Goal: Task Accomplishment & Management: Use online tool/utility

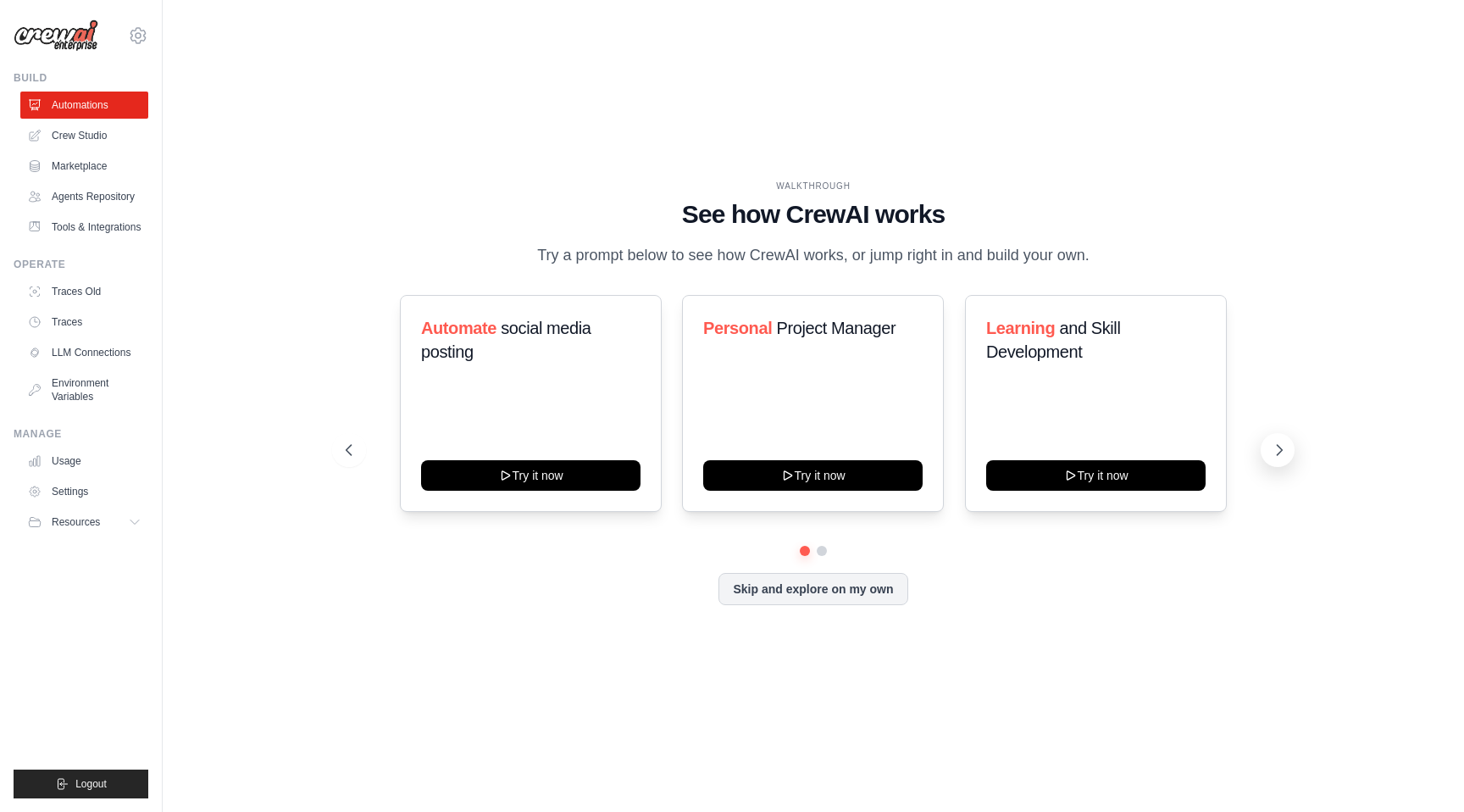
click at [1274, 443] on icon at bounding box center [1280, 450] width 17 height 17
click at [344, 454] on icon at bounding box center [348, 450] width 17 height 17
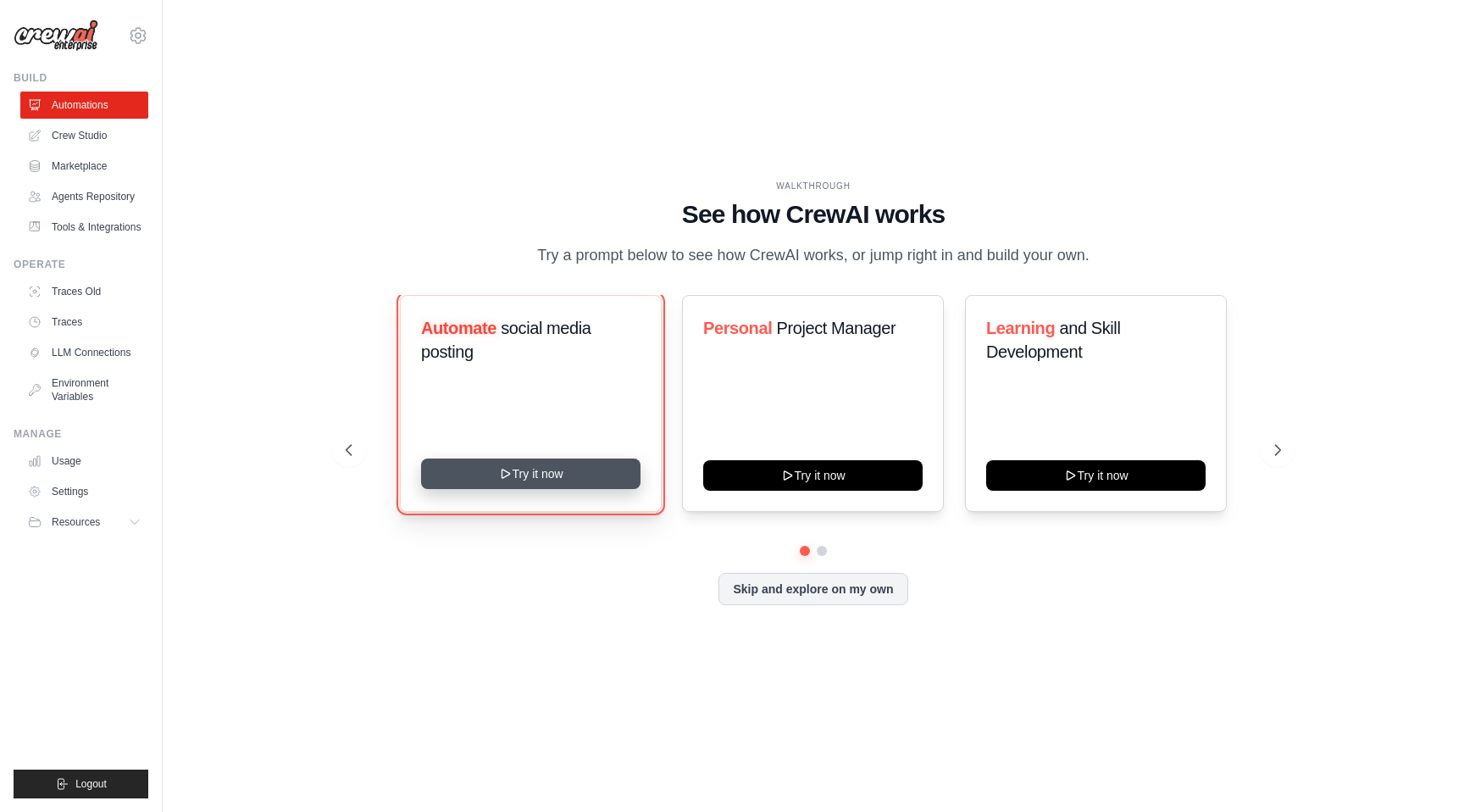
click at [497, 479] on button "Try it now" at bounding box center [531, 474] width 219 height 31
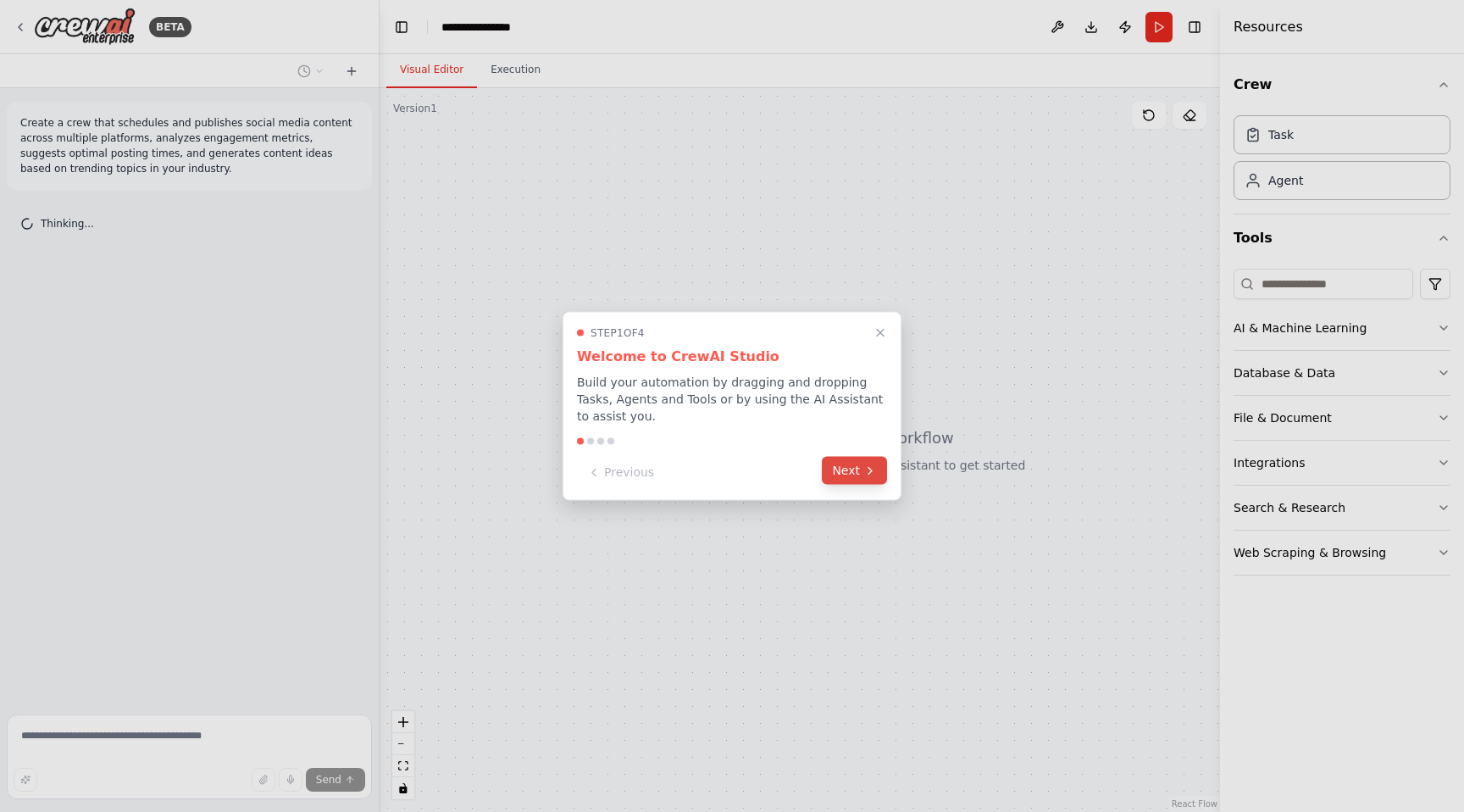
click at [857, 468] on button "Next" at bounding box center [855, 470] width 65 height 28
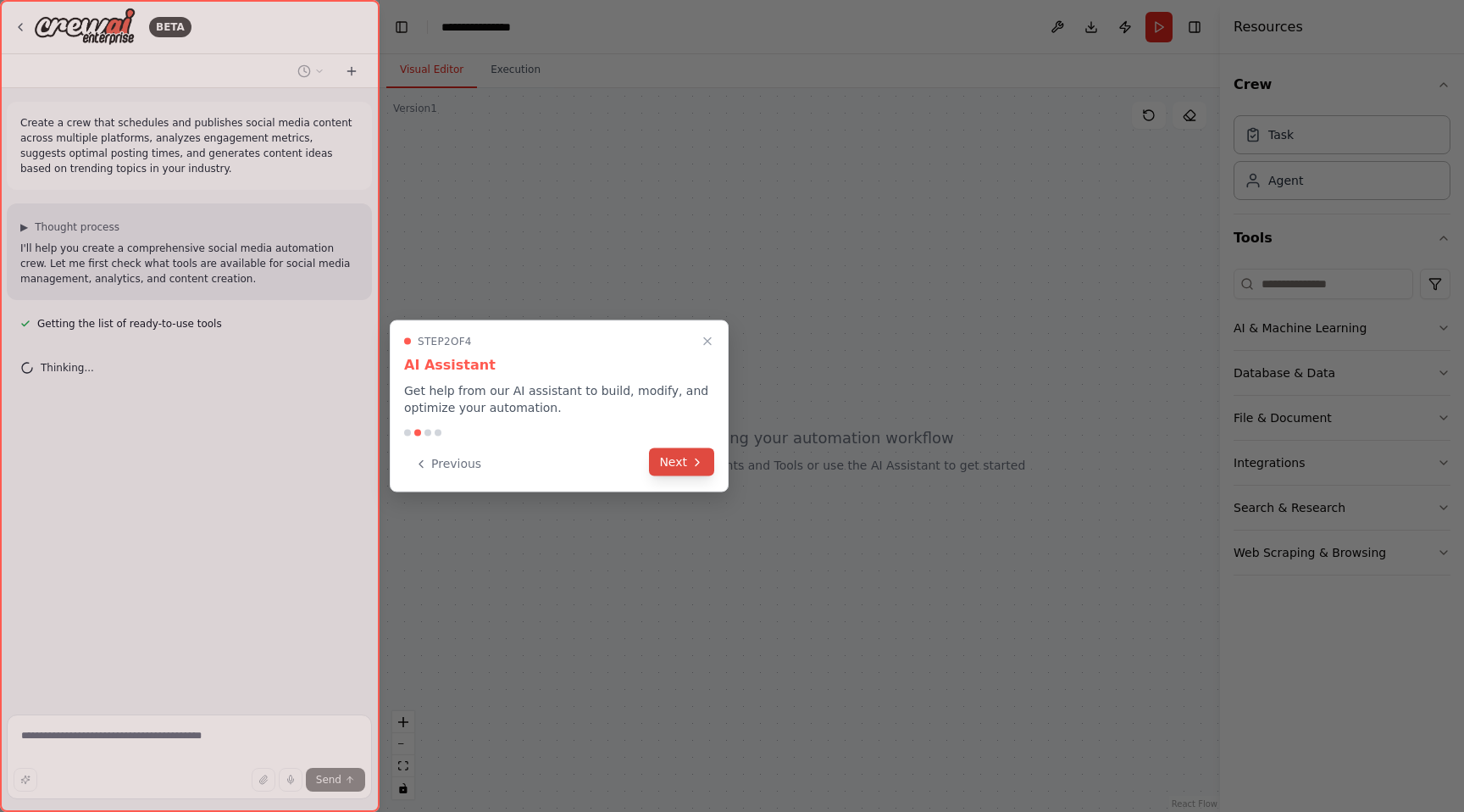
click at [684, 461] on button "Next" at bounding box center [682, 462] width 65 height 28
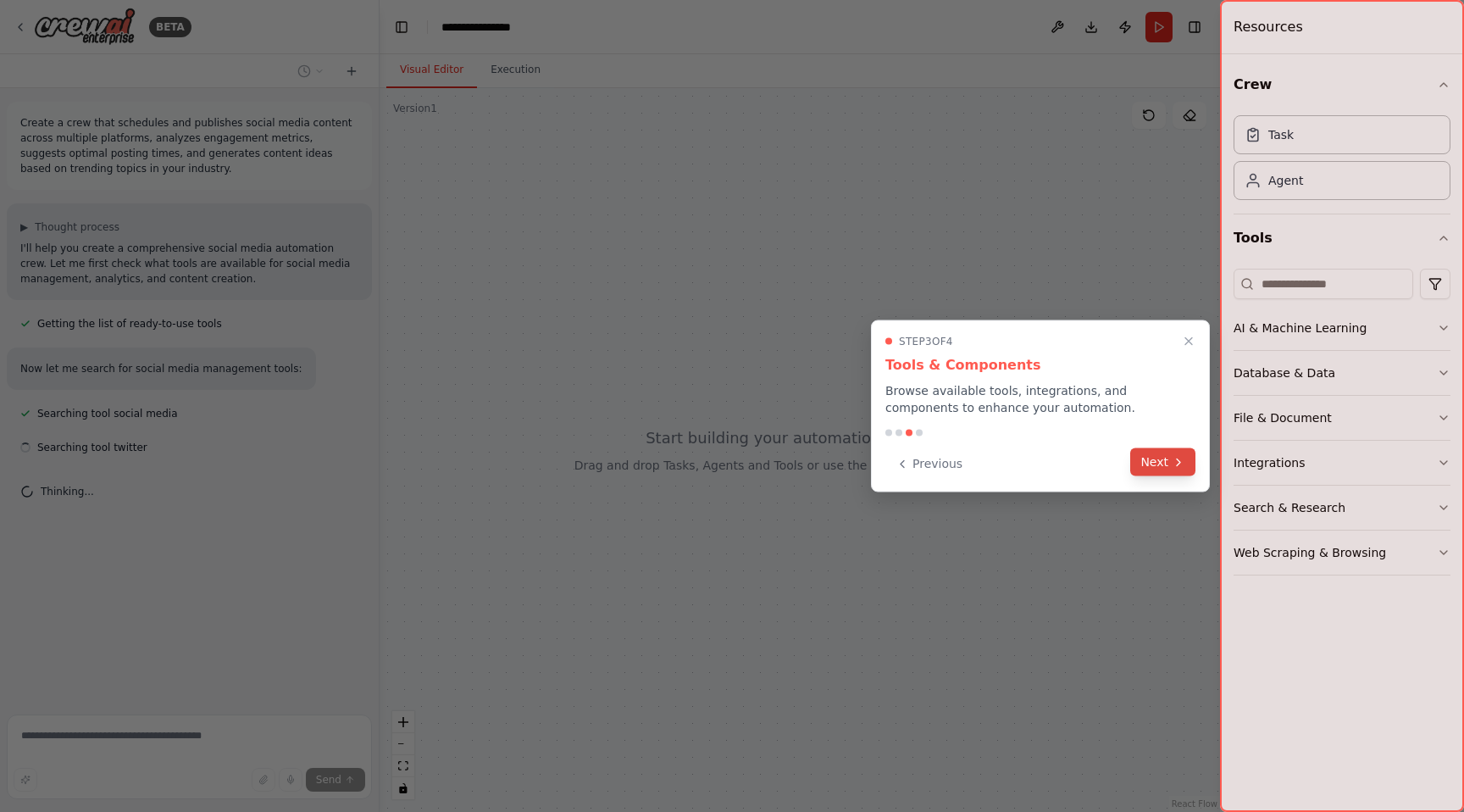
click at [1159, 466] on button "Next" at bounding box center [1163, 462] width 65 height 28
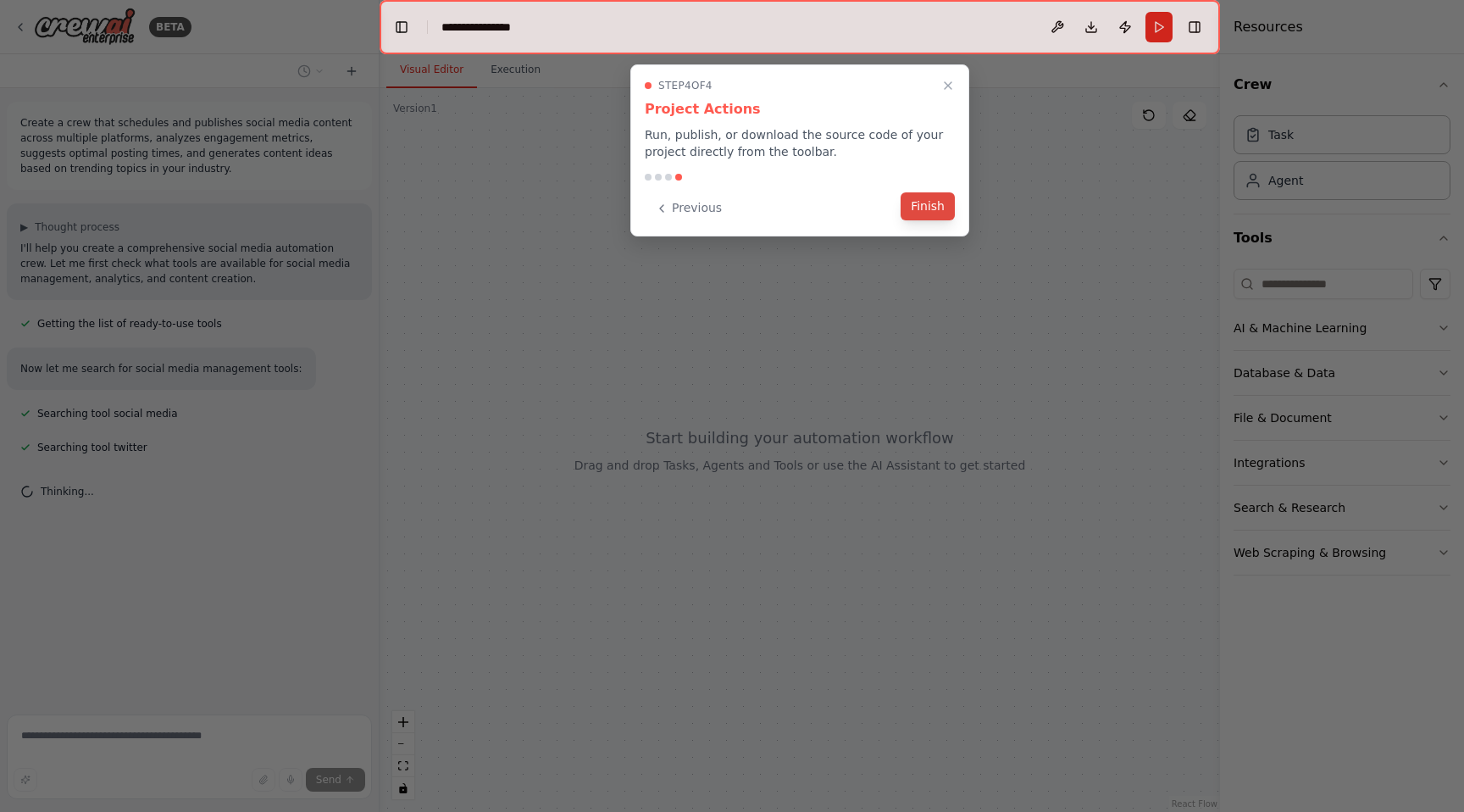
click at [914, 200] on button "Finish" at bounding box center [928, 206] width 54 height 28
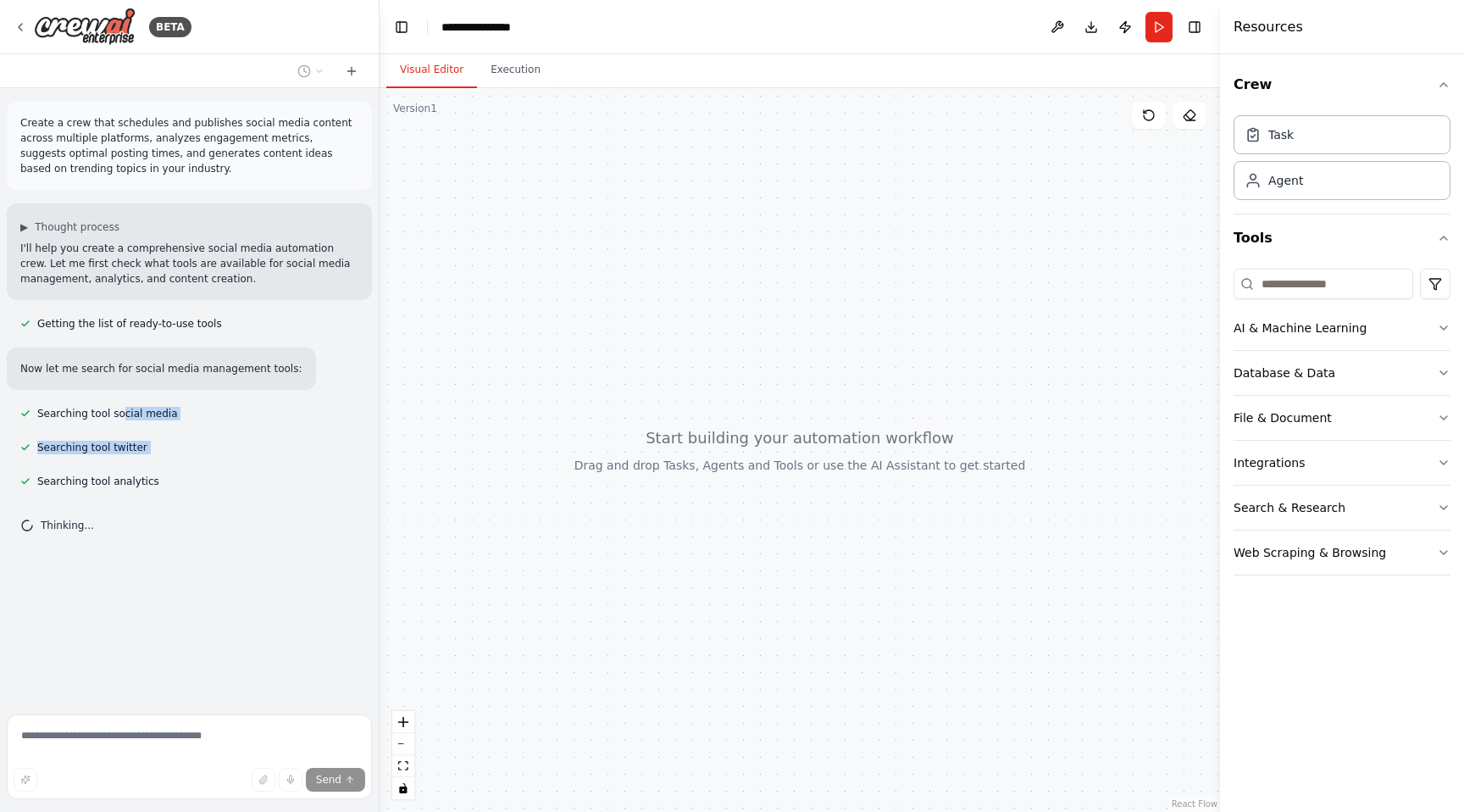
drag, startPoint x: 122, startPoint y: 414, endPoint x: 242, endPoint y: 470, distance: 132.4
click at [242, 470] on div "Create a crew that schedules and publishes social media content across multiple…" at bounding box center [189, 397] width 379 height 619
click at [205, 481] on div "Searching tool analytics" at bounding box center [189, 481] width 365 height 21
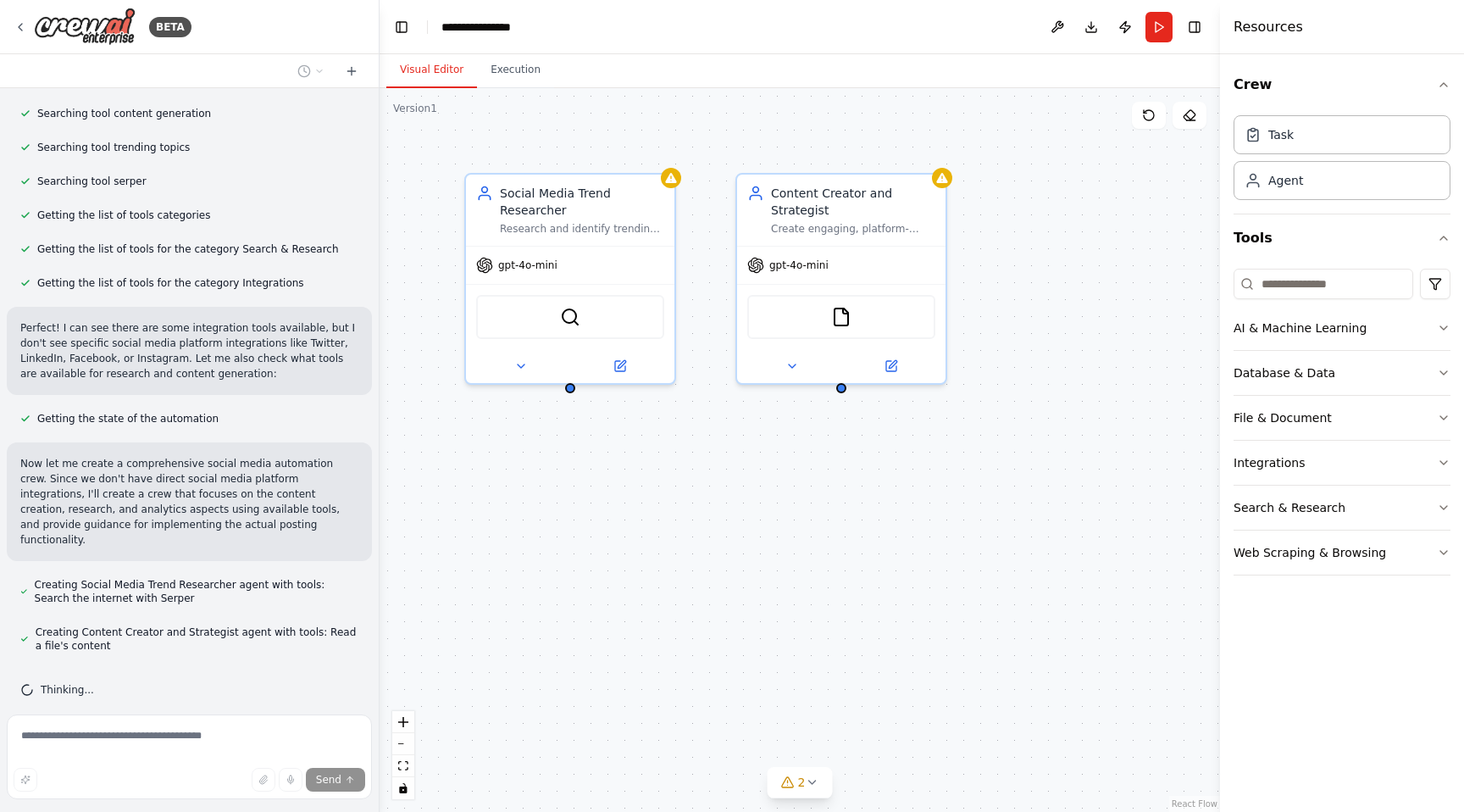
scroll to position [449, 0]
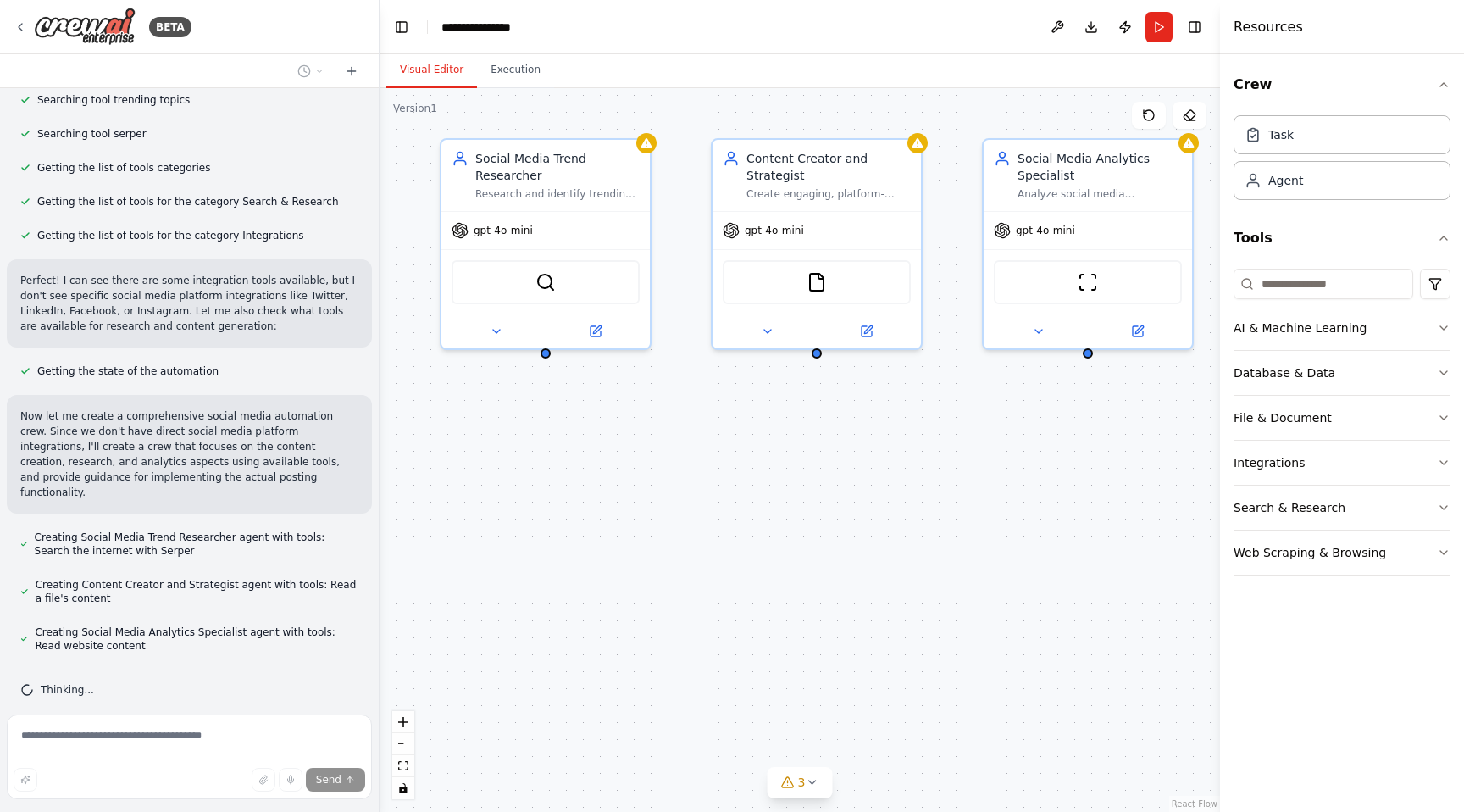
drag, startPoint x: 735, startPoint y: 547, endPoint x: 726, endPoint y: 539, distance: 12.0
click at [726, 539] on div "Social Media Trend Researcher Research and identify trending topics, hashtags, …" at bounding box center [799, 450] width 840 height 724
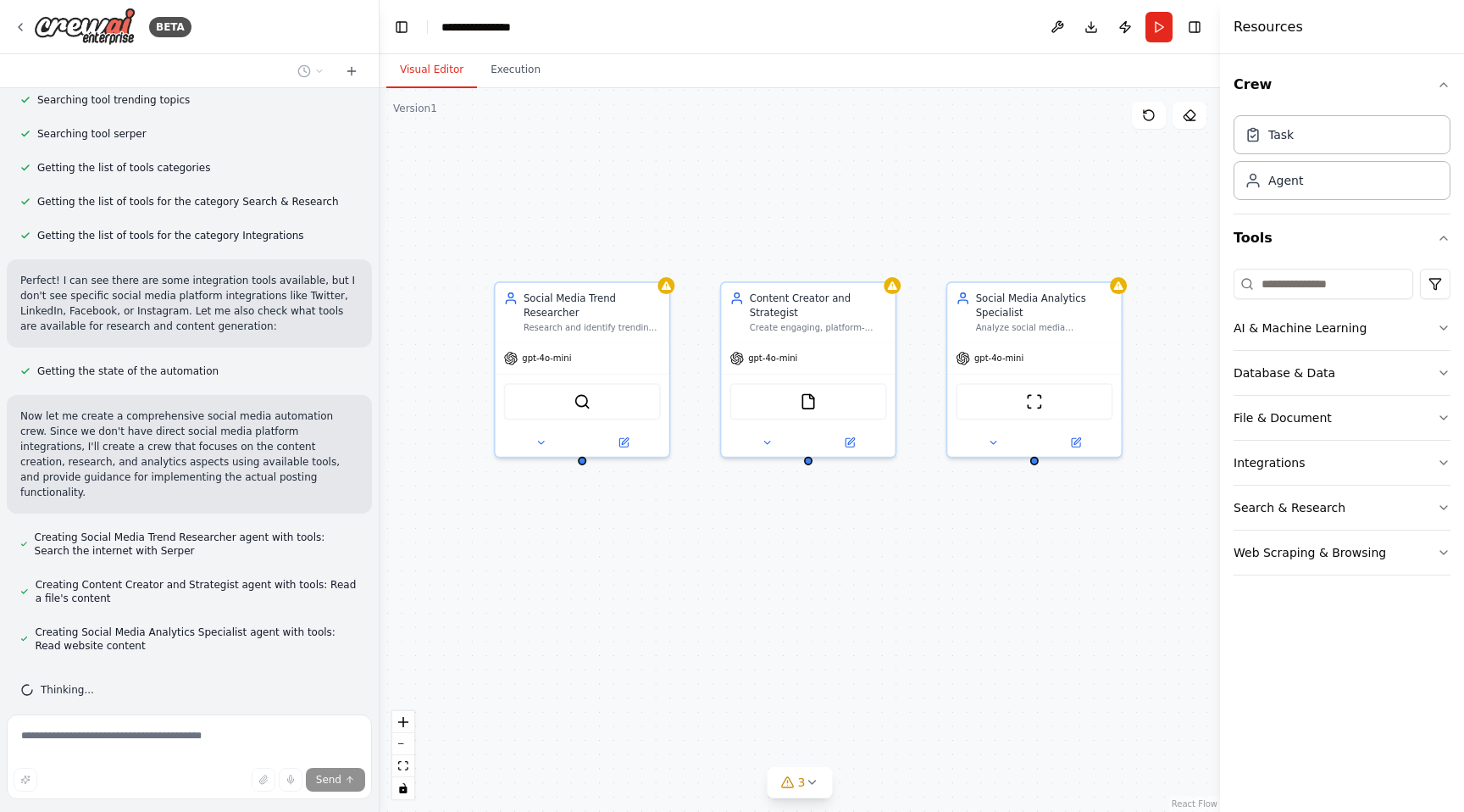
drag, startPoint x: 794, startPoint y: 498, endPoint x: 812, endPoint y: 558, distance: 62.6
click at [815, 566] on div "Social Media Trend Researcher Research and identify trending topics, hashtags, …" at bounding box center [799, 450] width 840 height 724
click at [569, 330] on div "Research and identify trending topics, hashtags, and content ideas in {industry…" at bounding box center [592, 325] width 137 height 11
click at [644, 322] on div "Research and identify trending topics, hashtags, and content ideas in {industry…" at bounding box center [592, 325] width 137 height 11
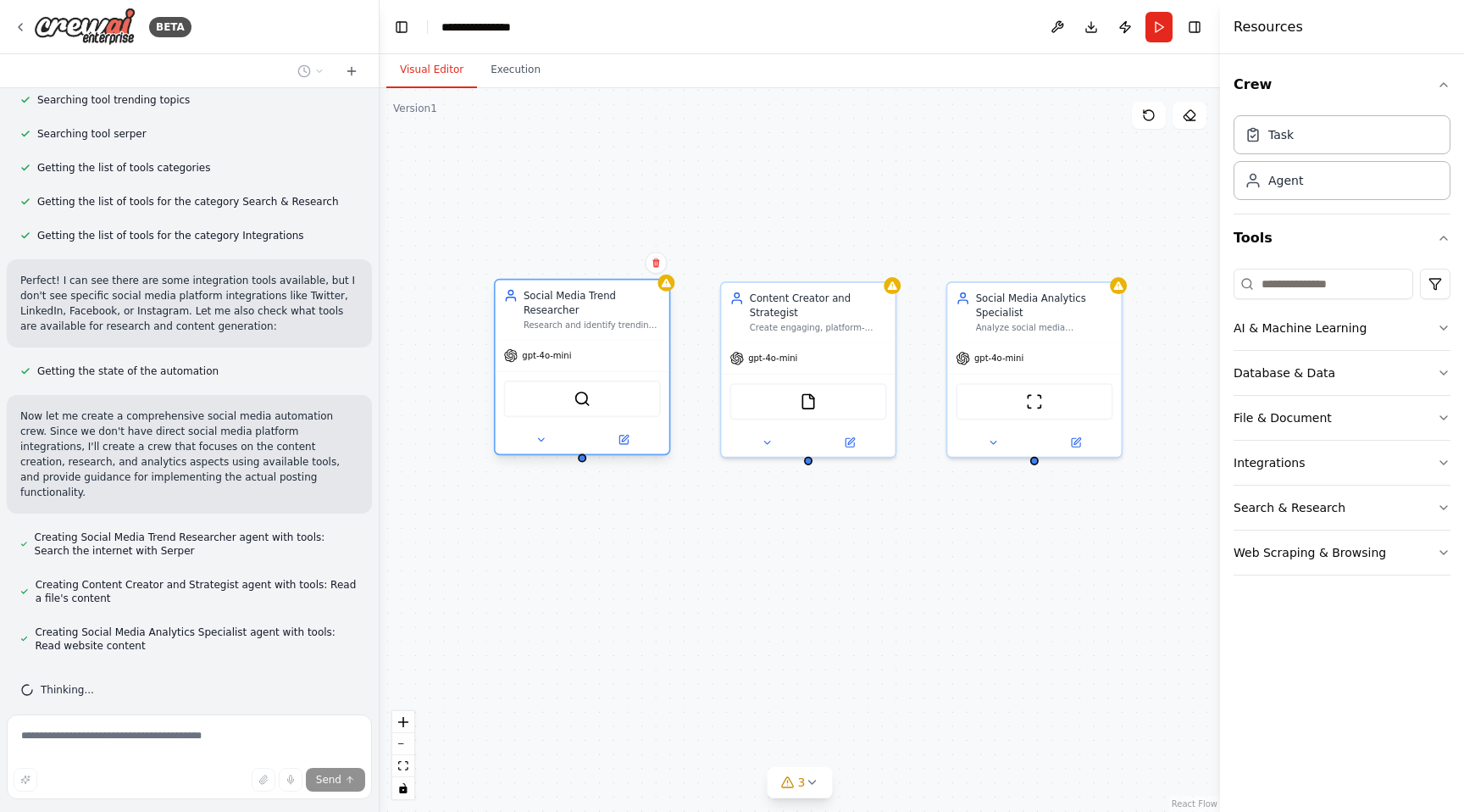
scroll to position [497, 0]
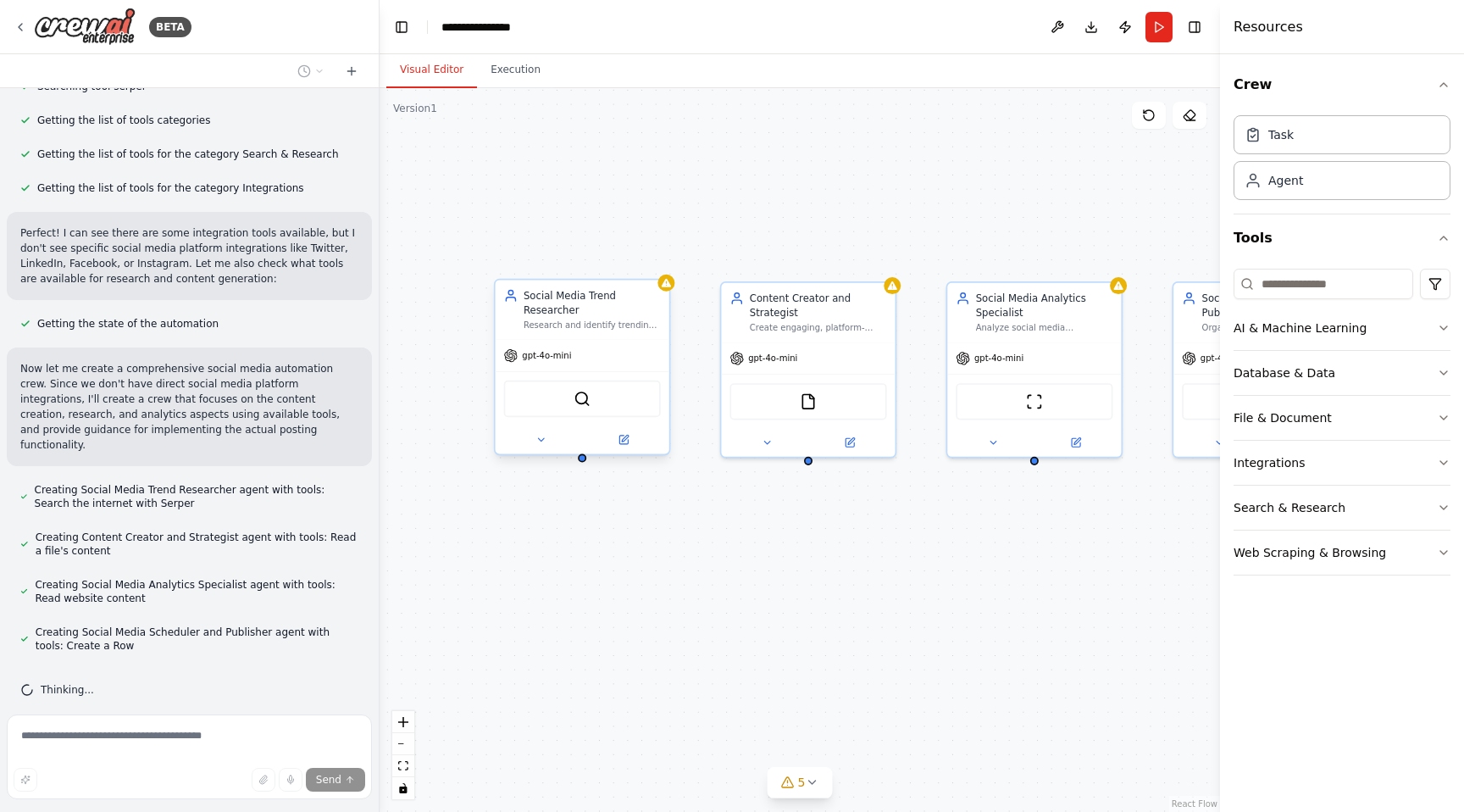
click at [583, 413] on div "SerperDevTool" at bounding box center [583, 398] width 157 height 37
click at [593, 404] on div "SerperDevTool" at bounding box center [583, 398] width 157 height 37
click at [591, 402] on div "SerperDevTool" at bounding box center [583, 398] width 157 height 37
click at [628, 443] on icon at bounding box center [623, 439] width 11 height 11
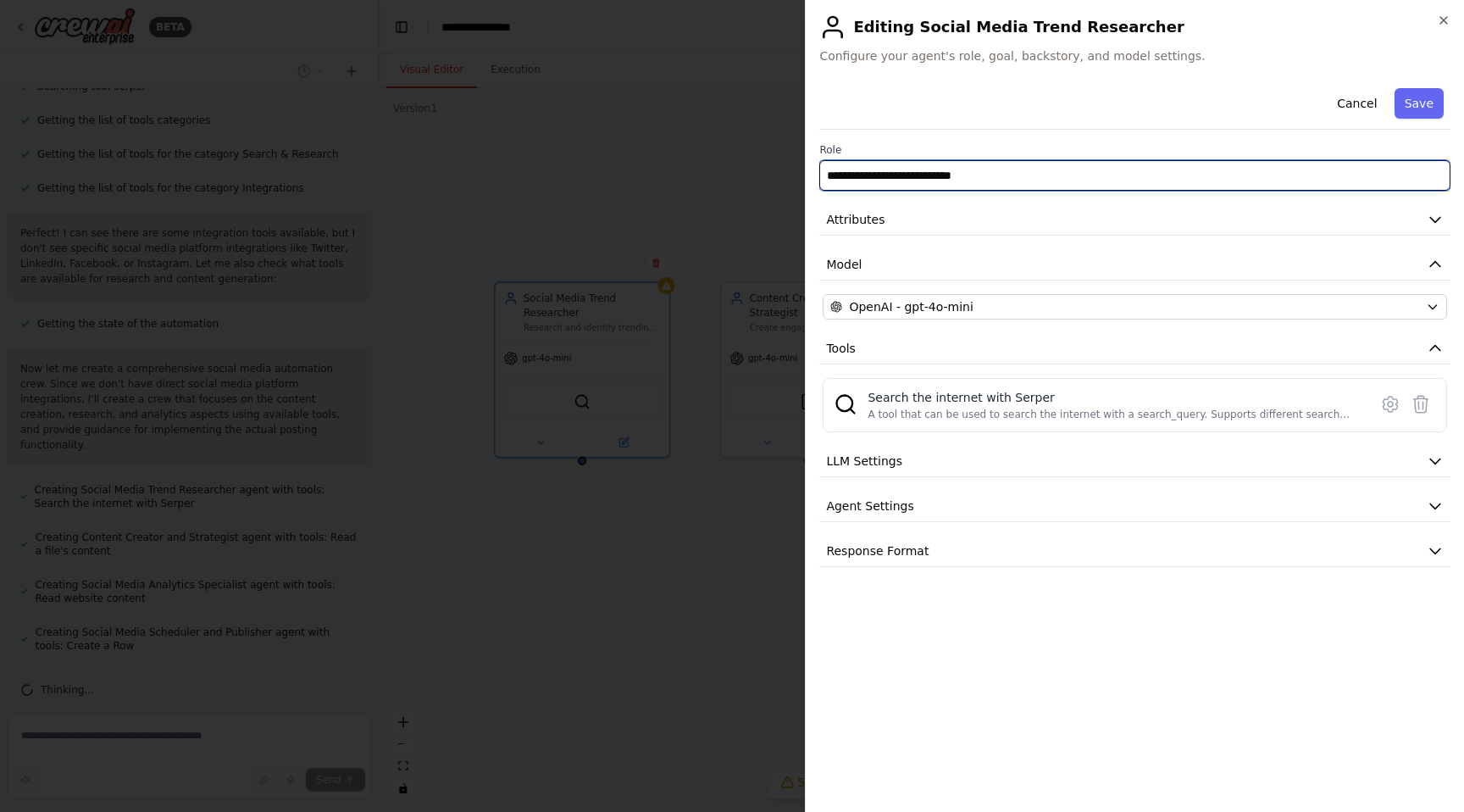
click at [961, 170] on input "**********" at bounding box center [1135, 176] width 631 height 31
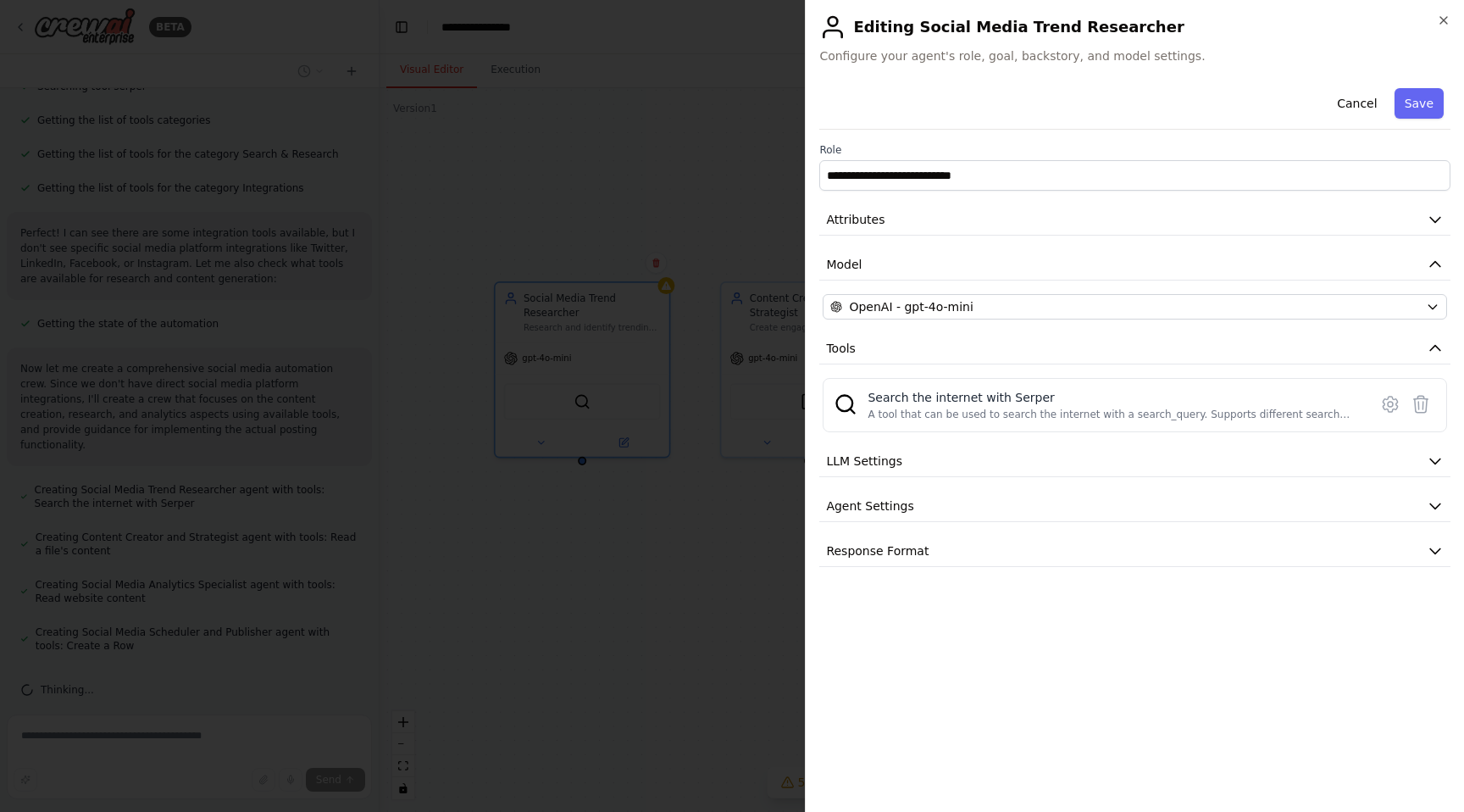
click at [919, 291] on div "**********" at bounding box center [1135, 324] width 631 height 486
click at [925, 301] on span "OpenAI - gpt-4o-mini" at bounding box center [911, 307] width 123 height 17
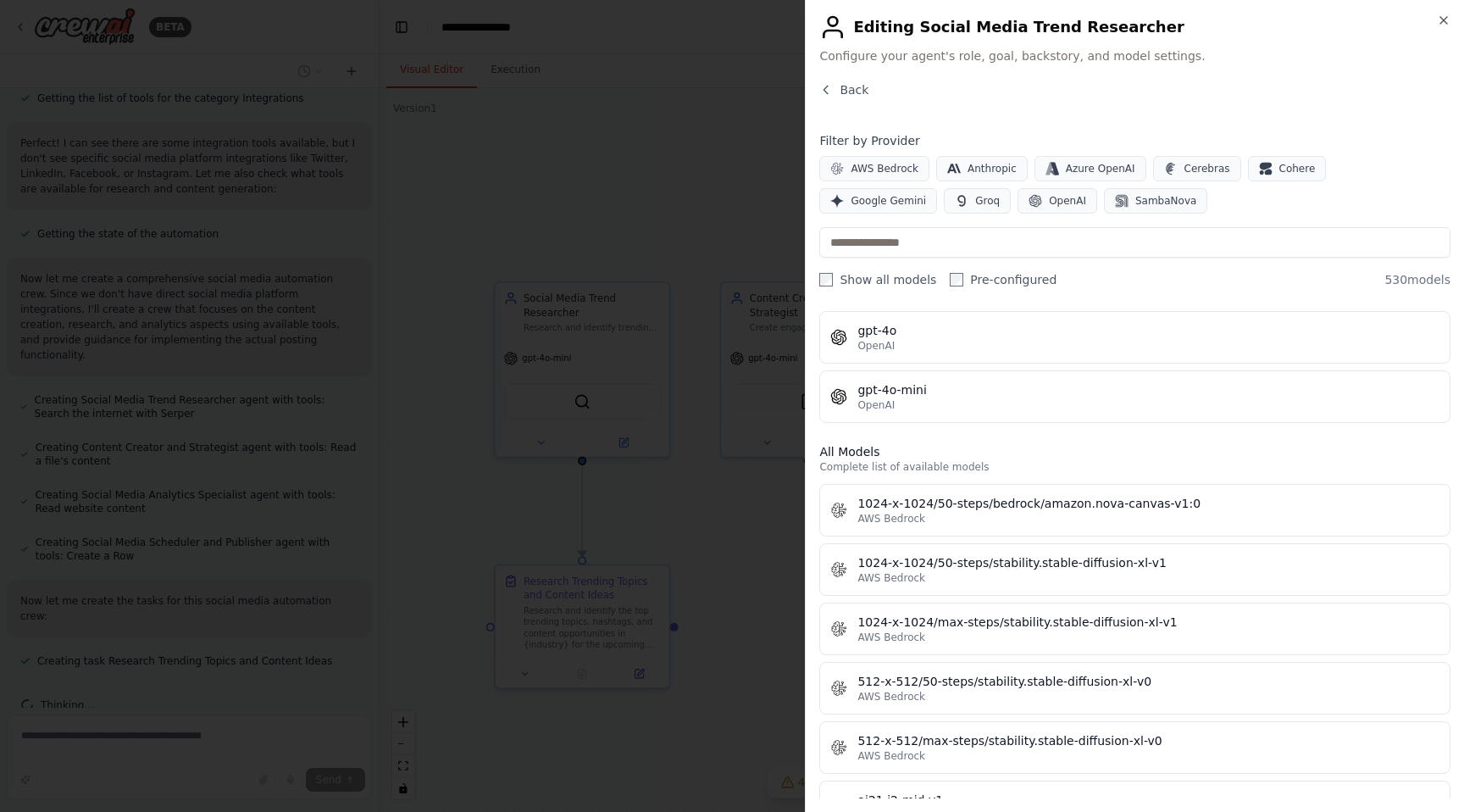
scroll to position [0, 0]
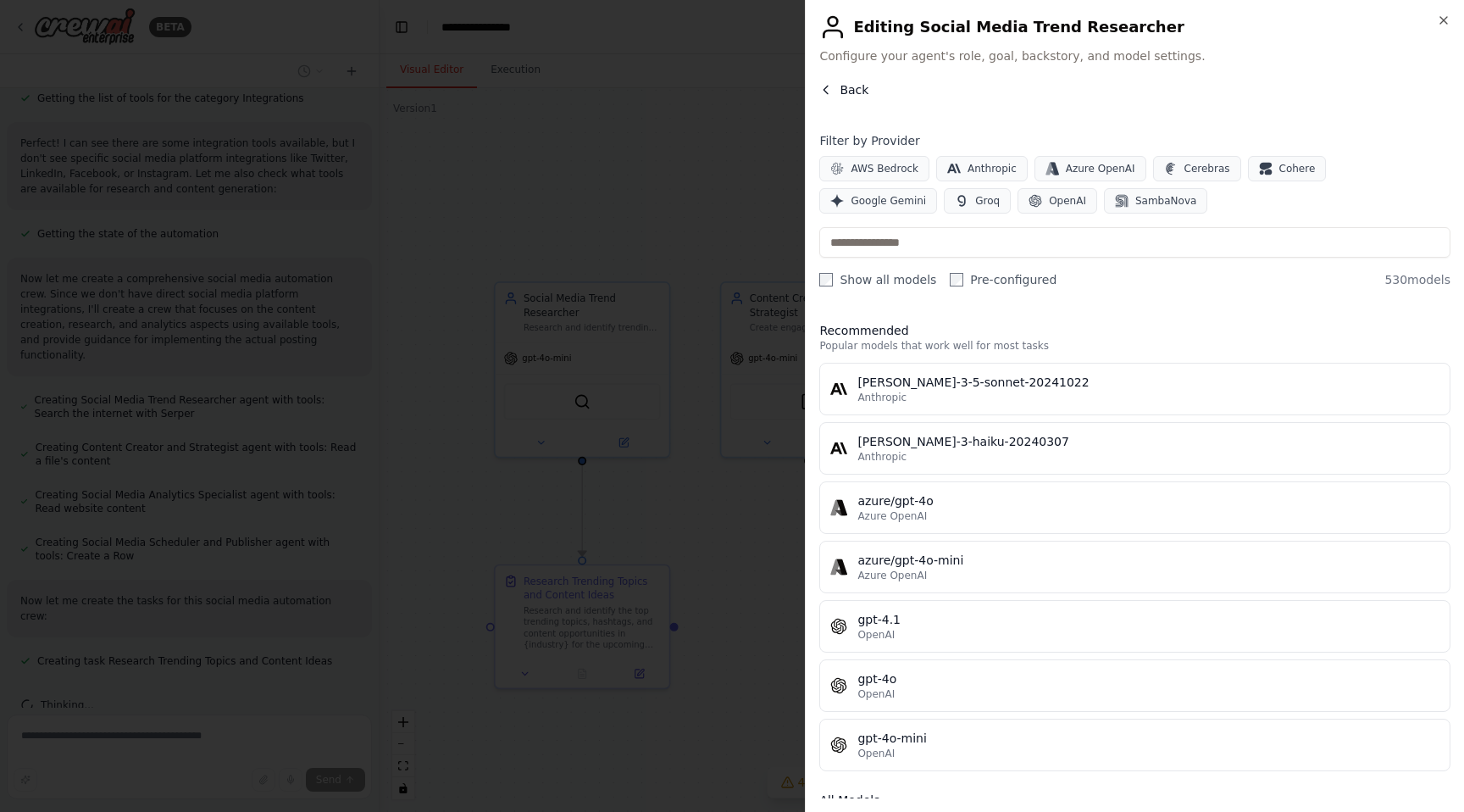
click at [820, 94] on icon "button" at bounding box center [827, 90] width 14 height 14
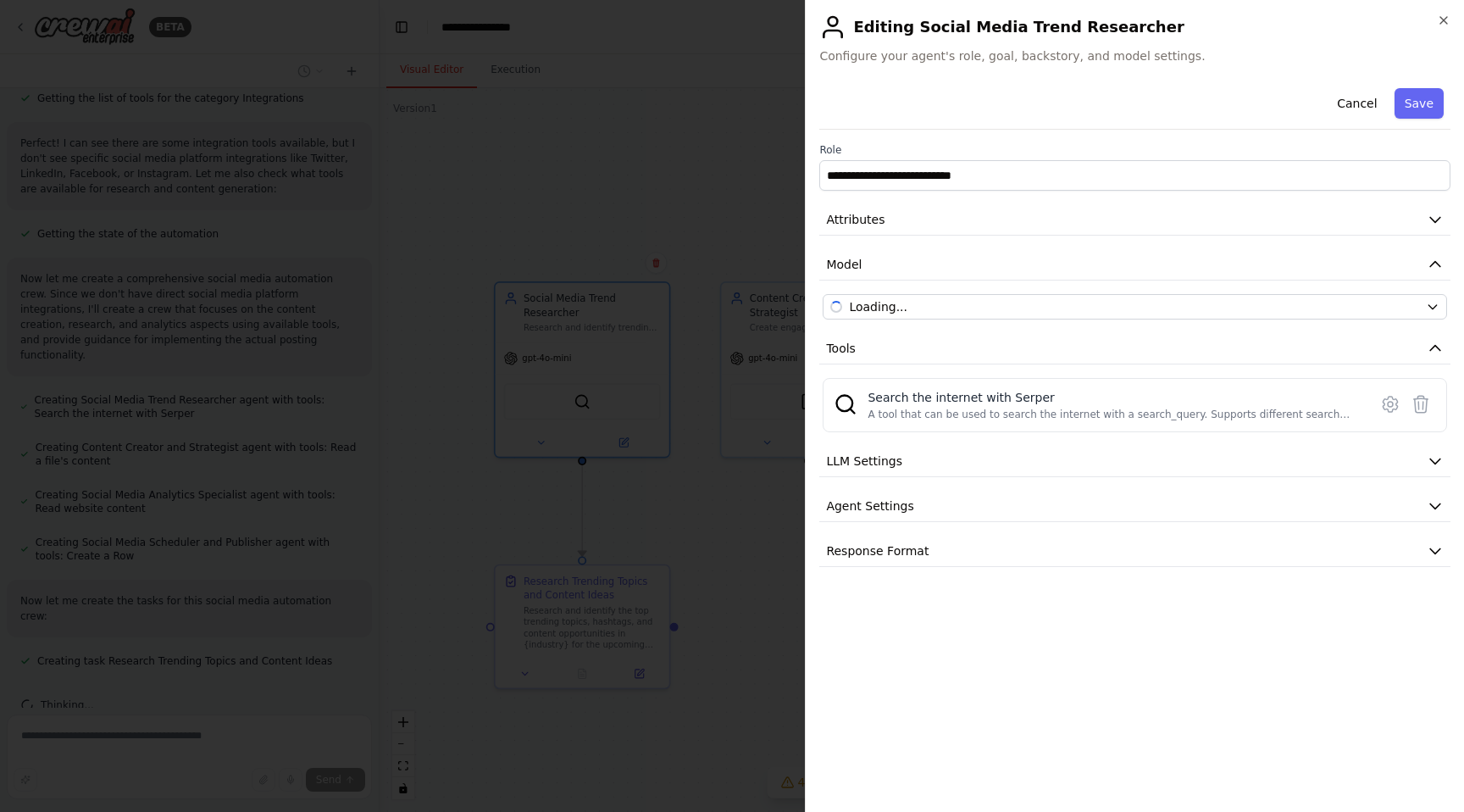
drag, startPoint x: 820, startPoint y: 94, endPoint x: 844, endPoint y: 104, distance: 26.0
click at [827, 92] on div "Cancel Save" at bounding box center [1135, 105] width 631 height 48
click at [883, 226] on button "Attributes" at bounding box center [1135, 219] width 631 height 32
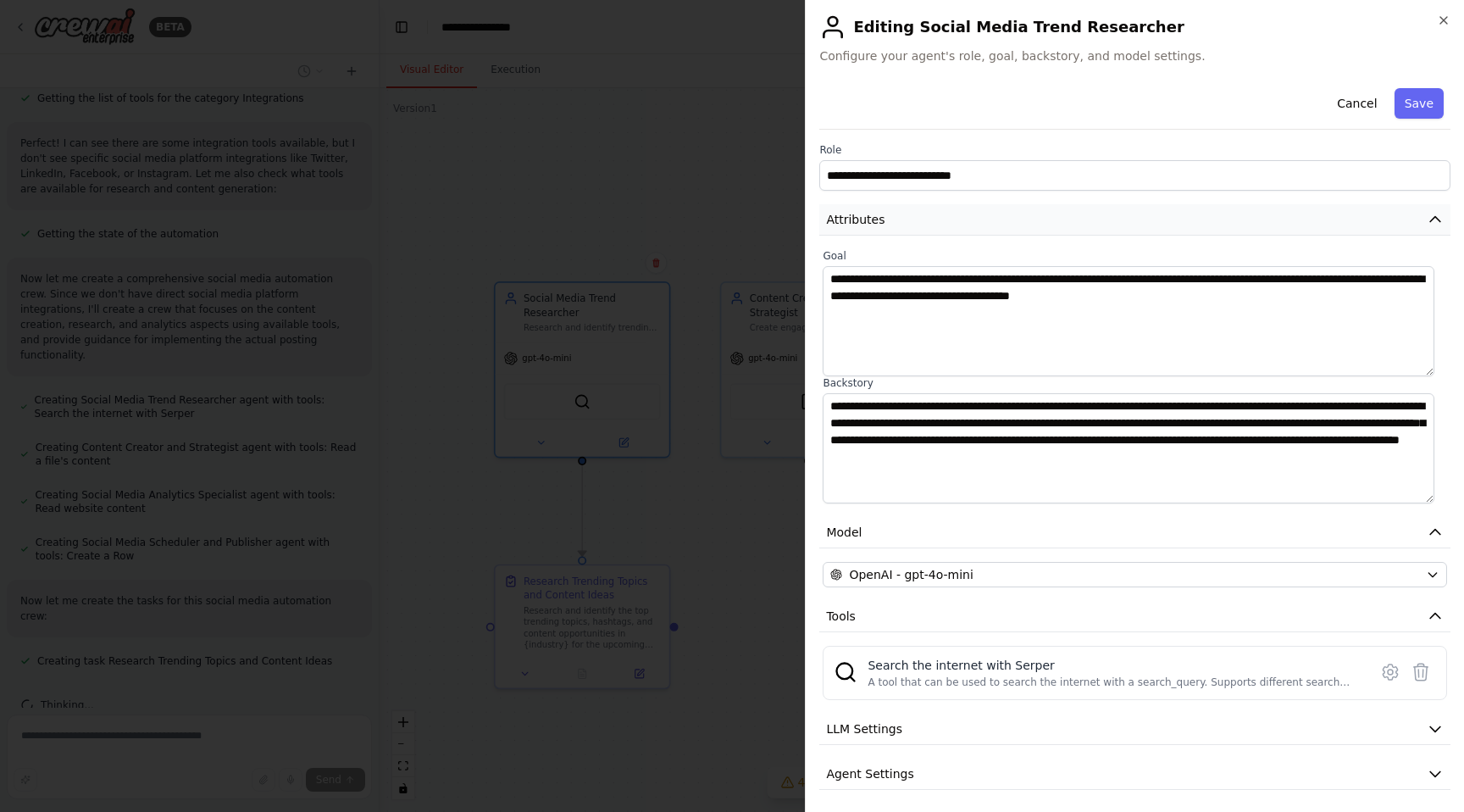
click at [884, 221] on button "Attributes" at bounding box center [1135, 219] width 631 height 32
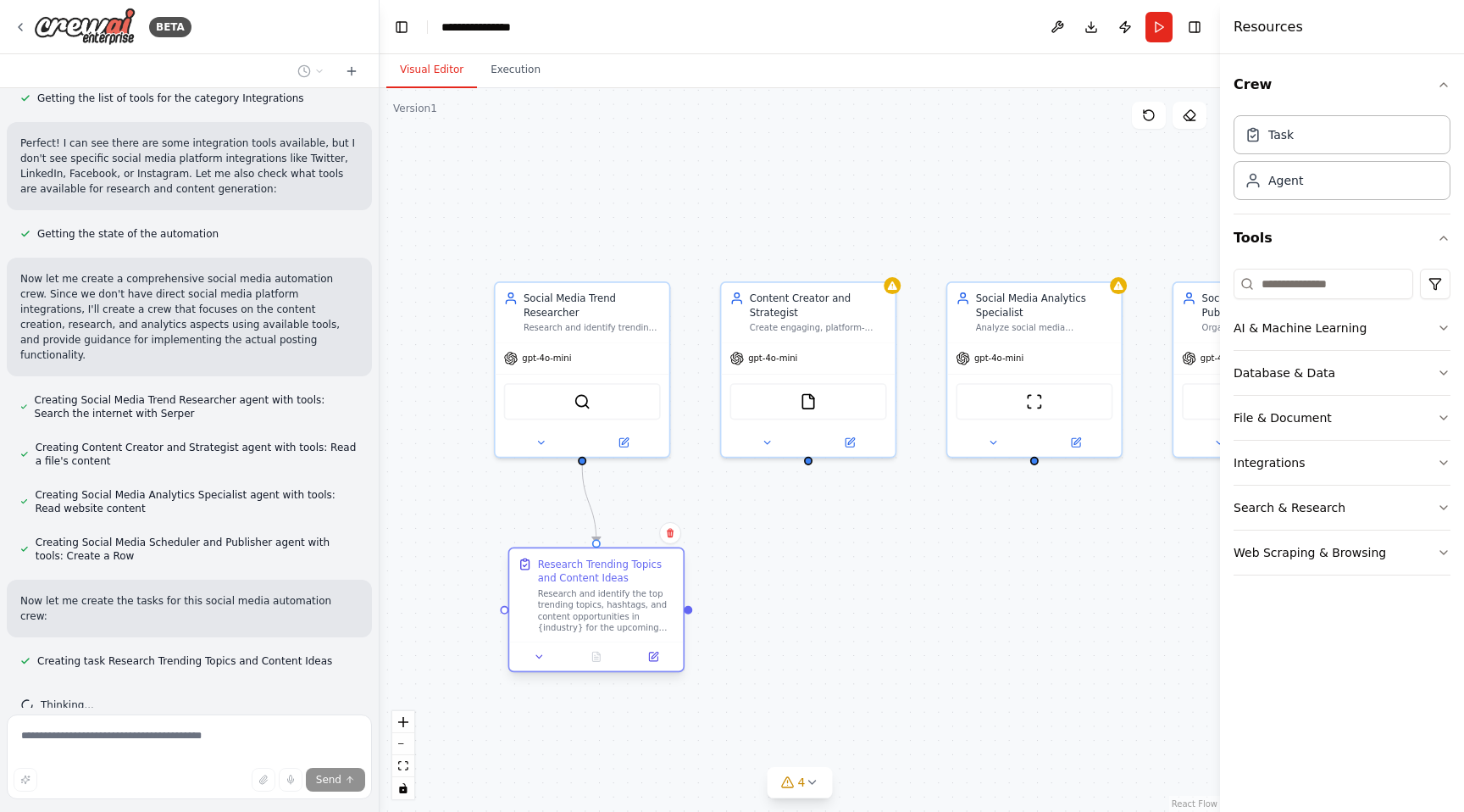
drag, startPoint x: 604, startPoint y: 625, endPoint x: 614, endPoint y: 608, distance: 19.7
click at [614, 608] on div "Research and identify the top trending topics, hashtags, and content opportunit…" at bounding box center [607, 611] width 137 height 45
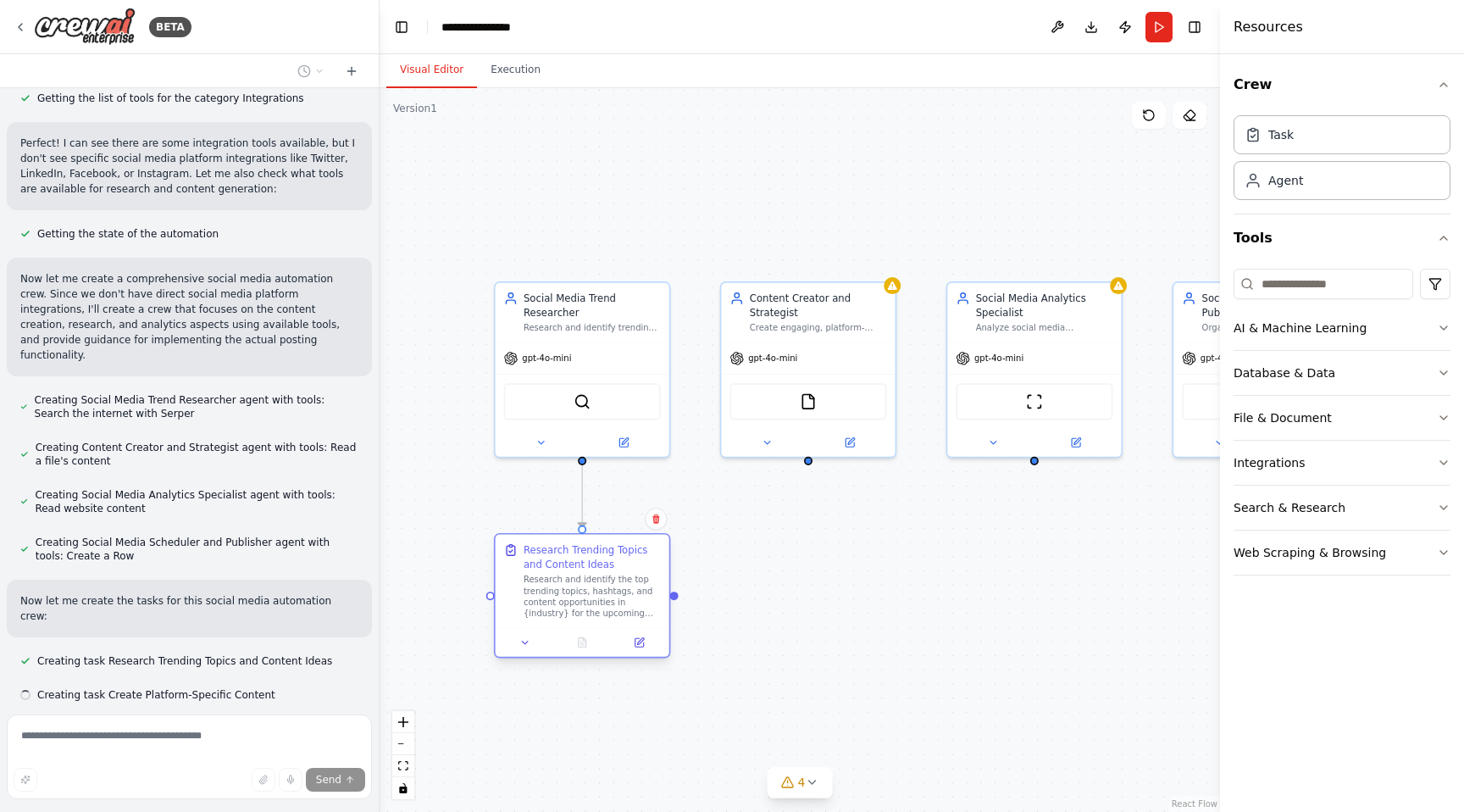
scroll to position [620, 0]
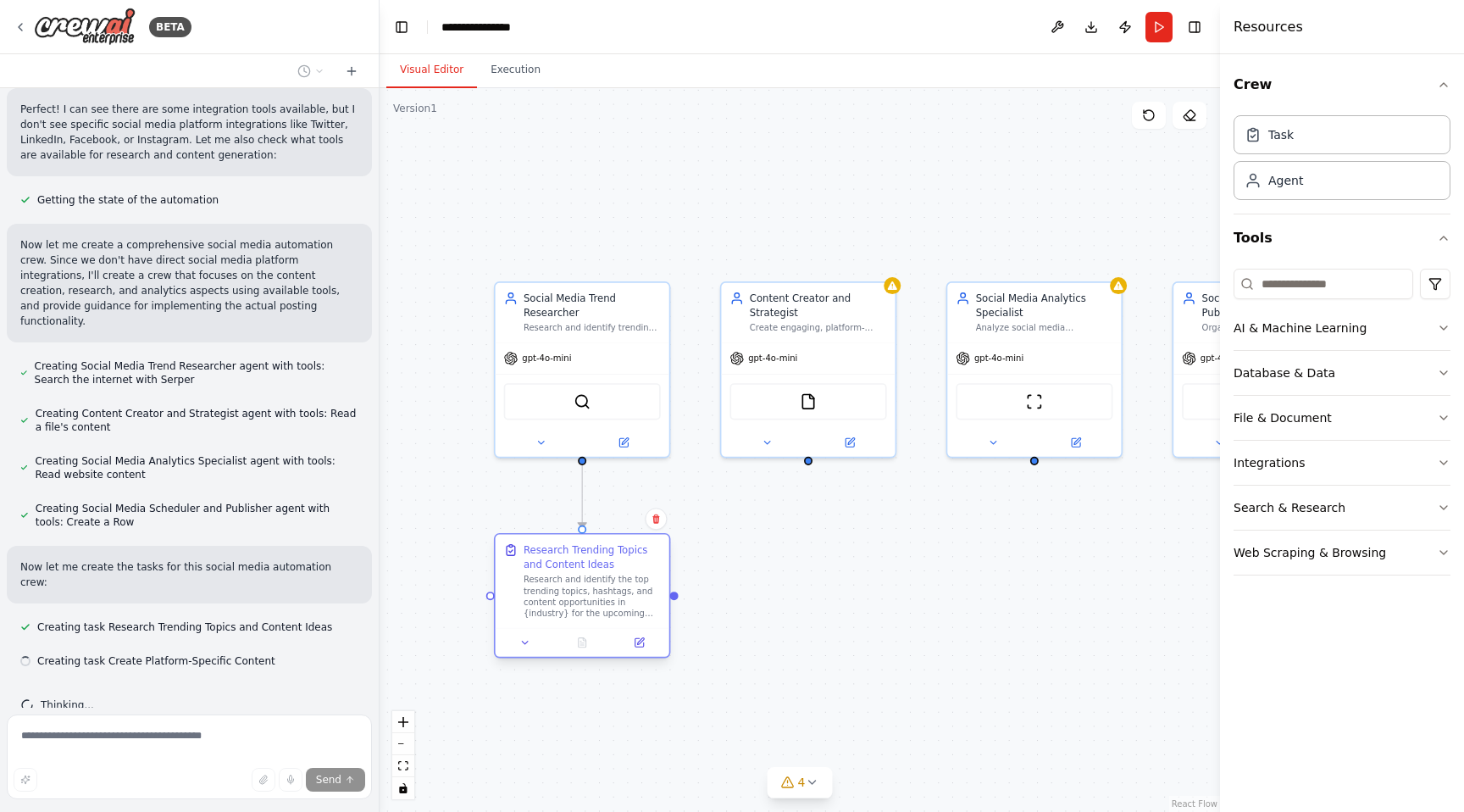
drag, startPoint x: 614, startPoint y: 608, endPoint x: 604, endPoint y: 595, distance: 16.4
click at [604, 595] on div "Research Trending Topics and Content Ideas Research and identify the top trendi…" at bounding box center [592, 581] width 137 height 76
drag, startPoint x: 834, startPoint y: 624, endPoint x: 813, endPoint y: 593, distance: 37.4
click at [813, 593] on div "Using the trending topics and content ideas research, create engaging, platform…" at bounding box center [818, 596] width 137 height 45
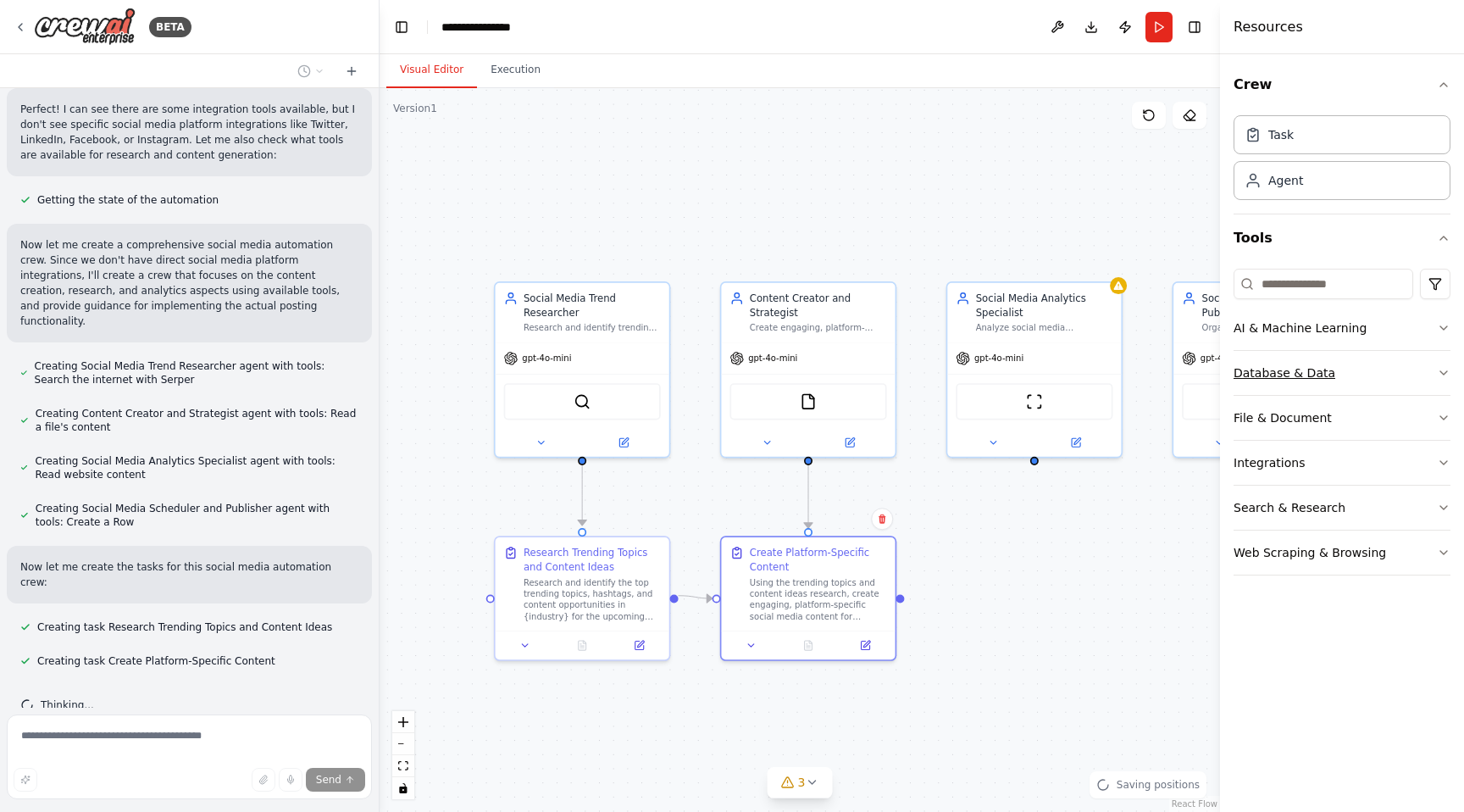
click at [1301, 384] on button "Database & Data" at bounding box center [1342, 373] width 217 height 44
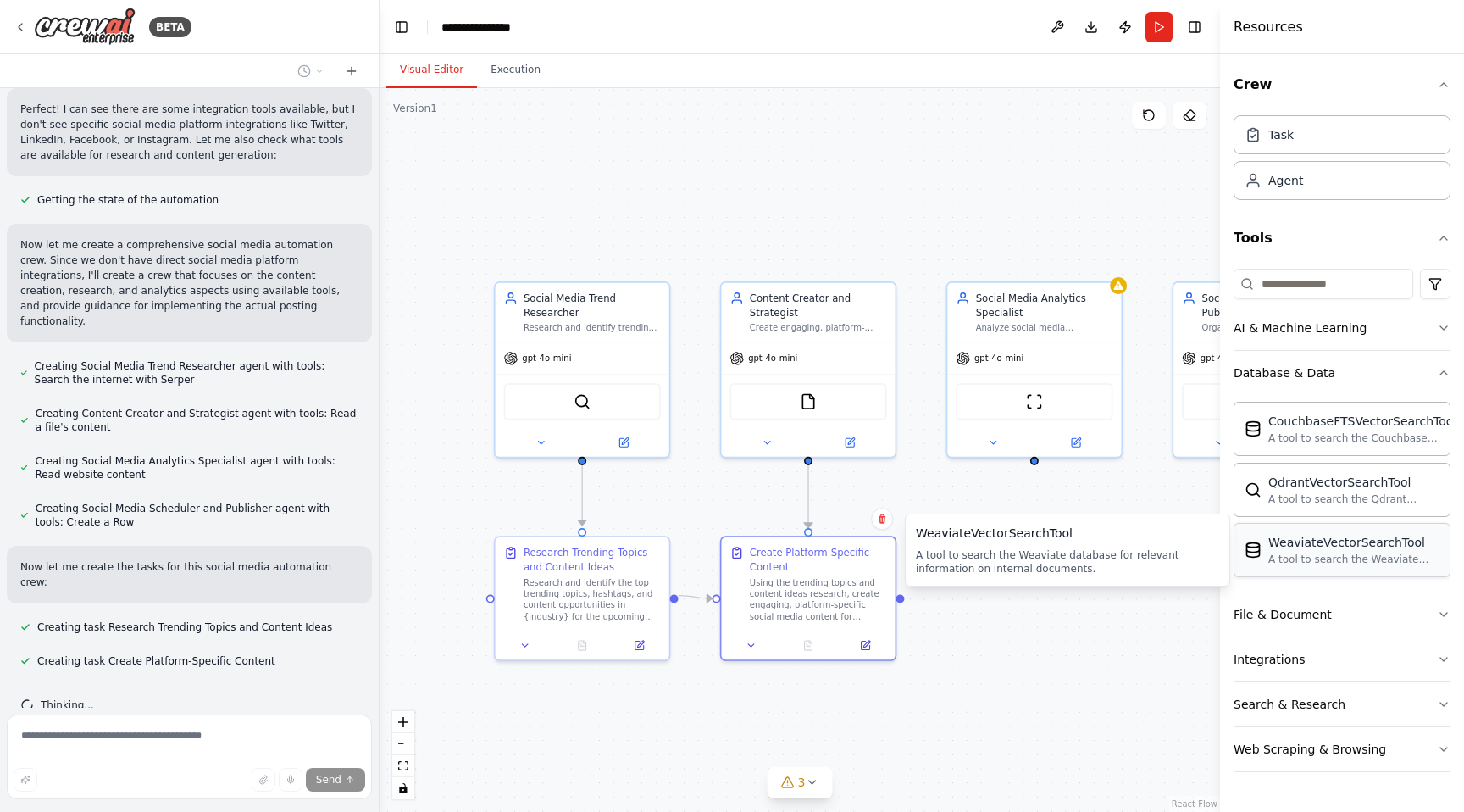
scroll to position [654, 0]
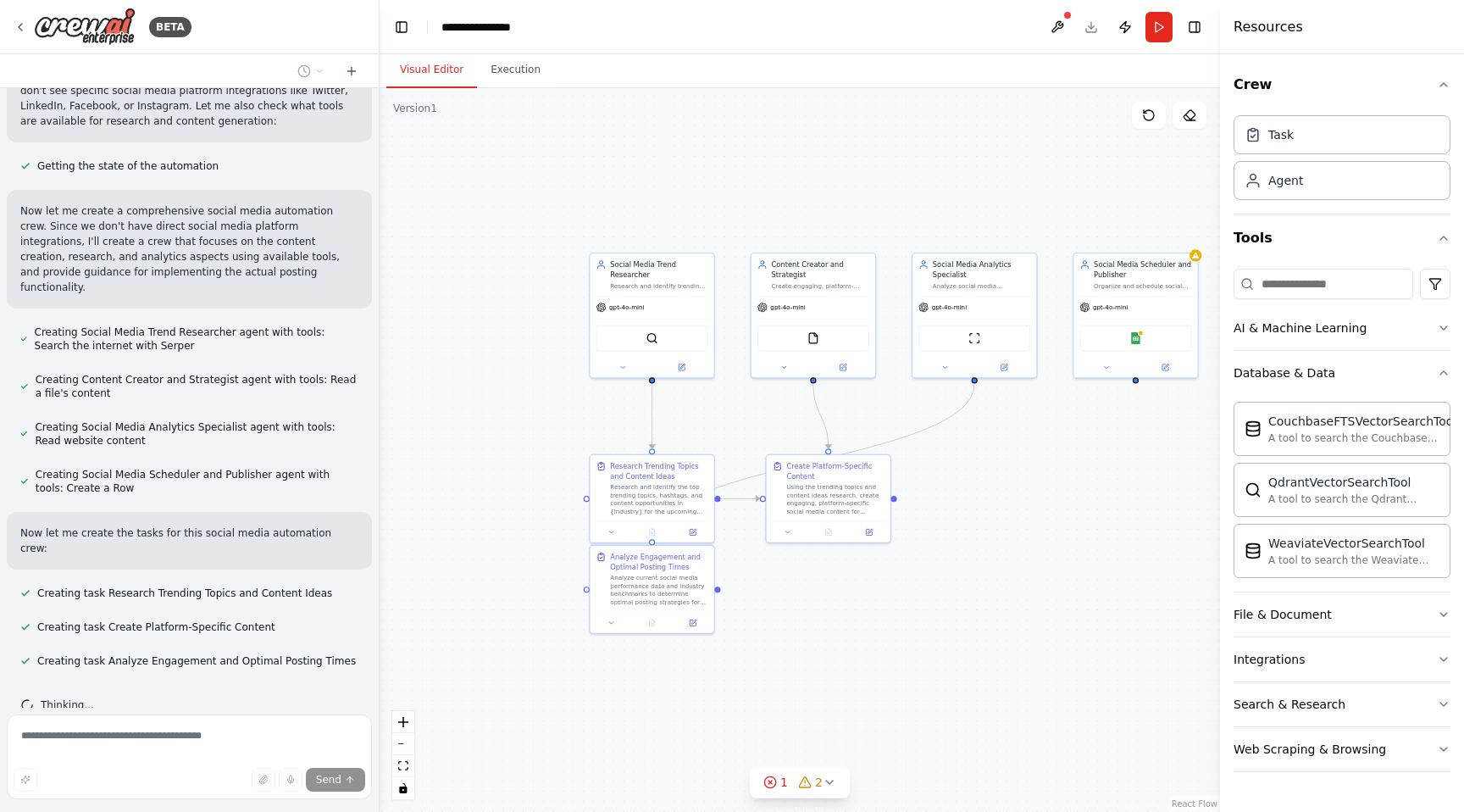
drag, startPoint x: 994, startPoint y: 645, endPoint x: 971, endPoint y: 443, distance: 203.3
click at [971, 443] on div ".deletable-edge-delete-btn { width: 20px; height: 20px; border: 0px solid #ffff…" at bounding box center [799, 450] width 840 height 724
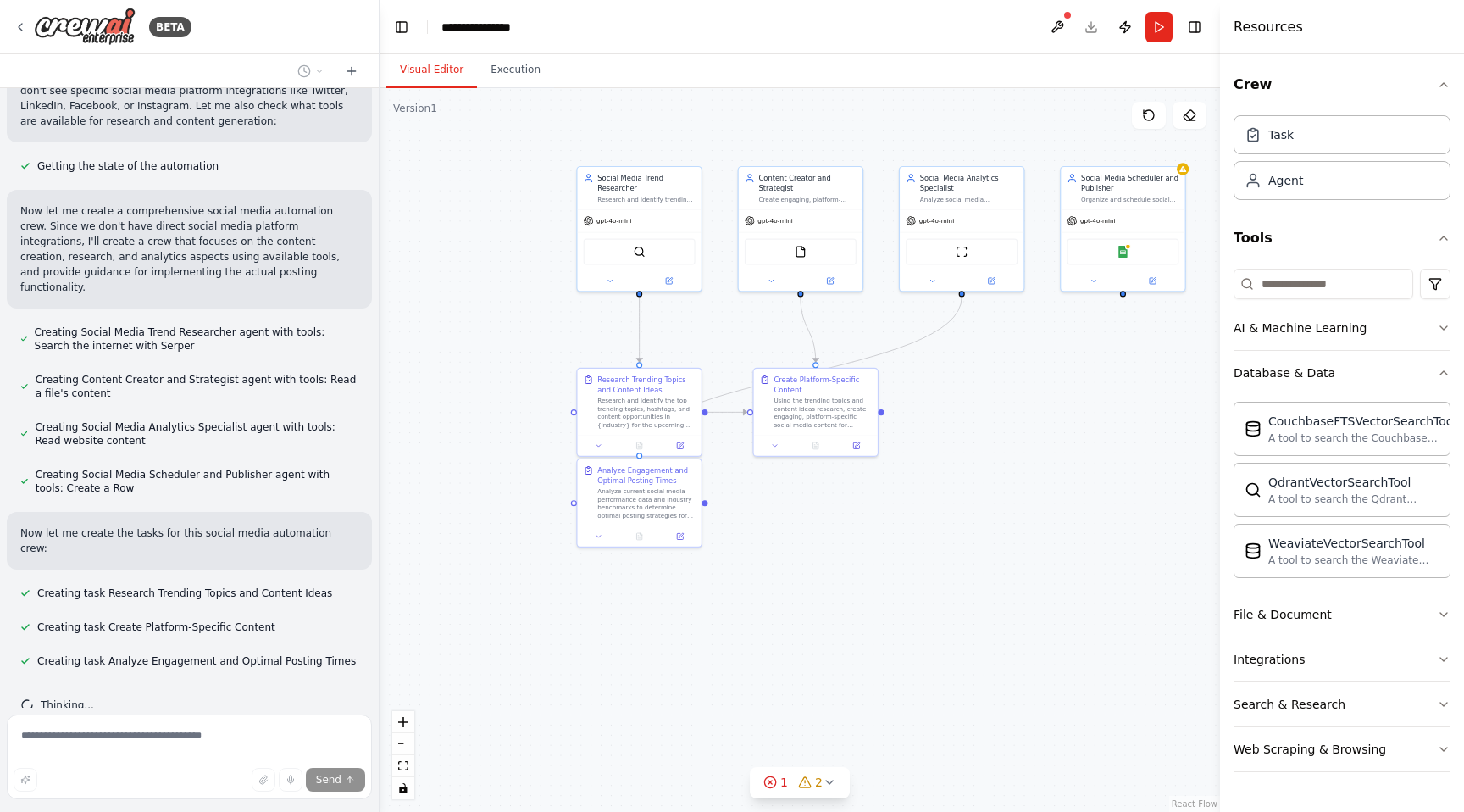
click at [936, 535] on div ".deletable-edge-delete-btn { width: 20px; height: 20px; border: 0px solid #ffff…" at bounding box center [799, 450] width 840 height 724
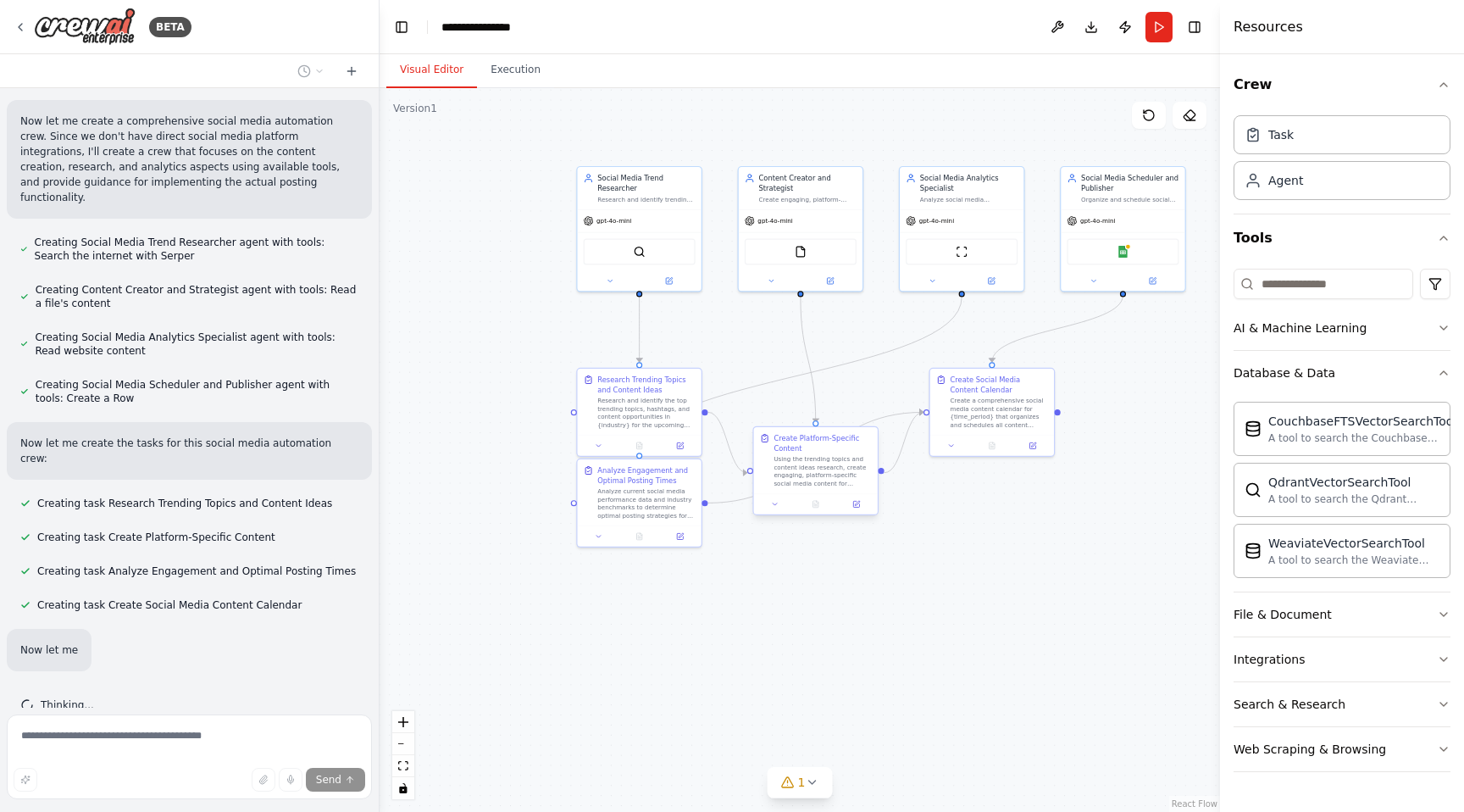
scroll to position [793, 0]
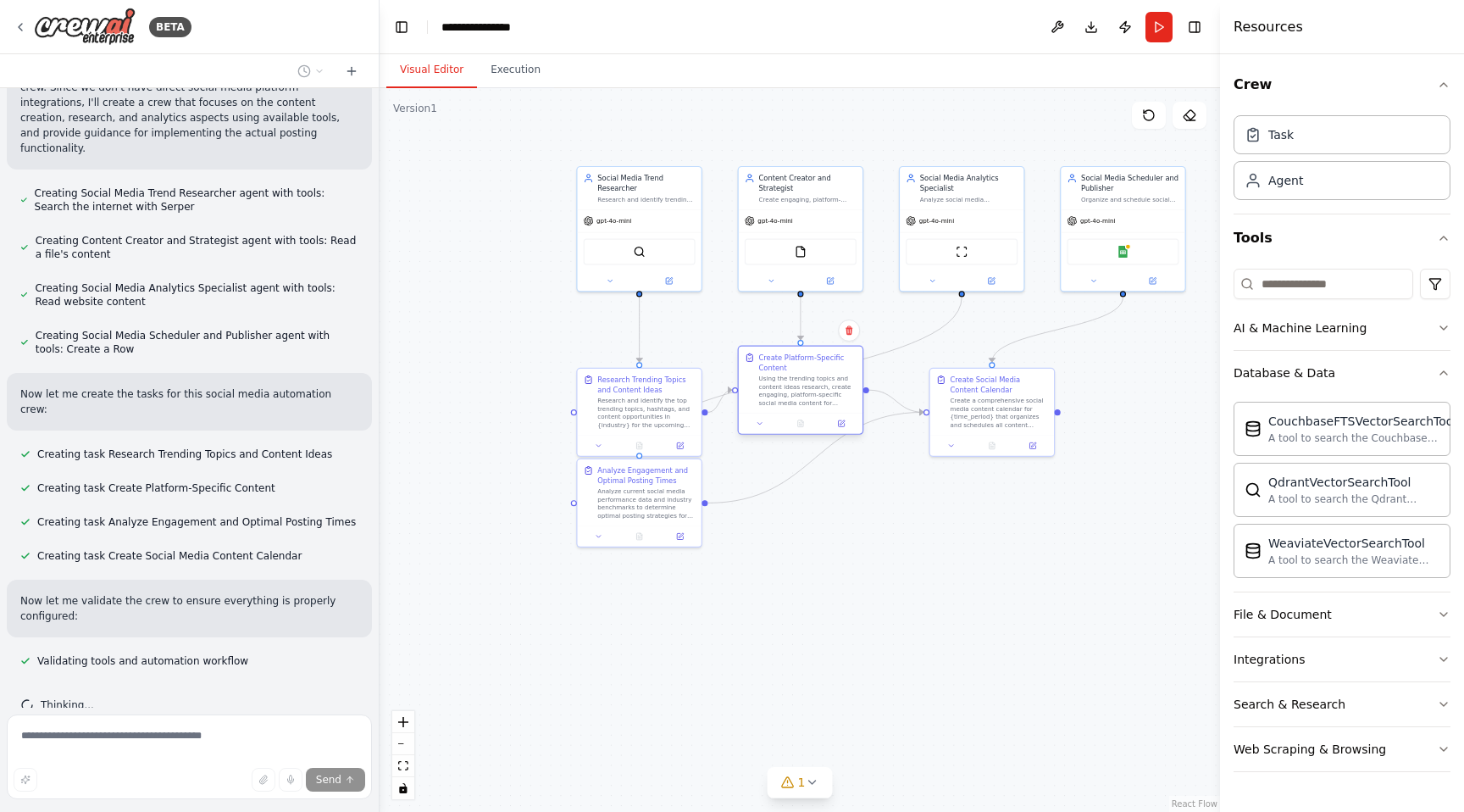
drag, startPoint x: 821, startPoint y: 463, endPoint x: 804, endPoint y: 382, distance: 82.8
click at [804, 382] on div "Using the trending topics and content ideas research, create engaging, platform…" at bounding box center [808, 391] width 98 height 33
click at [1013, 528] on div ".deletable-edge-delete-btn { width: 20px; height: 20px; border: 0px solid #ffff…" at bounding box center [799, 450] width 840 height 724
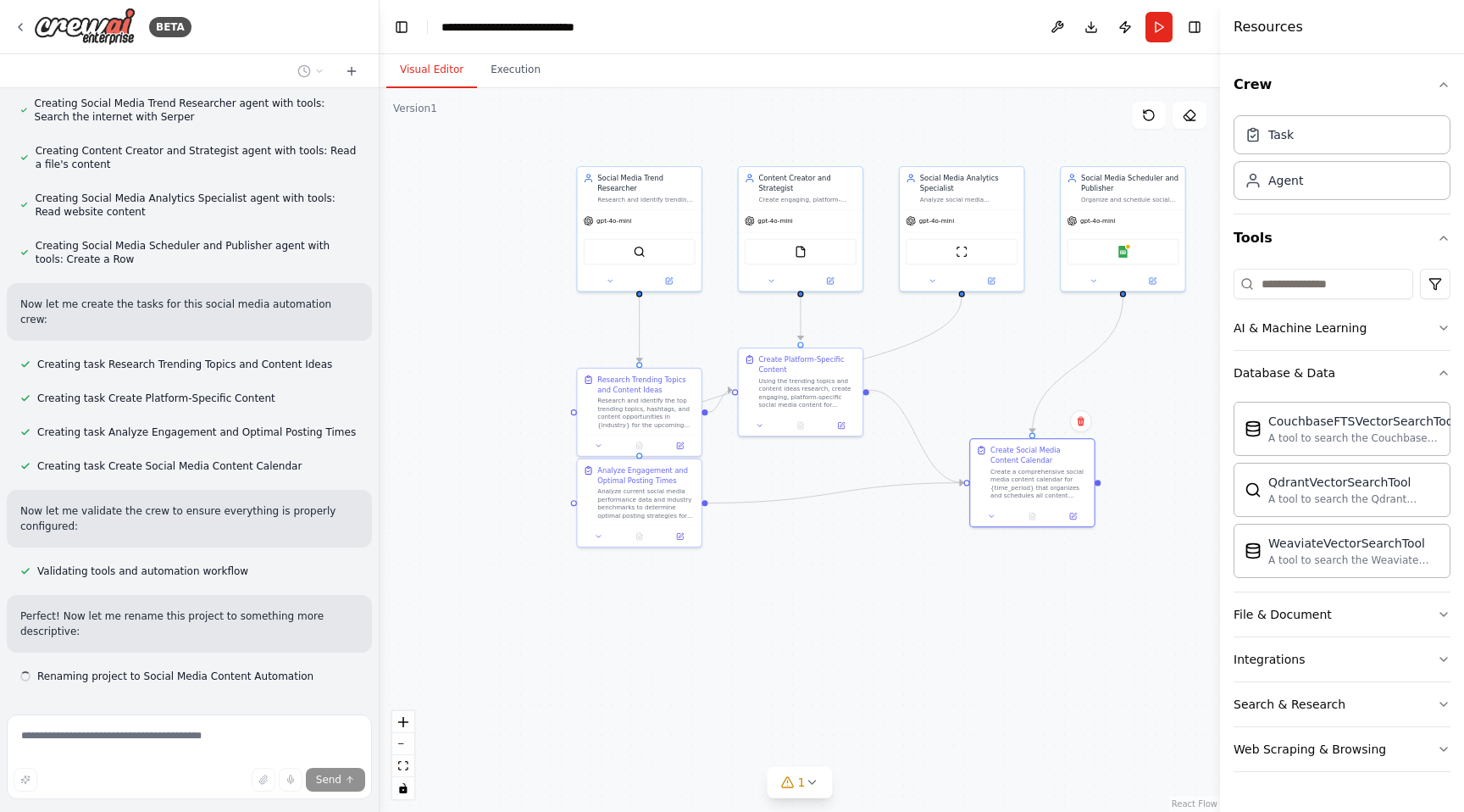
scroll to position [899, 0]
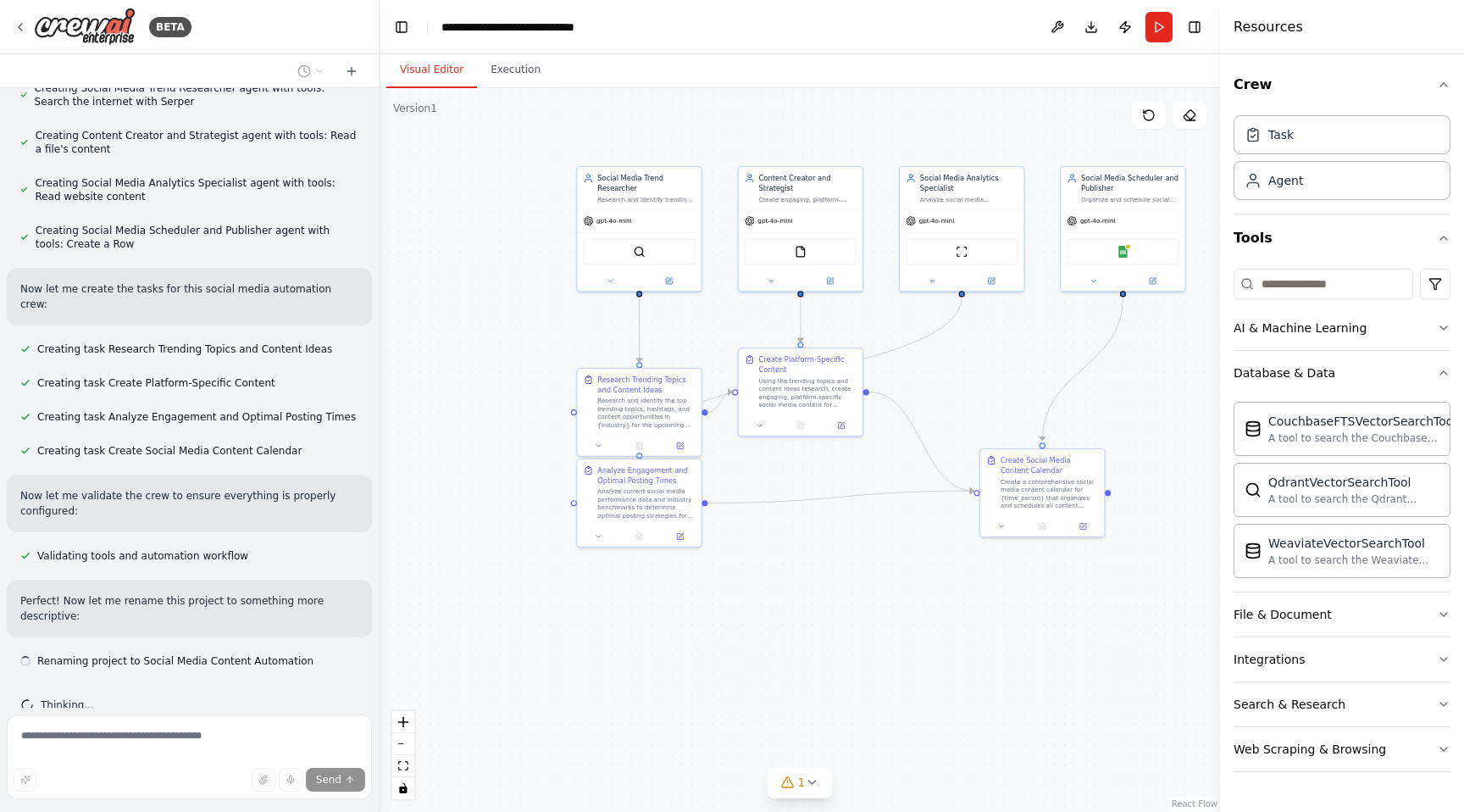
drag, startPoint x: 991, startPoint y: 425, endPoint x: 1044, endPoint y: 501, distance: 92.7
click at [1044, 501] on div "Create a comprehensive social media content calendar for {time_period} that org…" at bounding box center [1049, 493] width 98 height 33
drag, startPoint x: 845, startPoint y: 425, endPoint x: 899, endPoint y: 470, distance: 70.3
click at [899, 470] on button at bounding box center [892, 474] width 35 height 12
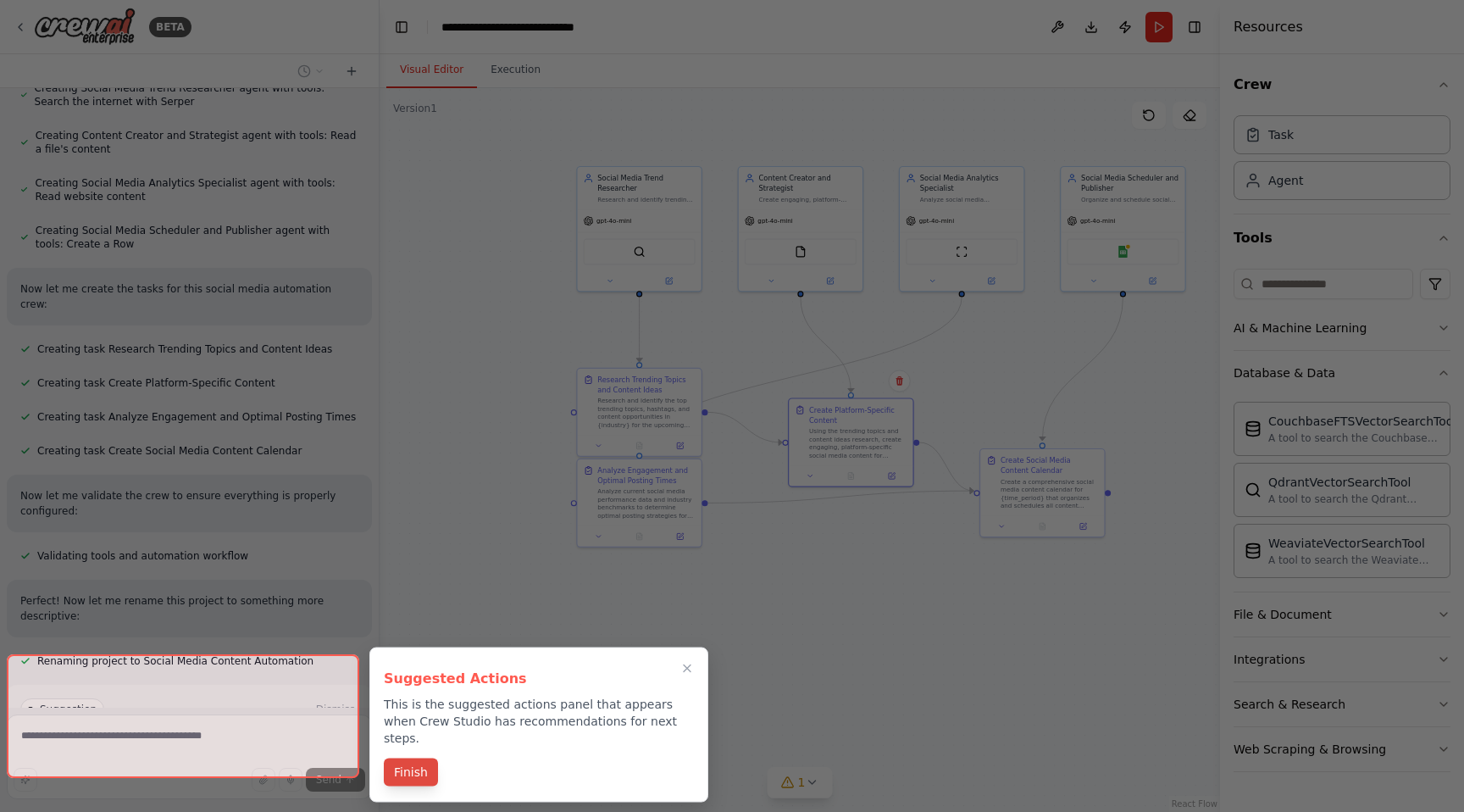
click at [421, 771] on div "Suggested Actions This is the suggested actions panel that appears when Crew St…" at bounding box center [539, 725] width 339 height 155
click at [419, 761] on button "Finish" at bounding box center [410, 772] width 54 height 28
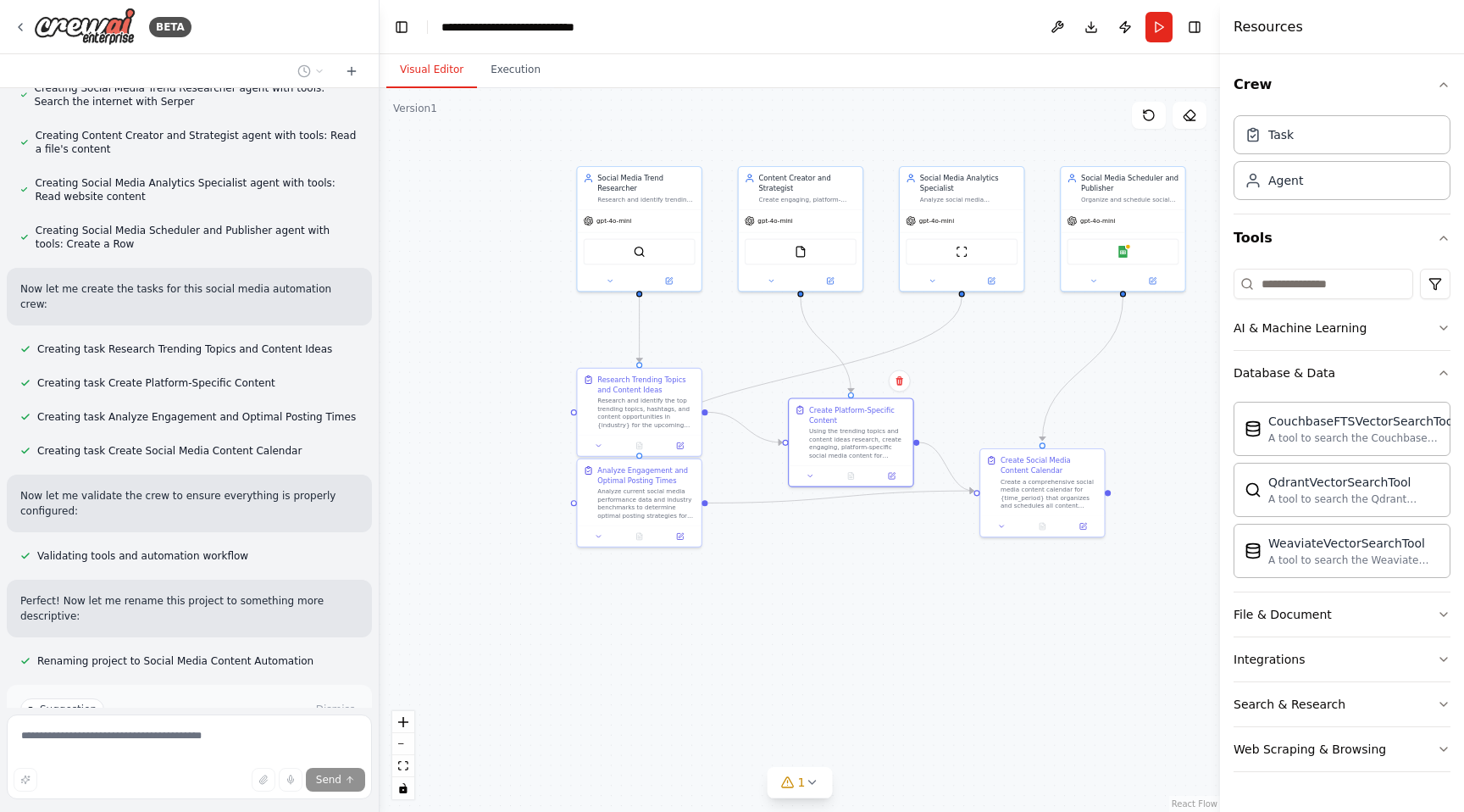
scroll to position [1036, 0]
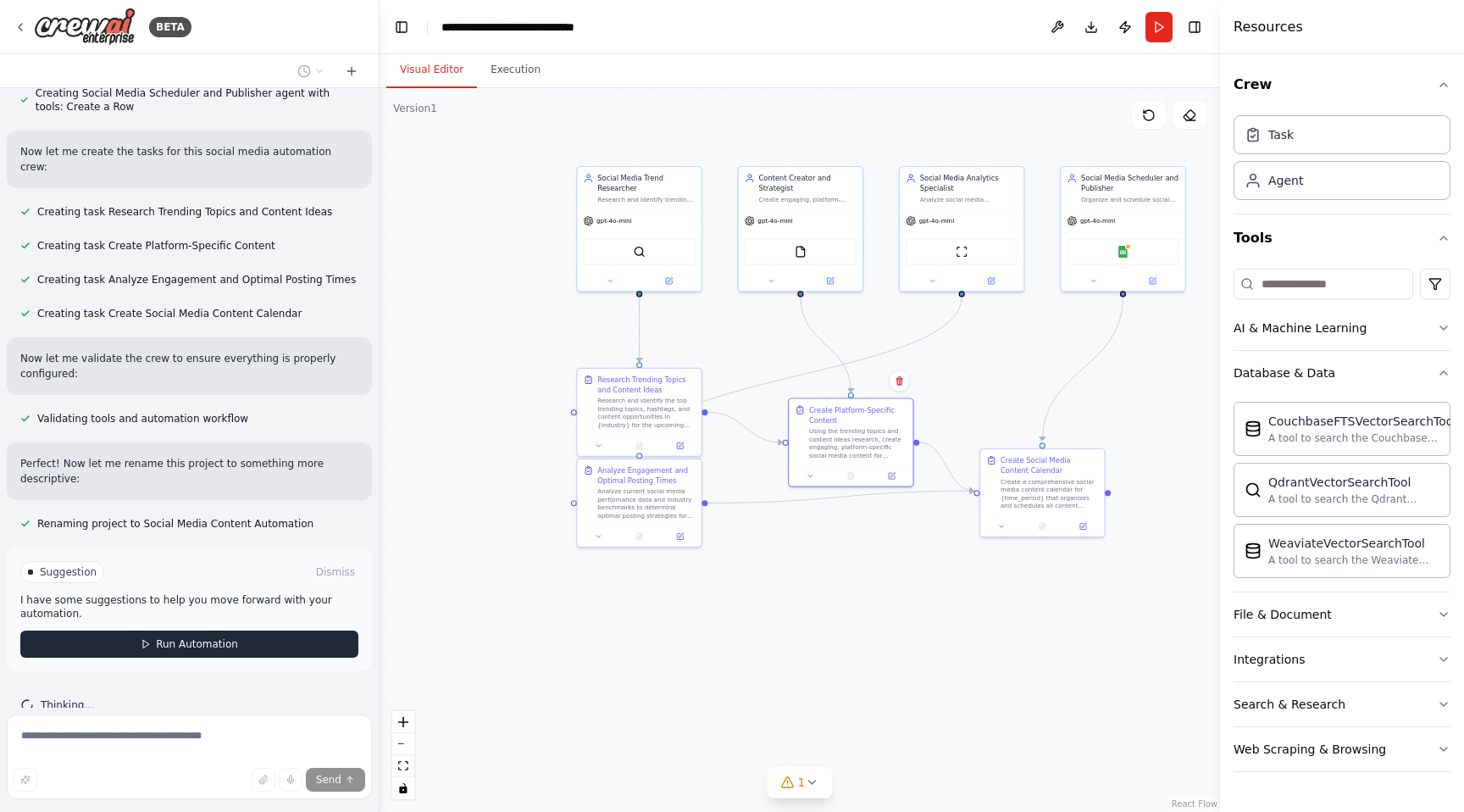
click at [230, 630] on button "Run Automation" at bounding box center [189, 644] width 338 height 27
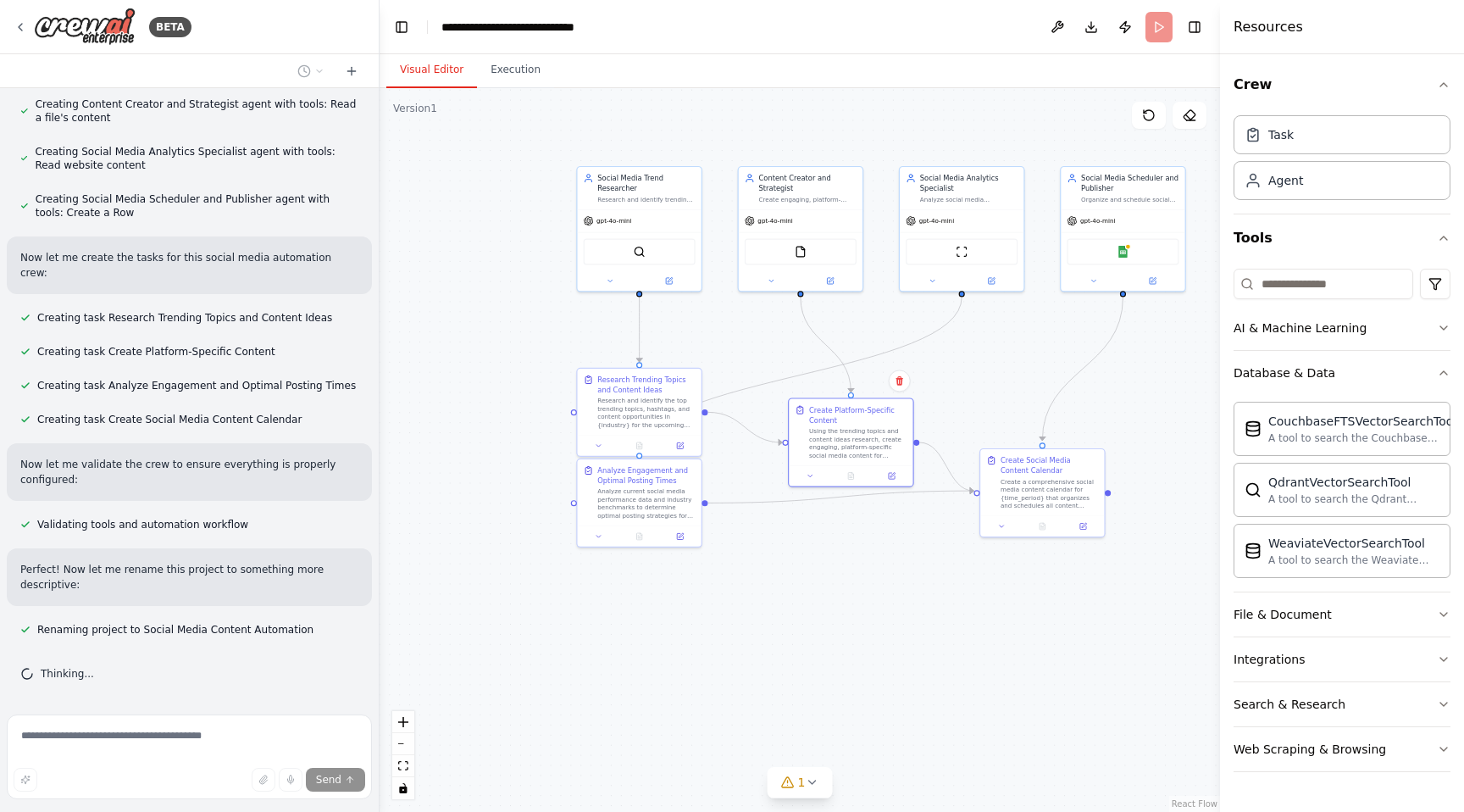
scroll to position [899, 0]
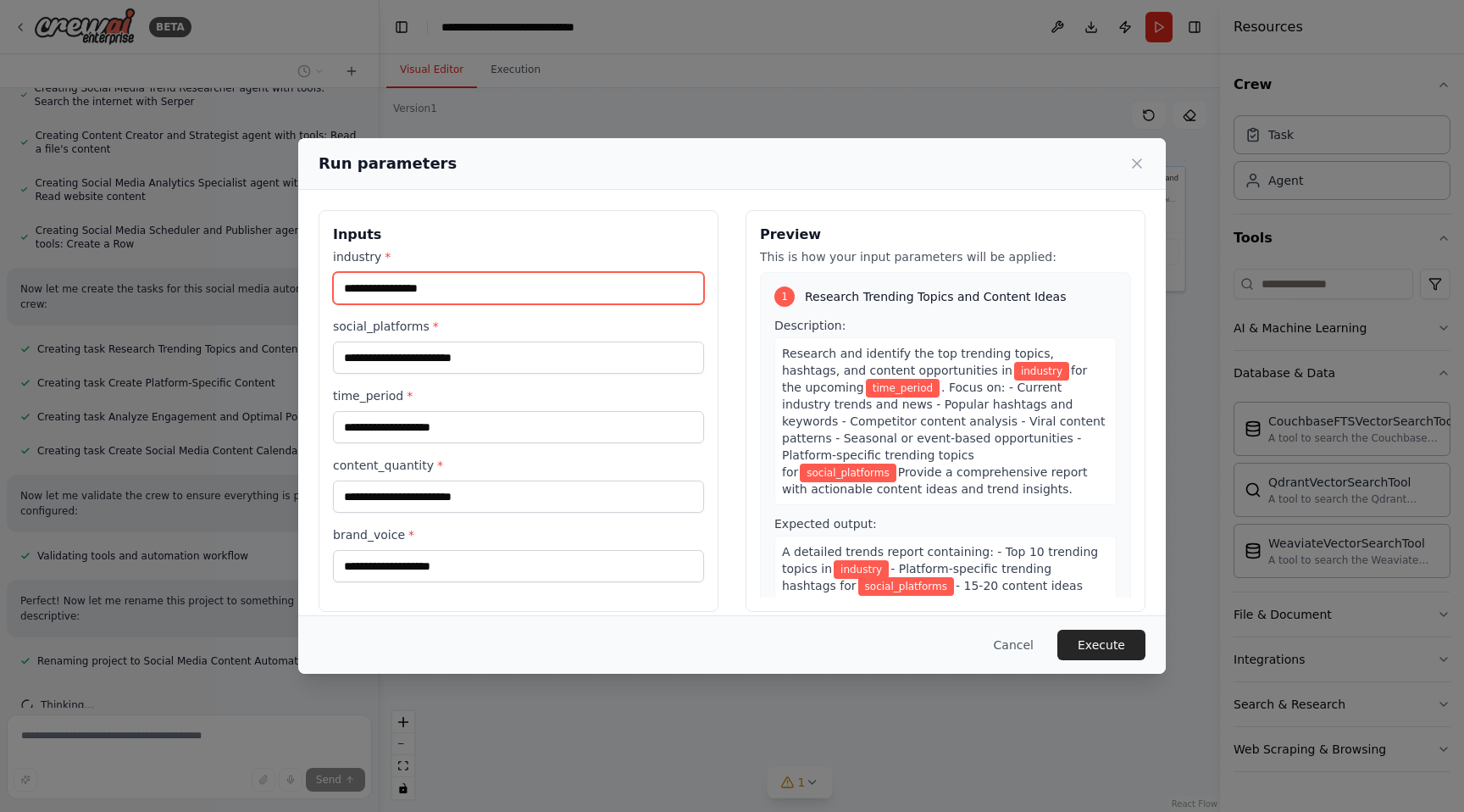
click at [435, 281] on input "industry *" at bounding box center [518, 289] width 371 height 33
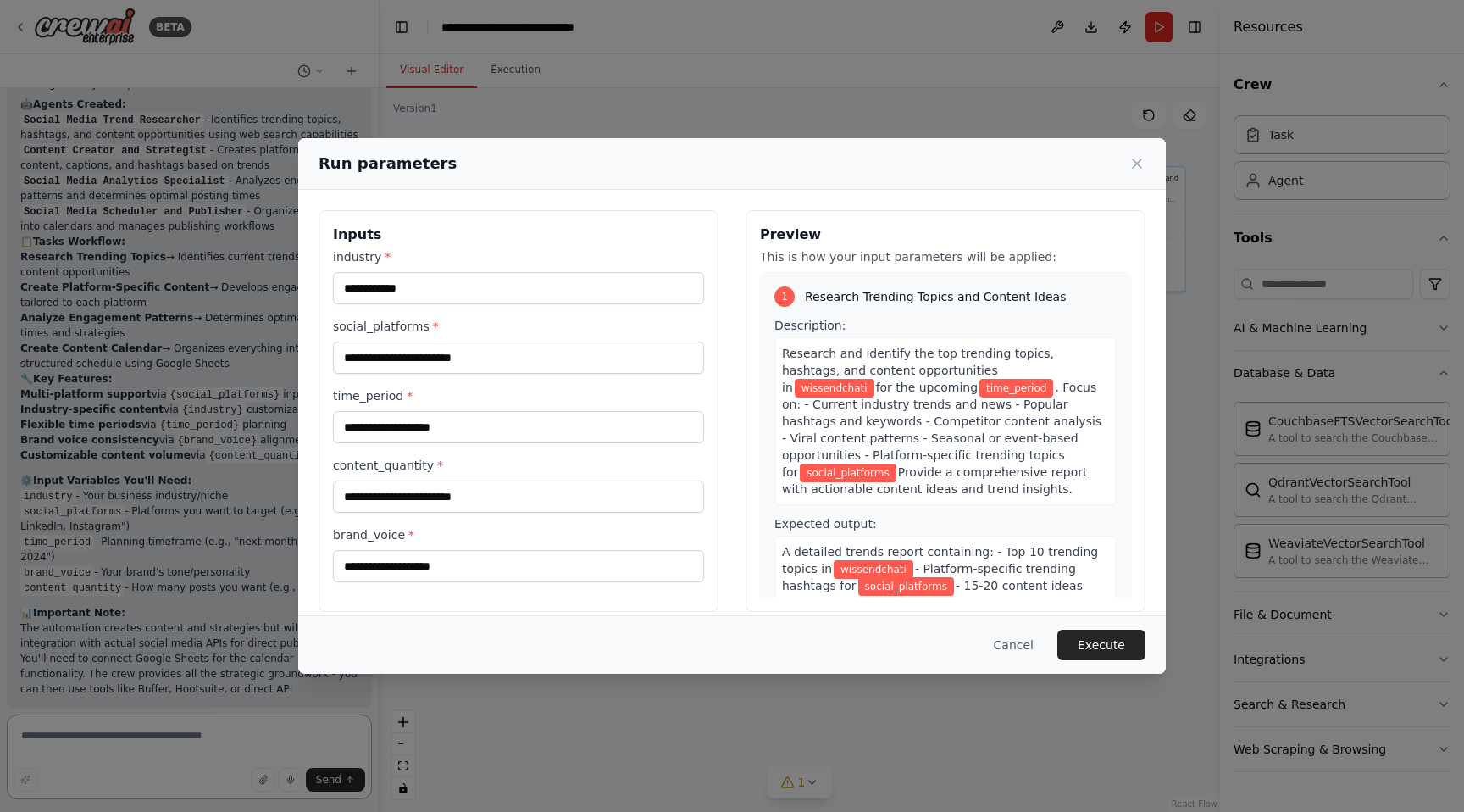
scroll to position [1571, 0]
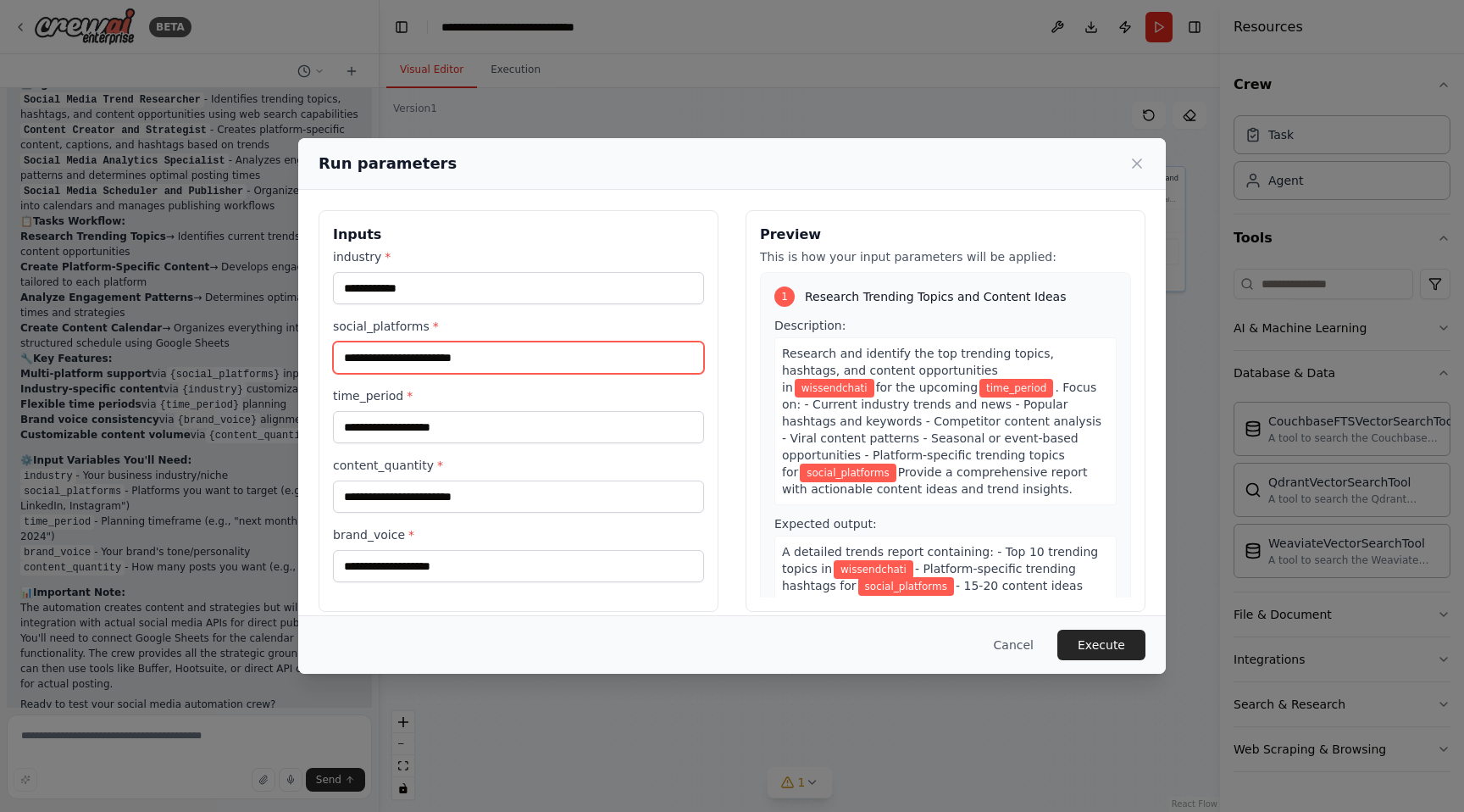
click at [506, 358] on input "social_platforms *" at bounding box center [518, 358] width 371 height 33
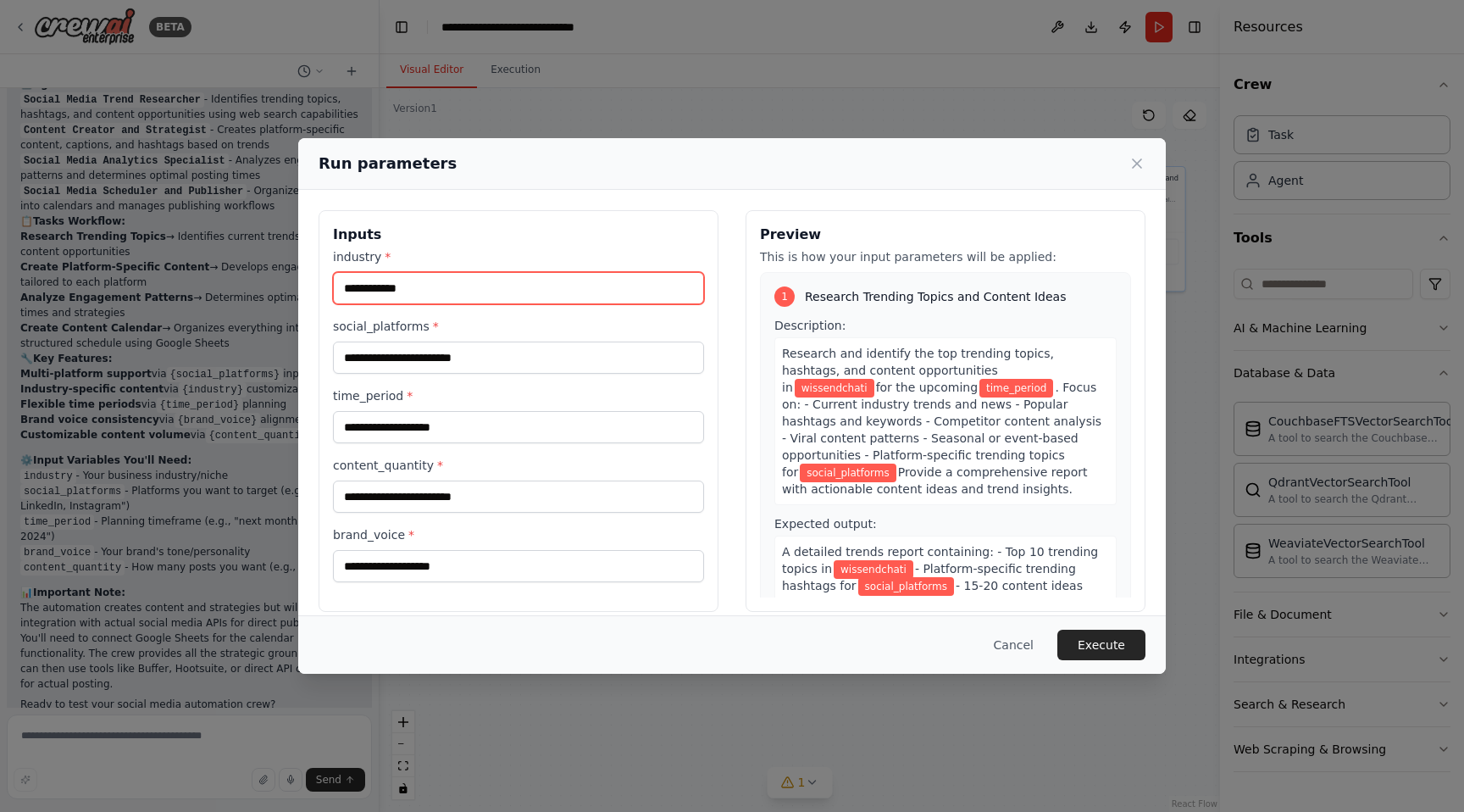
click at [495, 284] on input "**********" at bounding box center [518, 289] width 371 height 33
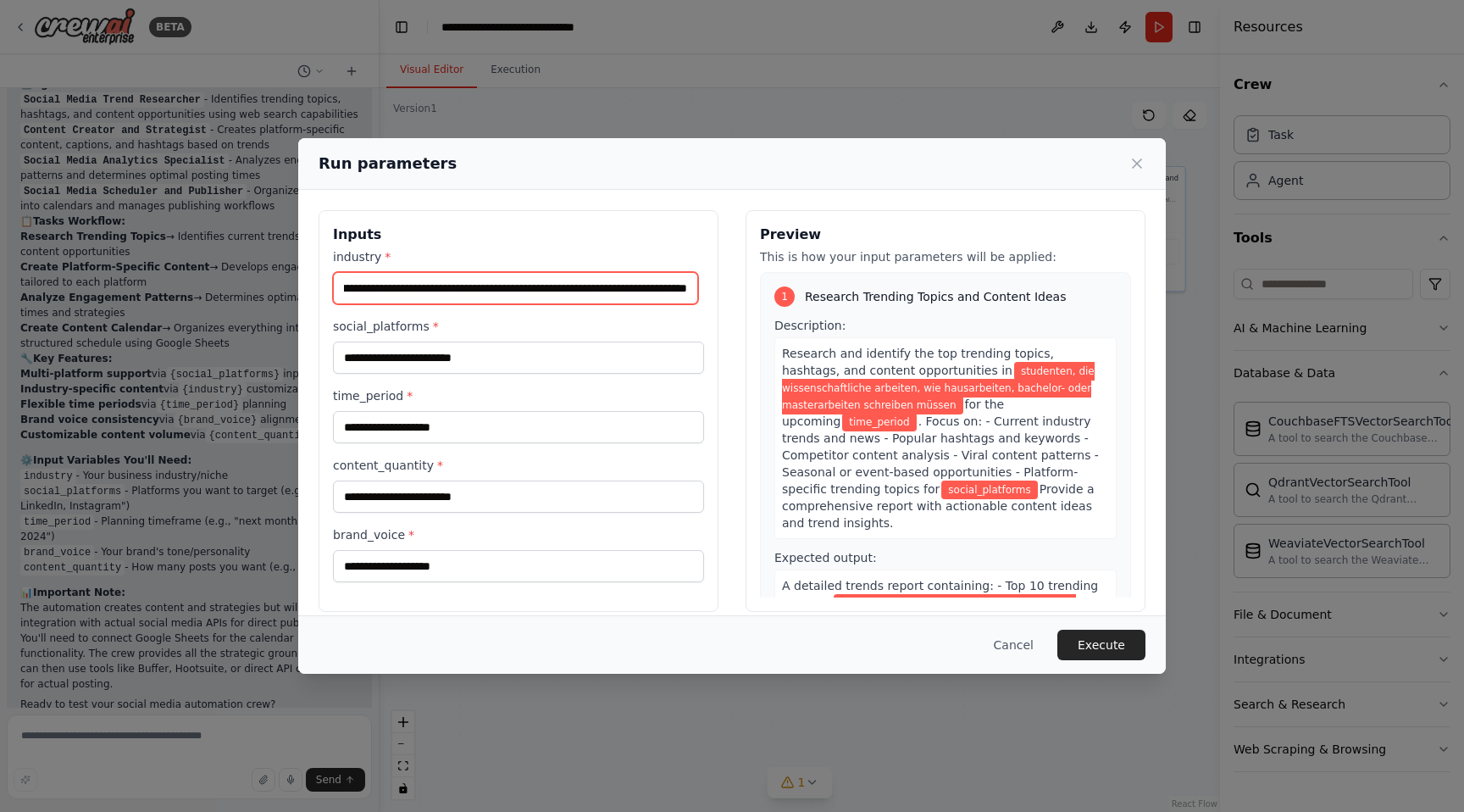
scroll to position [0, 0]
drag, startPoint x: 675, startPoint y: 287, endPoint x: 686, endPoint y: 287, distance: 11.0
click at [686, 287] on input "**********" at bounding box center [516, 289] width 365 height 33
click at [523, 297] on input "**********" at bounding box center [516, 289] width 365 height 33
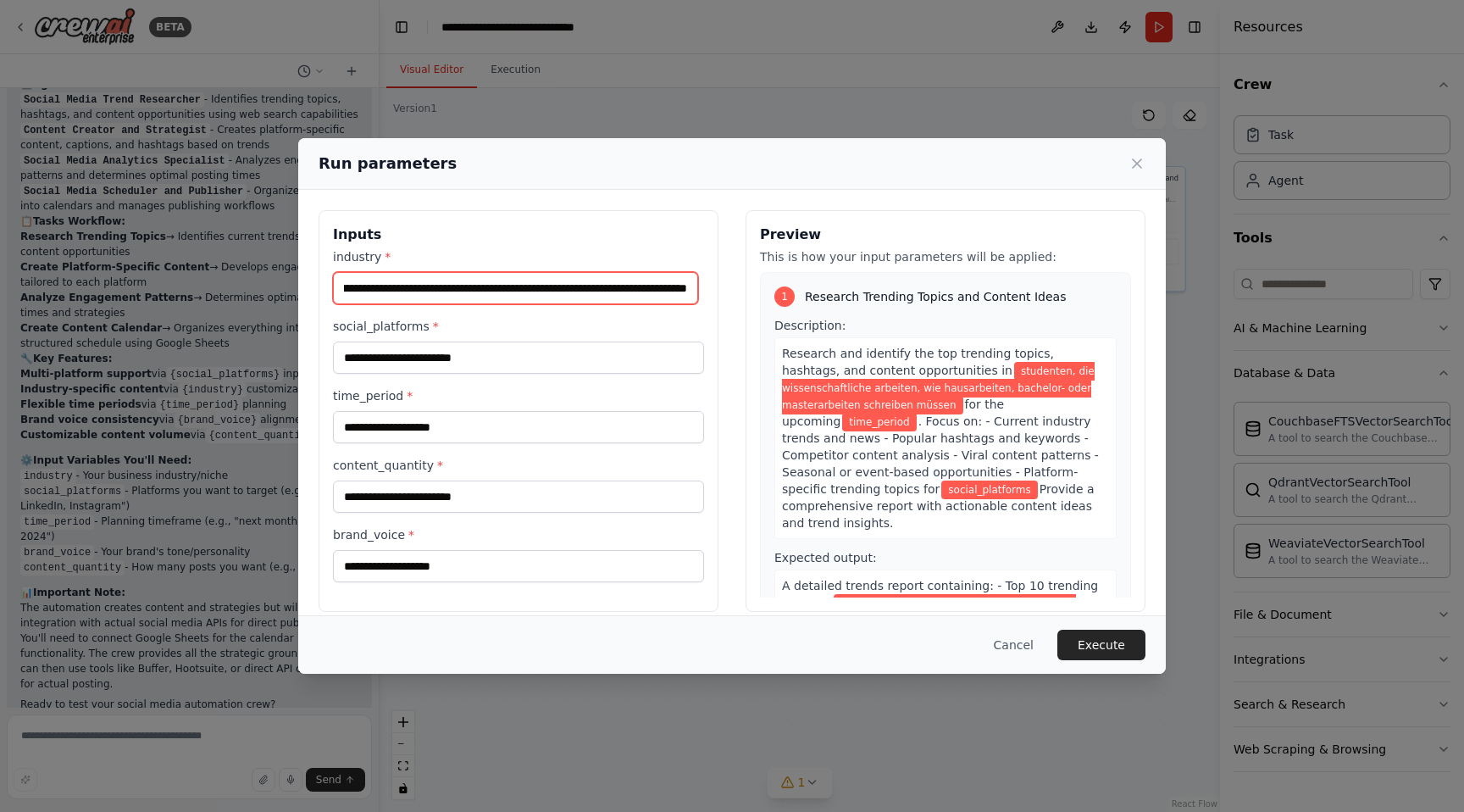
type input "**********"
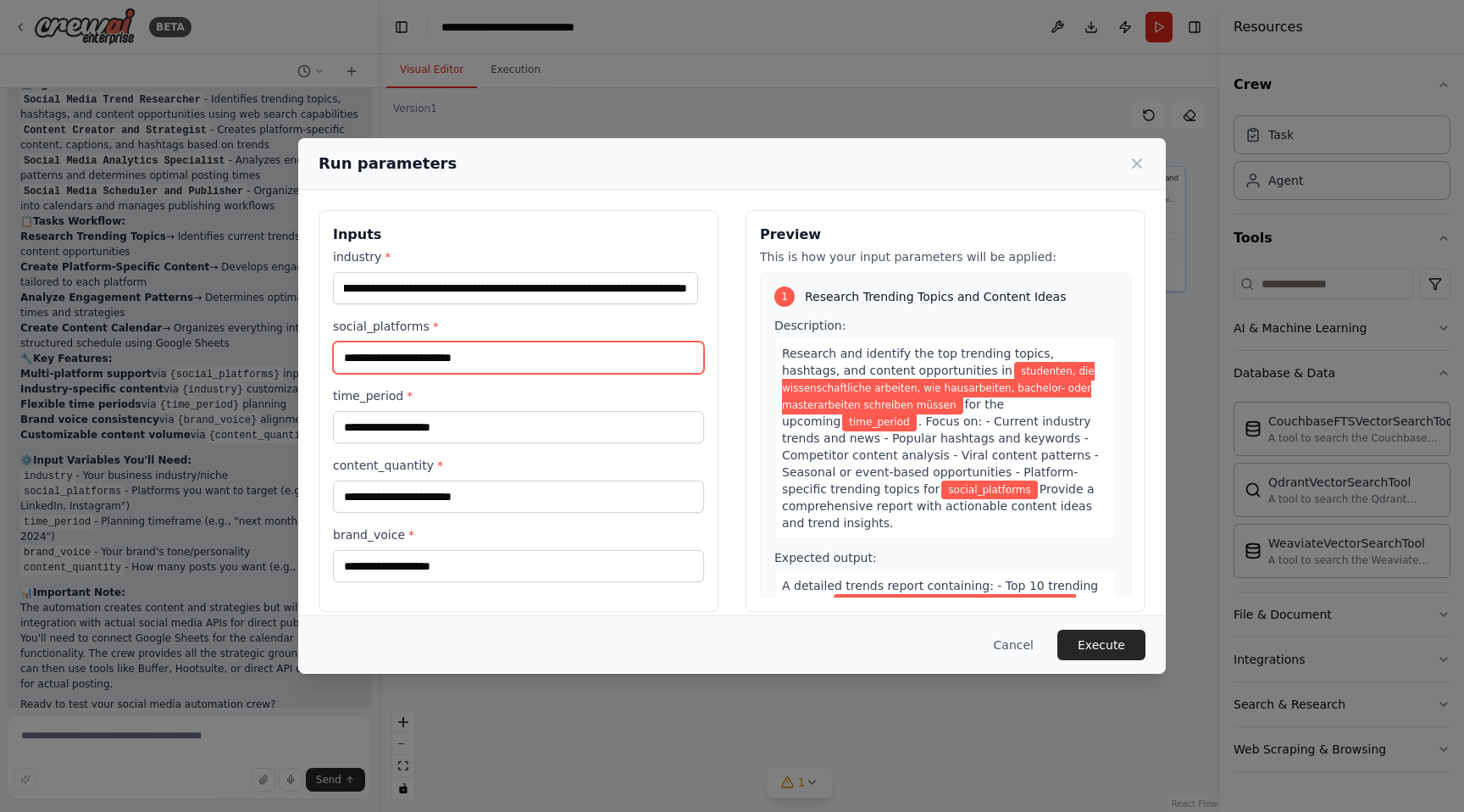
click at [555, 364] on input "social_platforms *" at bounding box center [518, 358] width 371 height 33
type input "**********"
click at [544, 444] on div "**********" at bounding box center [518, 415] width 371 height 334
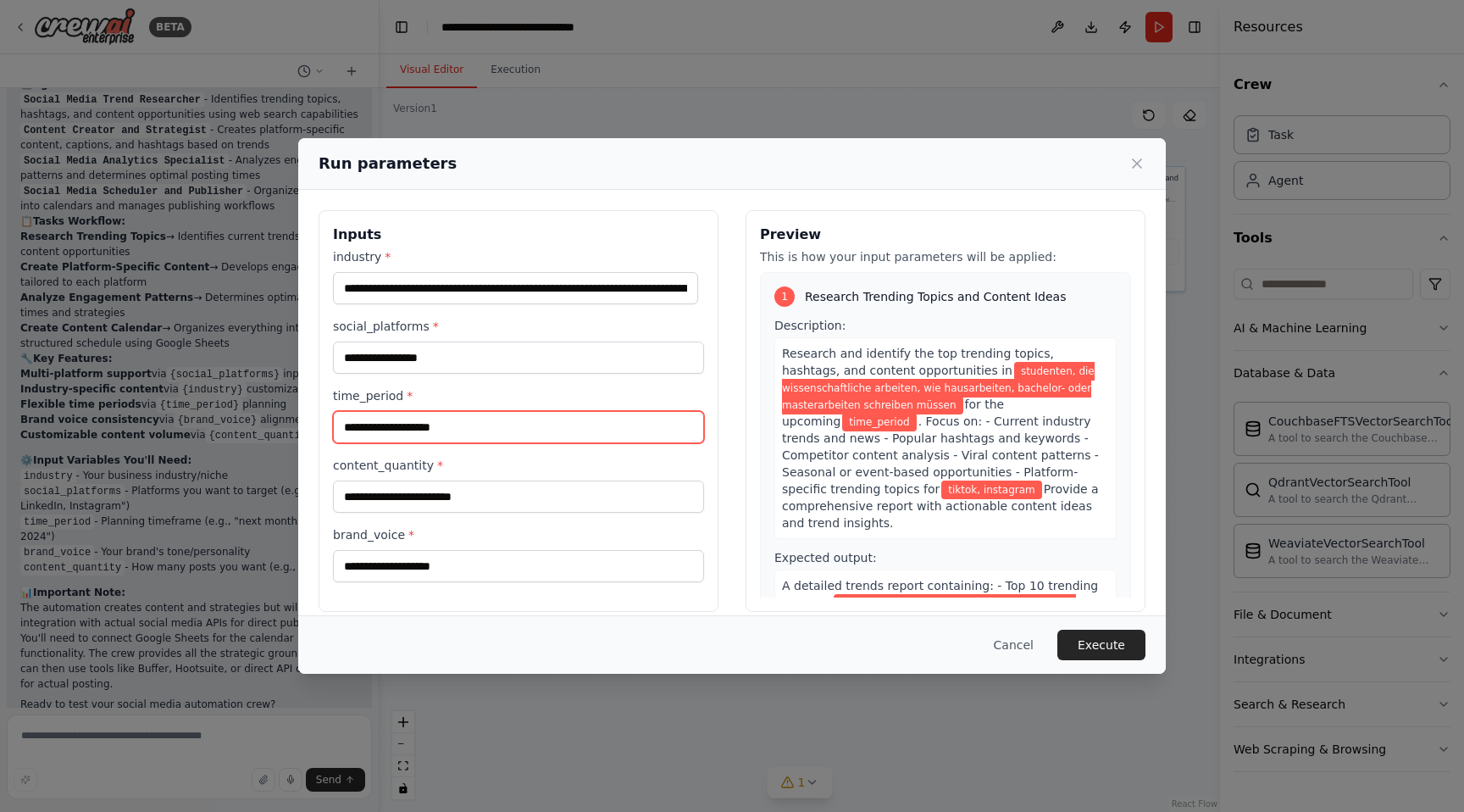
click at [547, 425] on input "time_period *" at bounding box center [518, 427] width 371 height 33
click at [543, 428] on input "time_period *" at bounding box center [518, 427] width 371 height 33
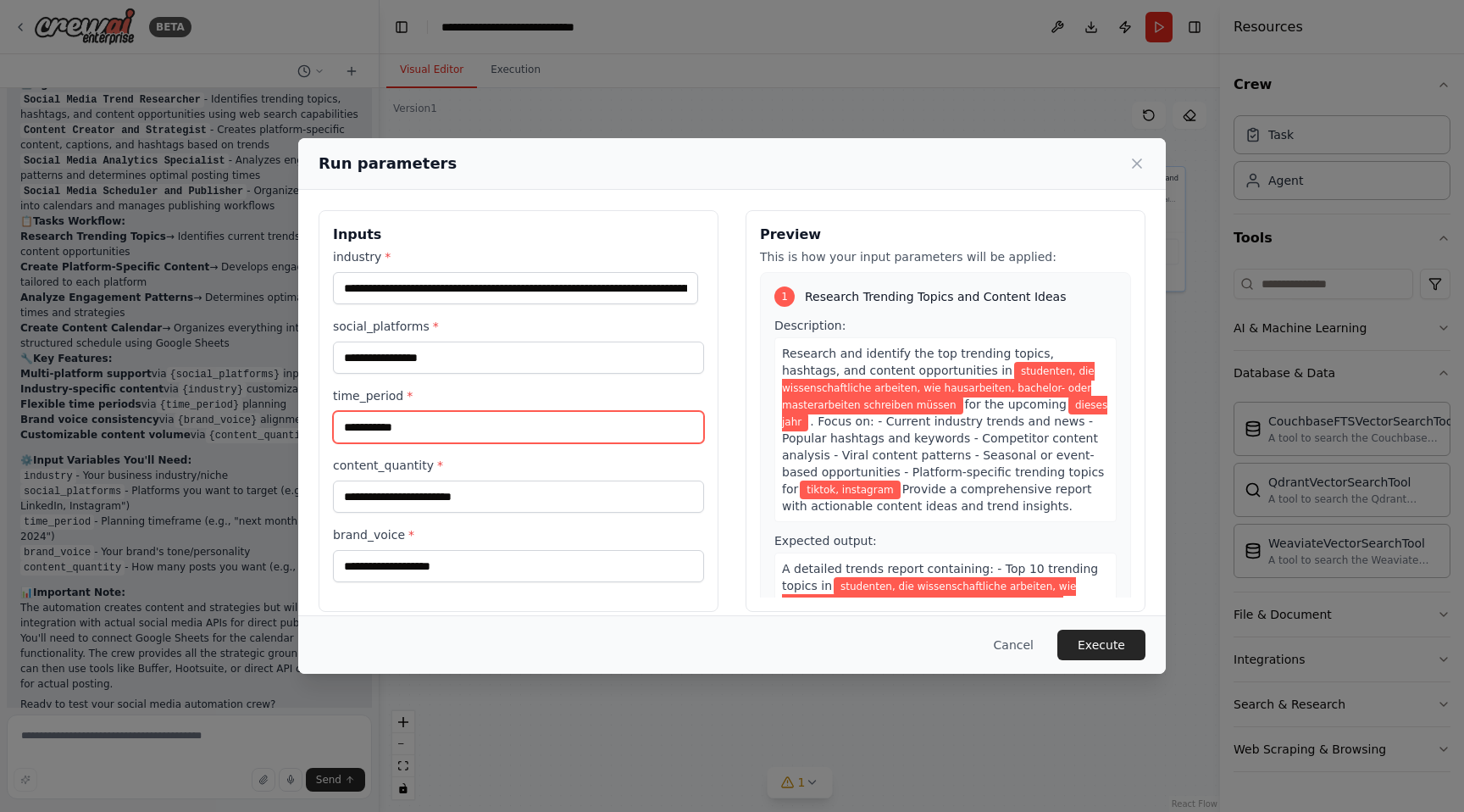
type input "**********"
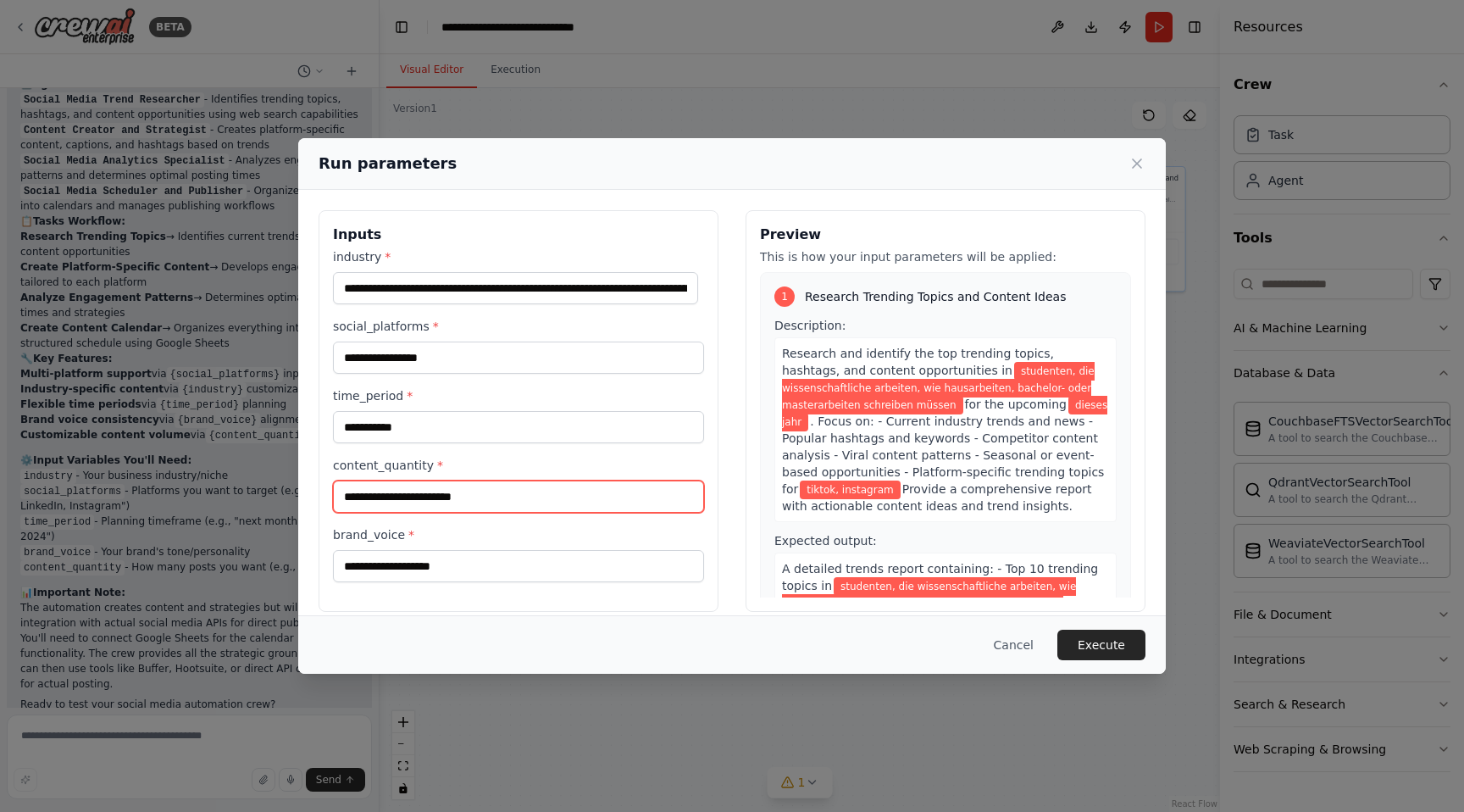
click at [447, 495] on input "content_quantity *" at bounding box center [518, 497] width 371 height 33
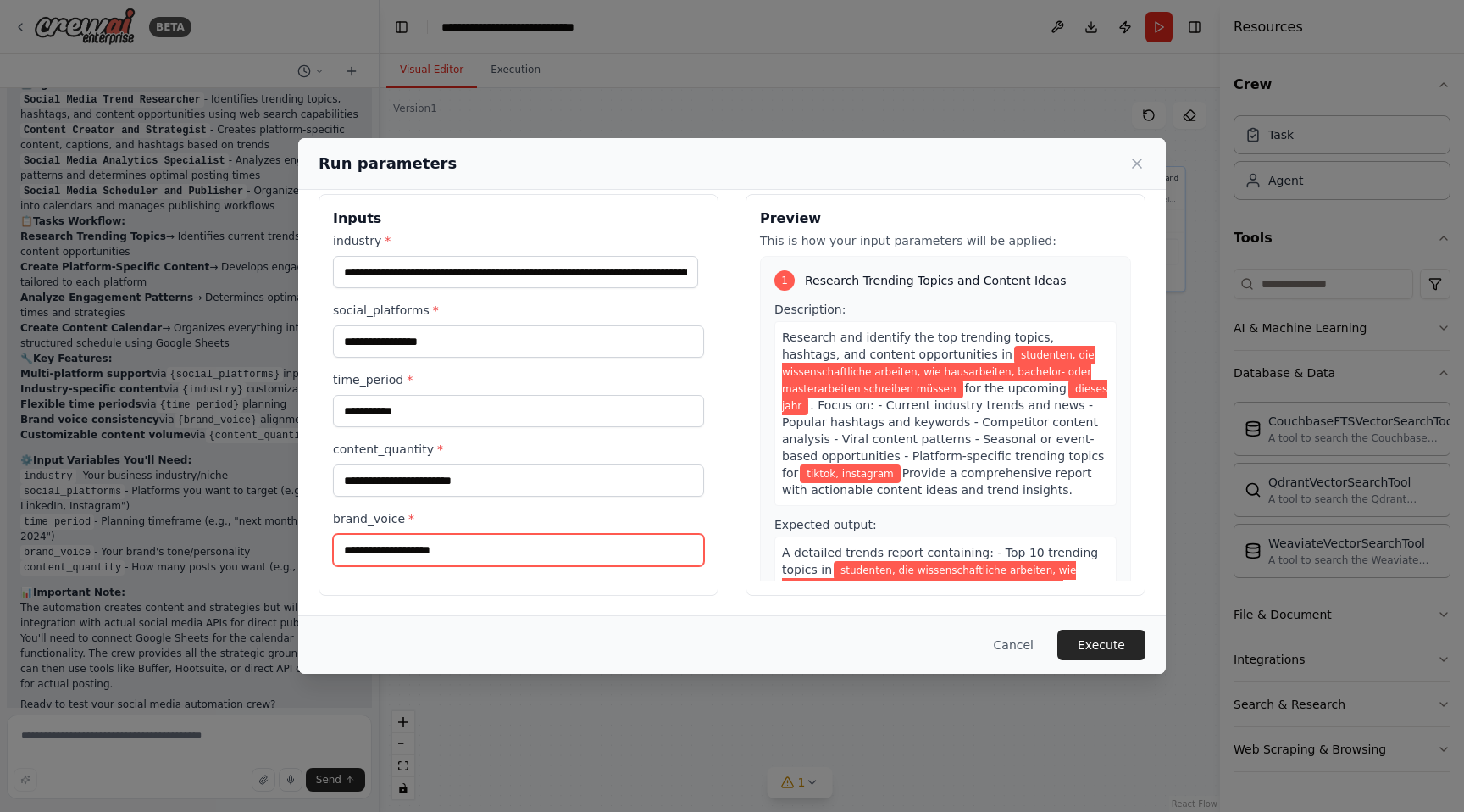
click at [411, 554] on input "brand_voice *" at bounding box center [518, 550] width 371 height 33
type input "****"
type input "**********"
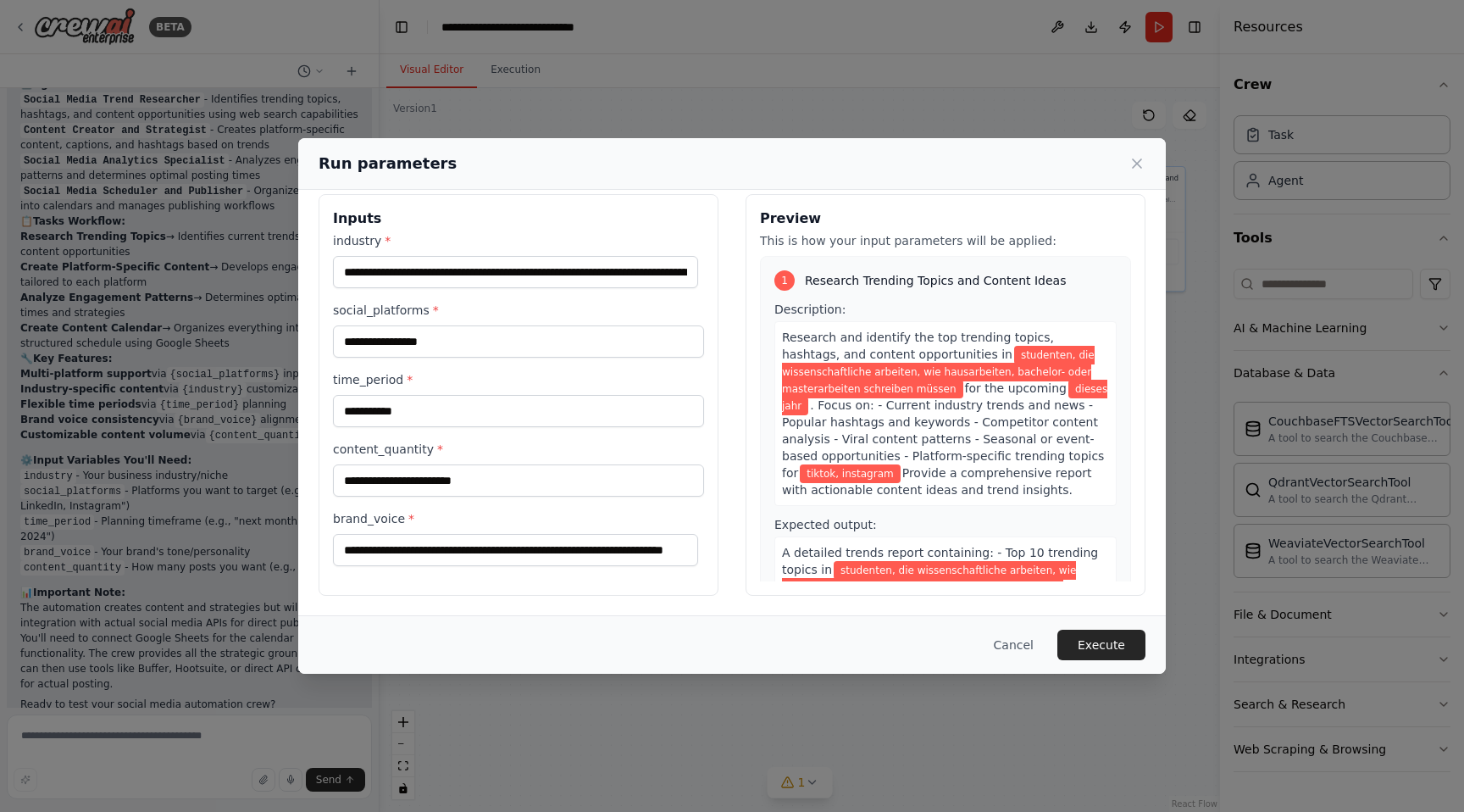
scroll to position [0, 0]
click at [544, 499] on div "**********" at bounding box center [518, 399] width 371 height 334
click at [541, 491] on input "content_quantity *" at bounding box center [518, 481] width 371 height 33
type input "**********"
click at [551, 531] on div "**********" at bounding box center [518, 538] width 371 height 56
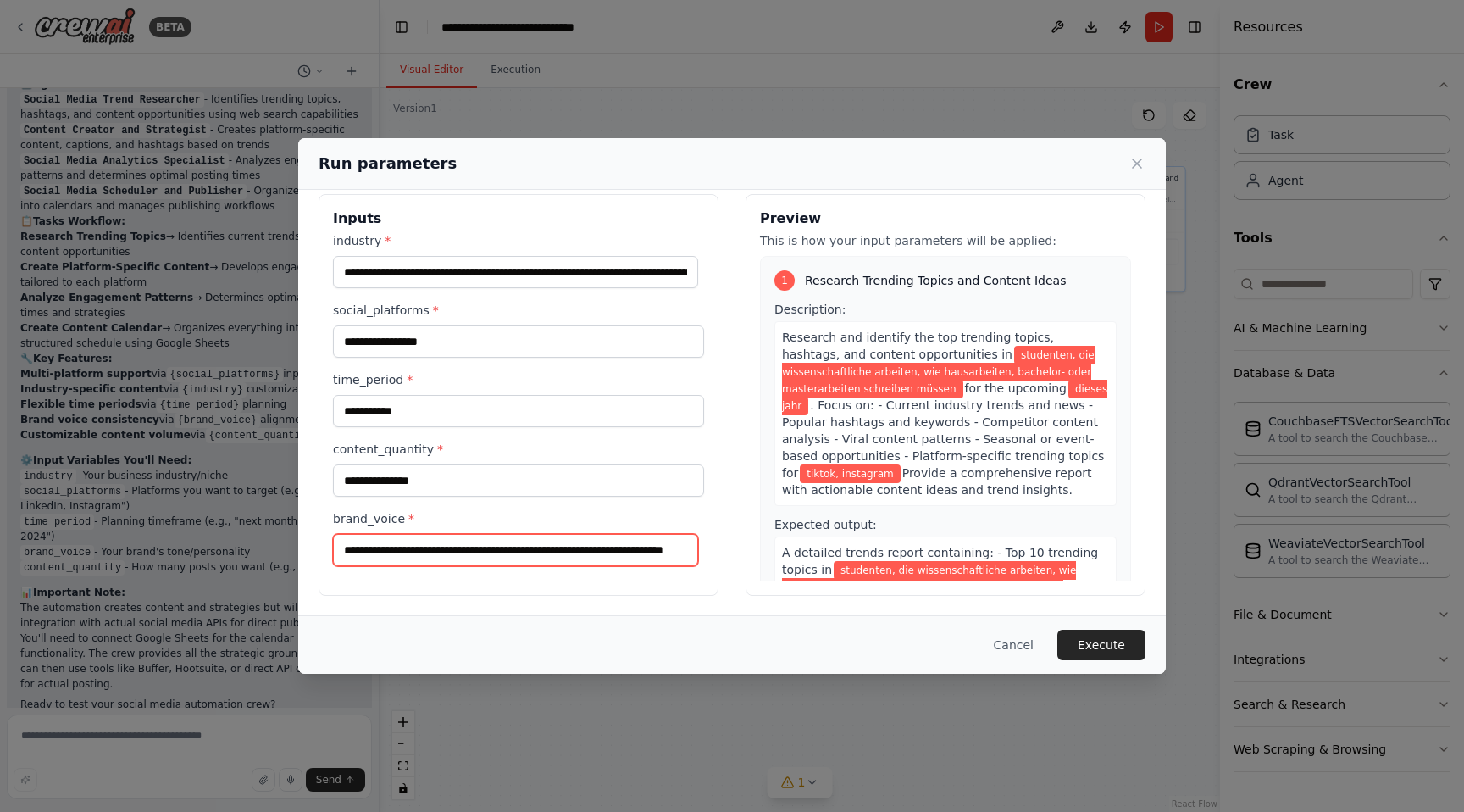
drag, startPoint x: 551, startPoint y: 536, endPoint x: 718, endPoint y: 575, distance: 171.5
click at [718, 576] on div "**********" at bounding box center [732, 395] width 827 height 402
click at [695, 553] on input "**********" at bounding box center [516, 550] width 365 height 33
drag, startPoint x: 657, startPoint y: 552, endPoint x: 719, endPoint y: 557, distance: 62.2
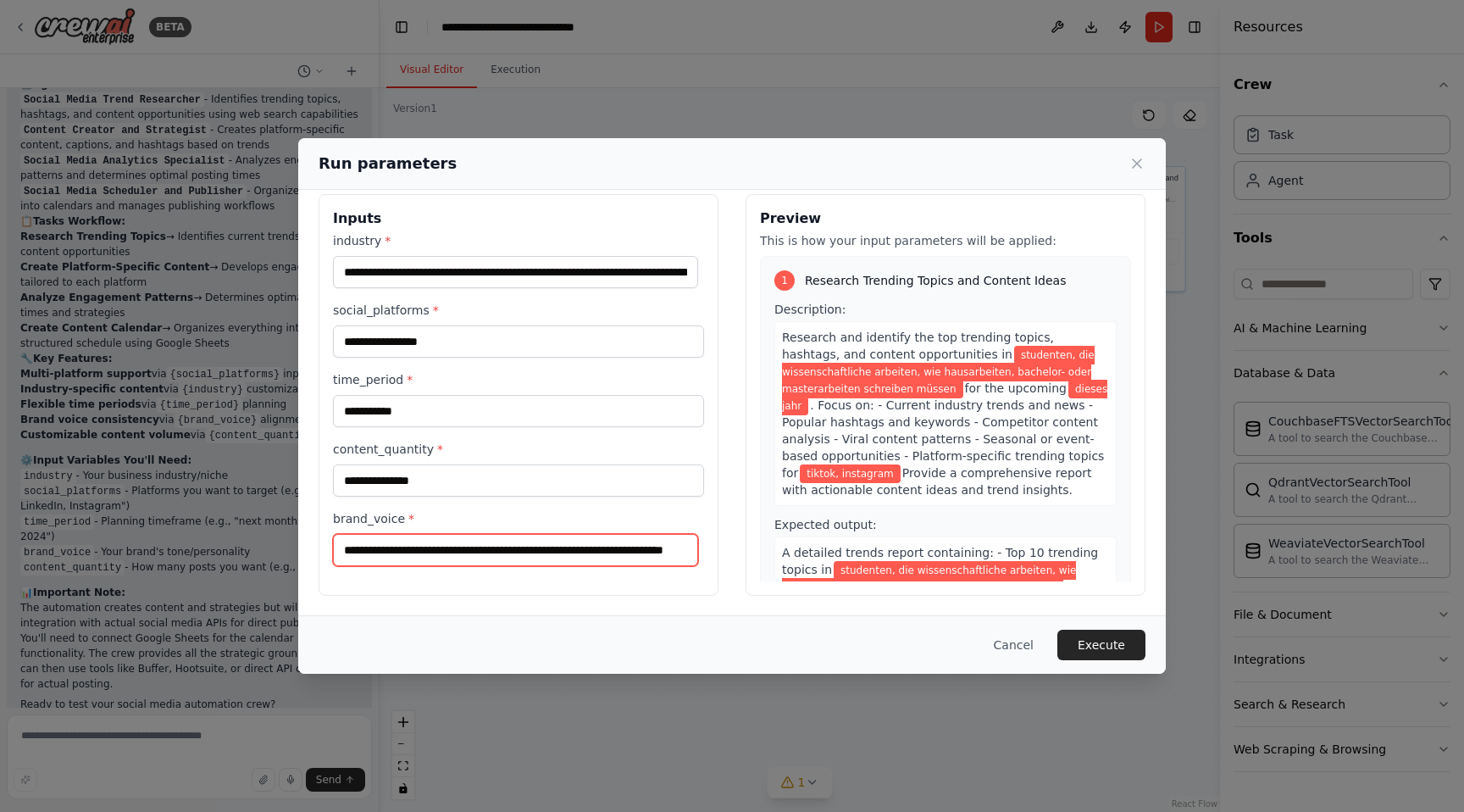
click at [720, 557] on div "**********" at bounding box center [732, 395] width 827 height 402
click at [648, 558] on input "**********" at bounding box center [516, 550] width 365 height 33
click at [654, 551] on input "**********" at bounding box center [516, 550] width 365 height 33
type input "**********"
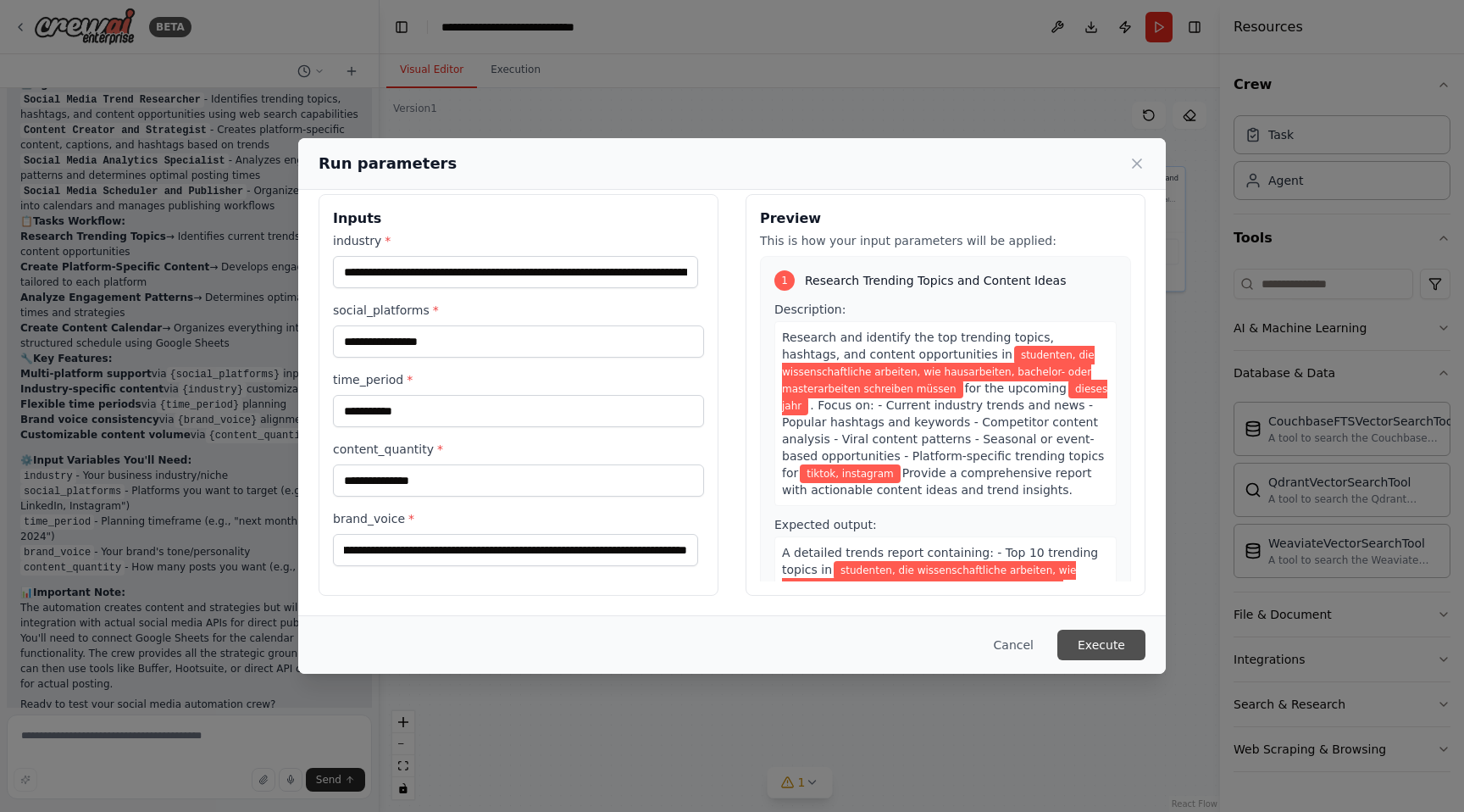
click at [1102, 630] on button "Execute" at bounding box center [1102, 645] width 88 height 31
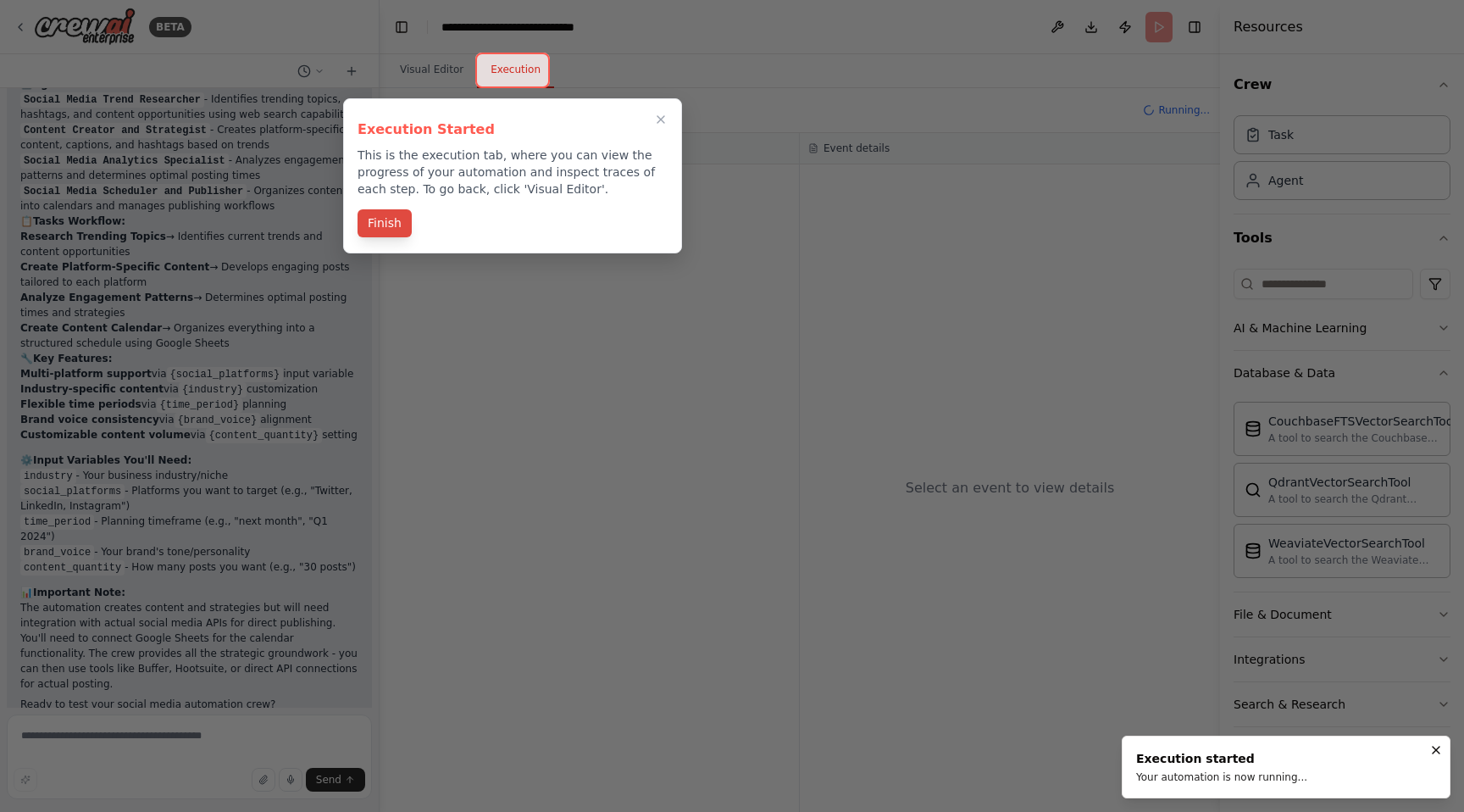
click at [369, 230] on button "Finish" at bounding box center [384, 223] width 54 height 28
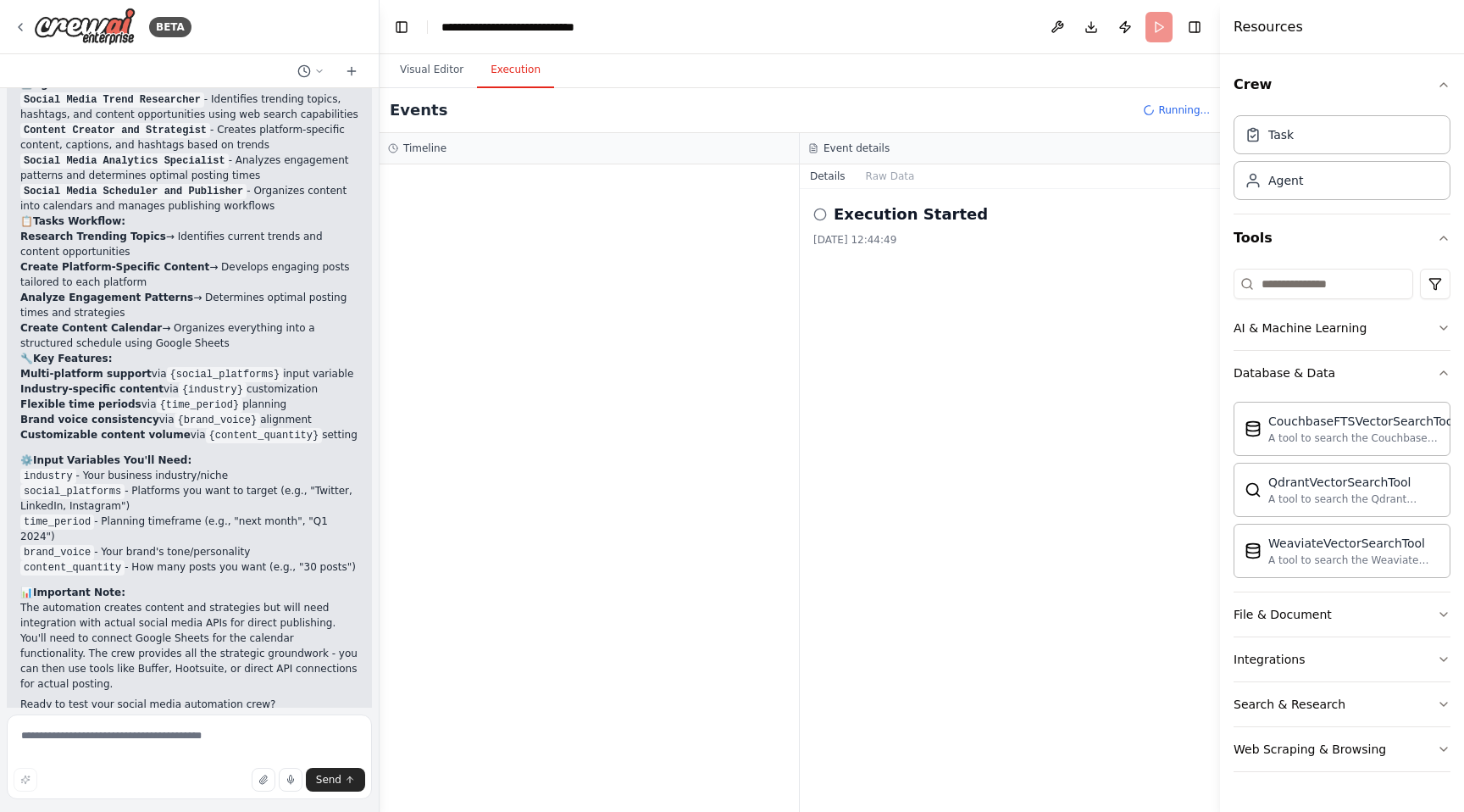
click at [816, 215] on icon at bounding box center [821, 214] width 14 height 14
click at [907, 209] on h2 "Execution Started" at bounding box center [911, 214] width 154 height 24
click at [901, 181] on button "Raw Data" at bounding box center [890, 176] width 69 height 24
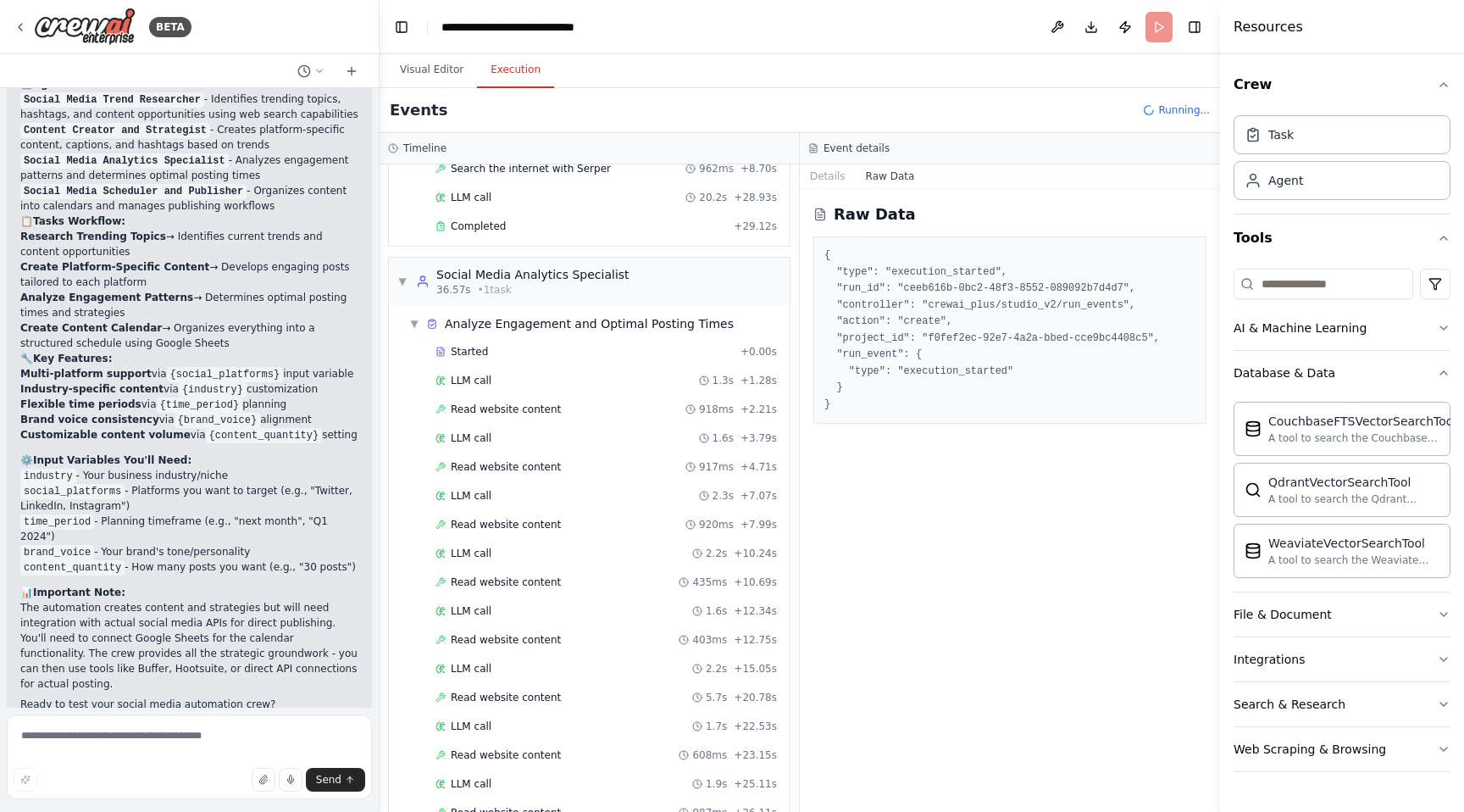
scroll to position [415, 0]
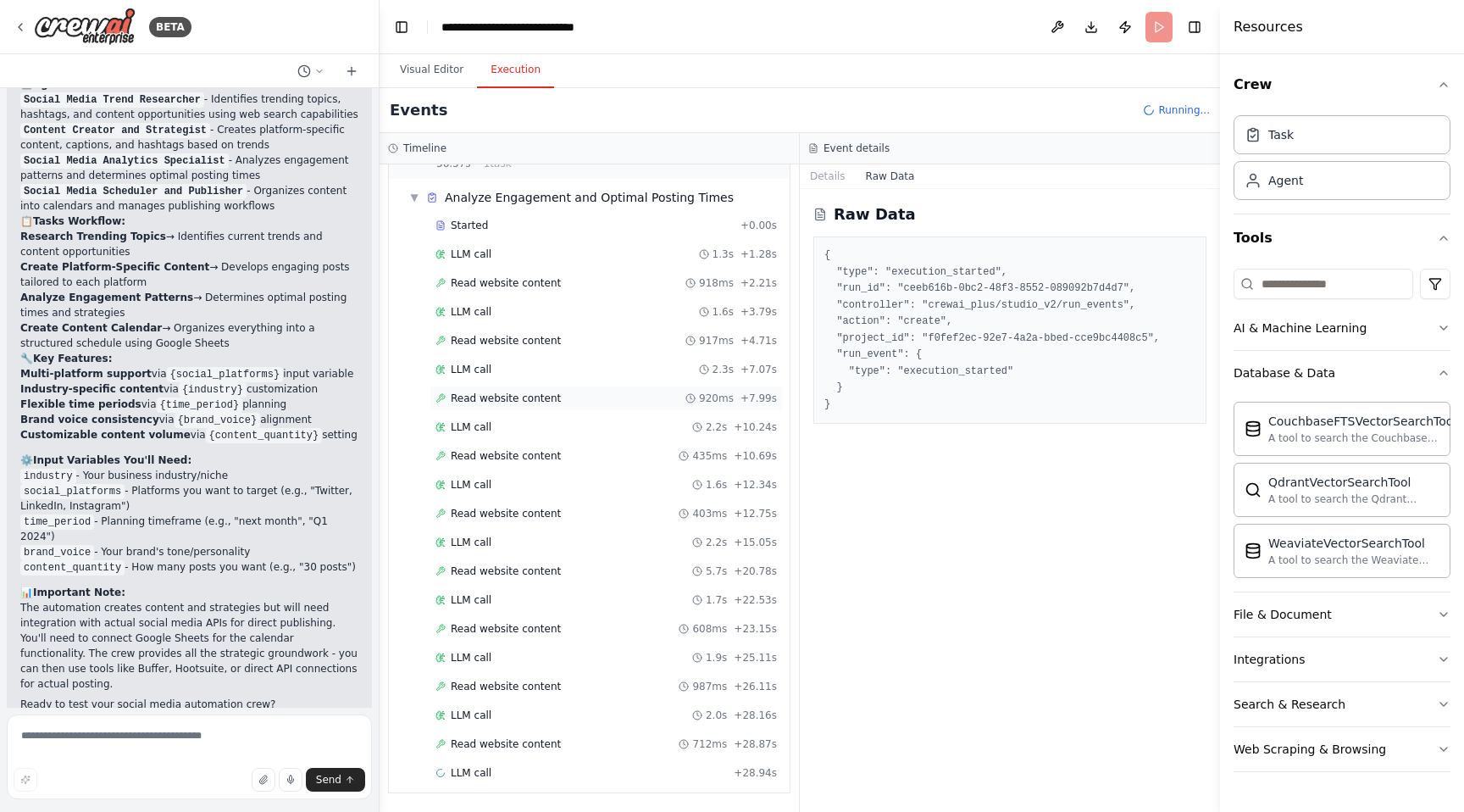
click at [509, 391] on span "Read website content" at bounding box center [505, 398] width 111 height 14
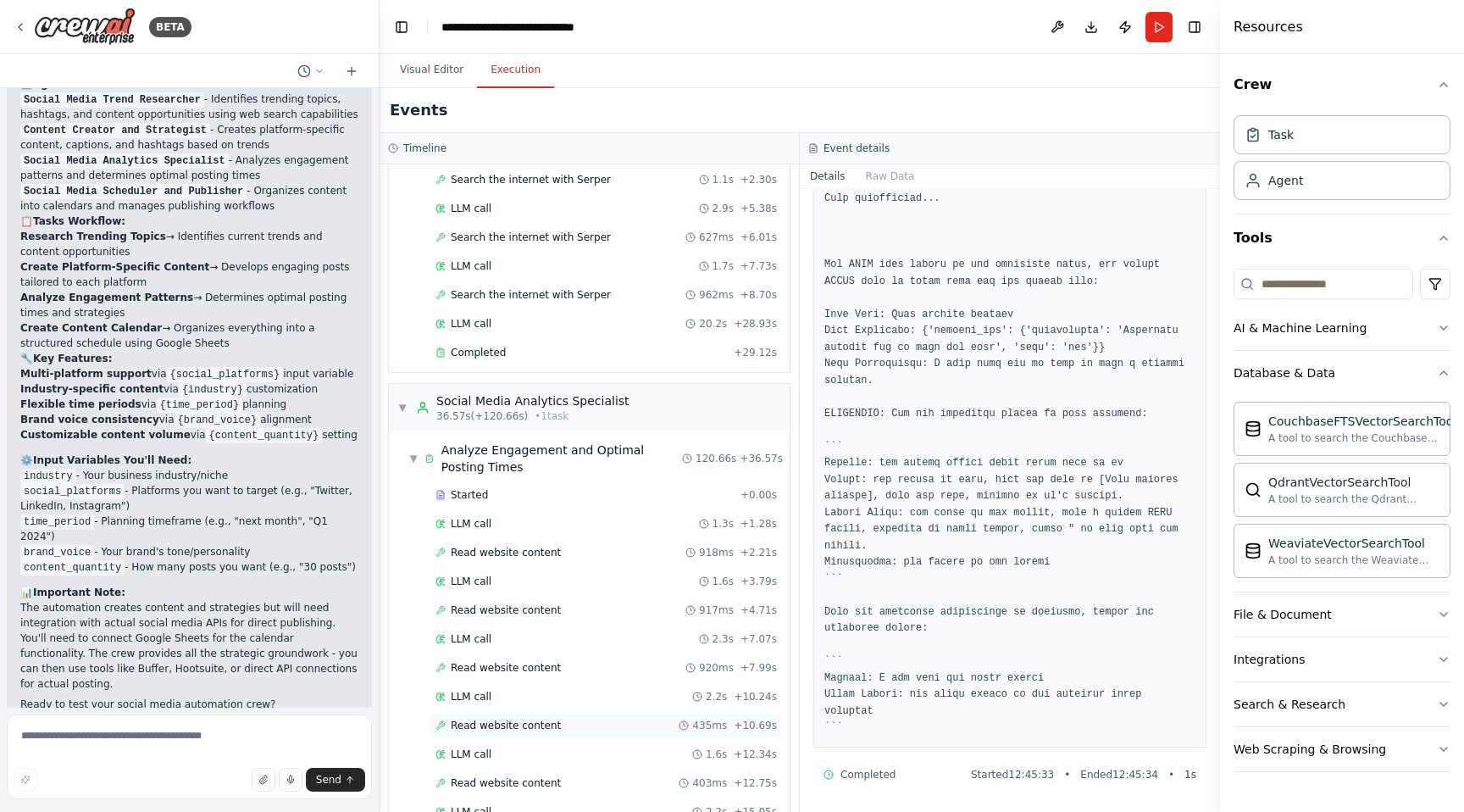
scroll to position [168, 0]
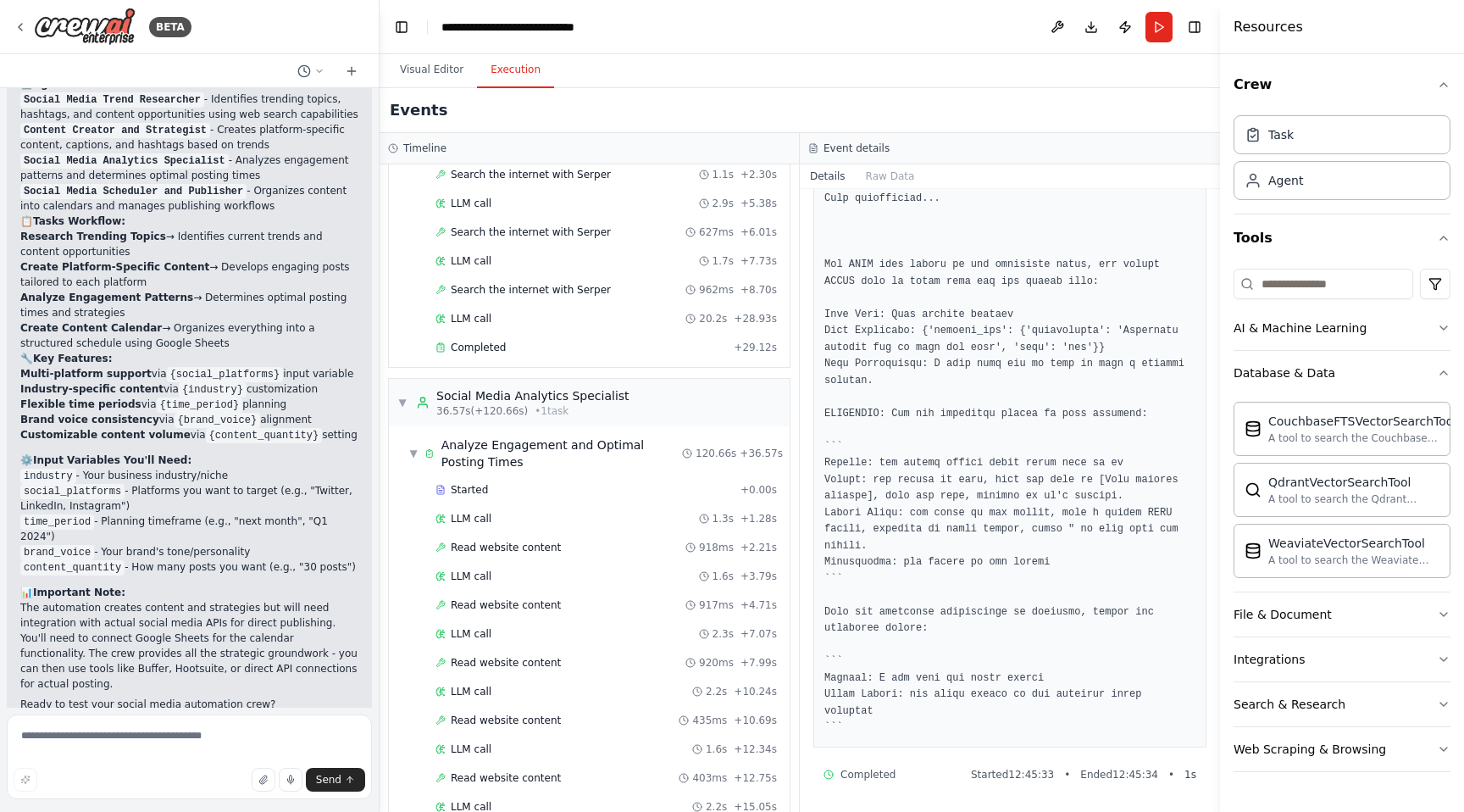
click at [564, 543] on div "Read website content 918ms + 2.21s" at bounding box center [606, 547] width 342 height 14
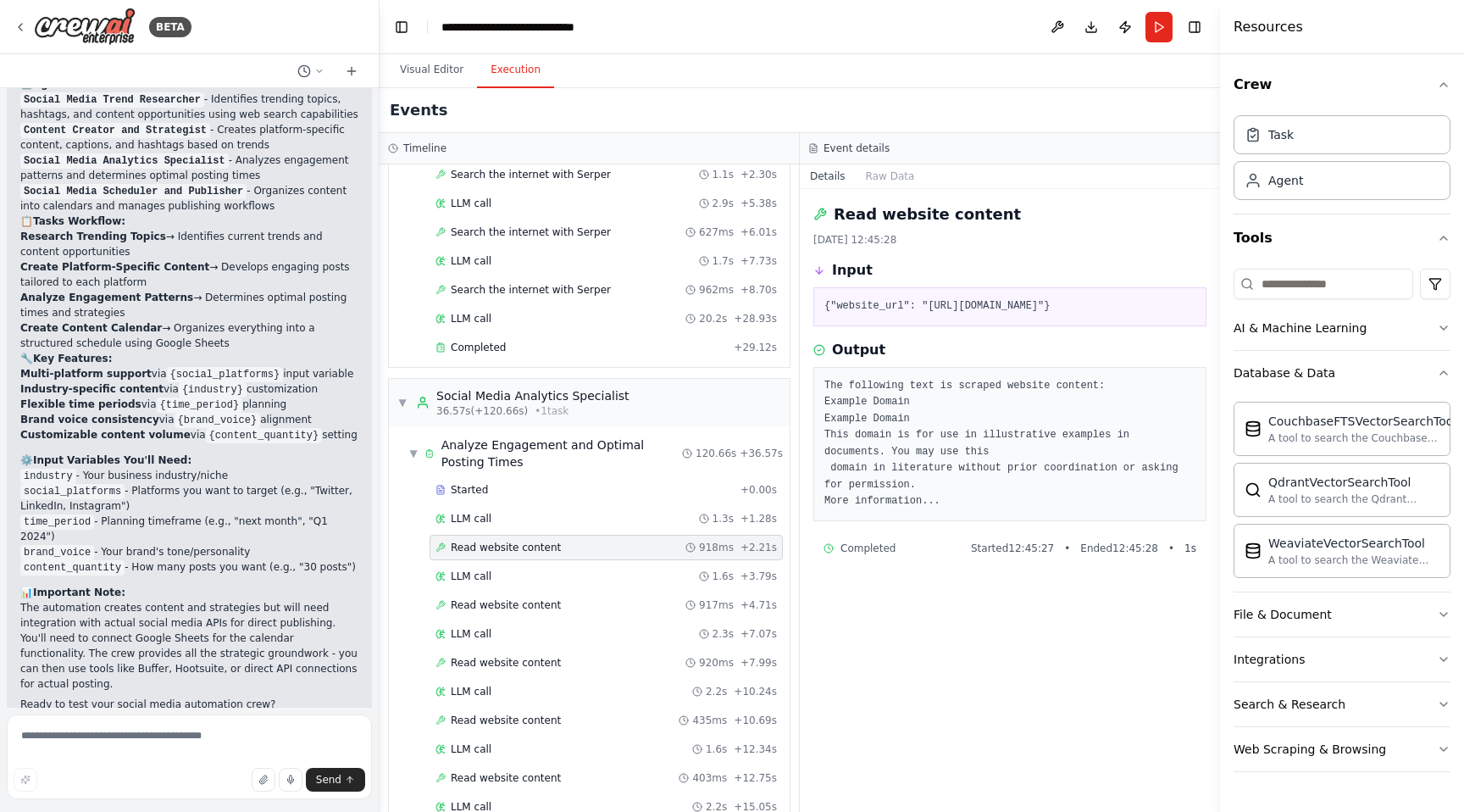
click at [959, 469] on pre "The following text is scraped website content: Example Domain Example Domain Th…" at bounding box center [1010, 444] width 371 height 132
click at [888, 510] on pre "The following text is scraped website content: Example Domain Example Domain Th…" at bounding box center [1010, 444] width 371 height 132
click at [532, 572] on div "LLM call 1.6s + 3.79s" at bounding box center [606, 576] width 342 height 14
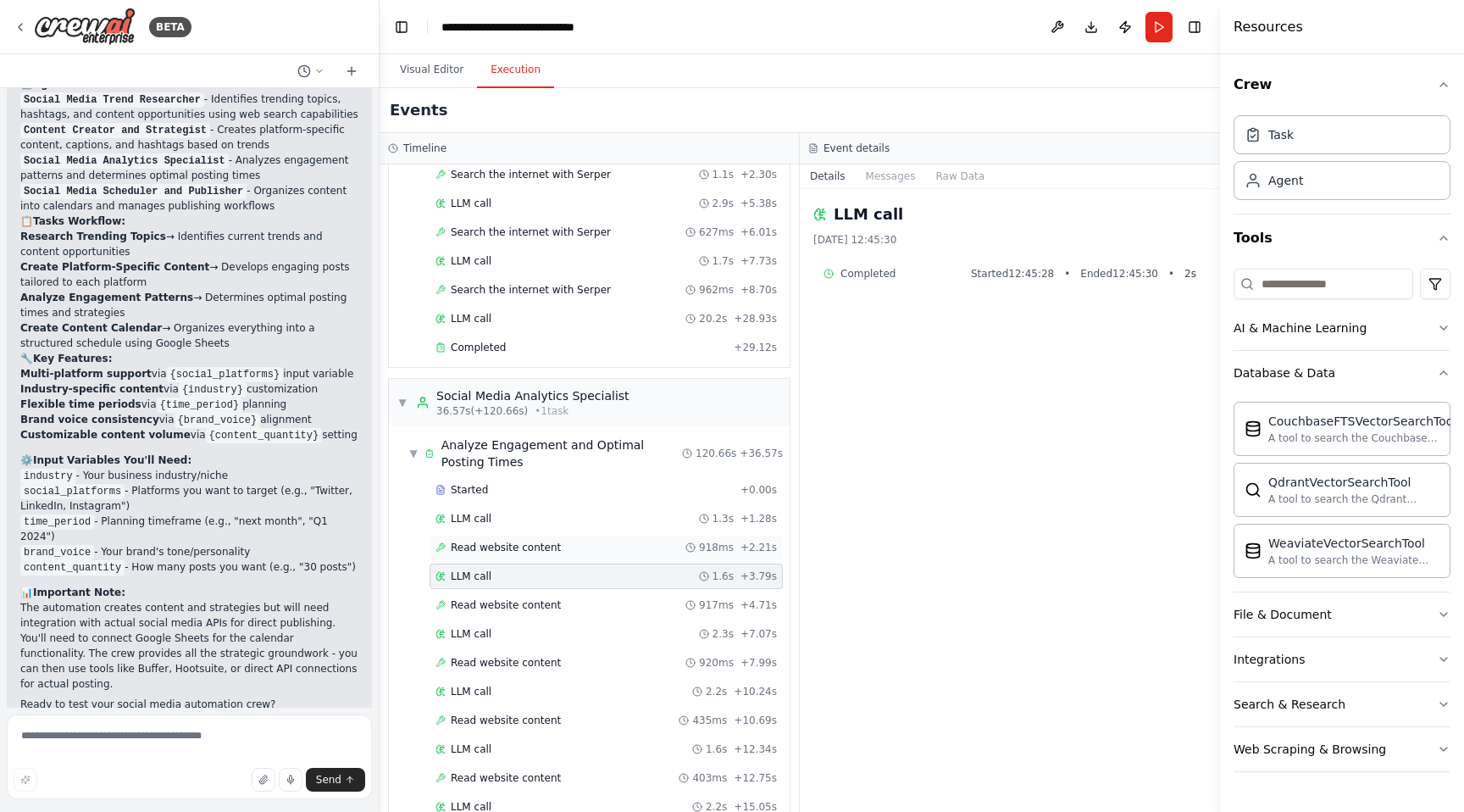
click at [526, 557] on div "Read website content 918ms + 2.21s" at bounding box center [607, 547] width 354 height 26
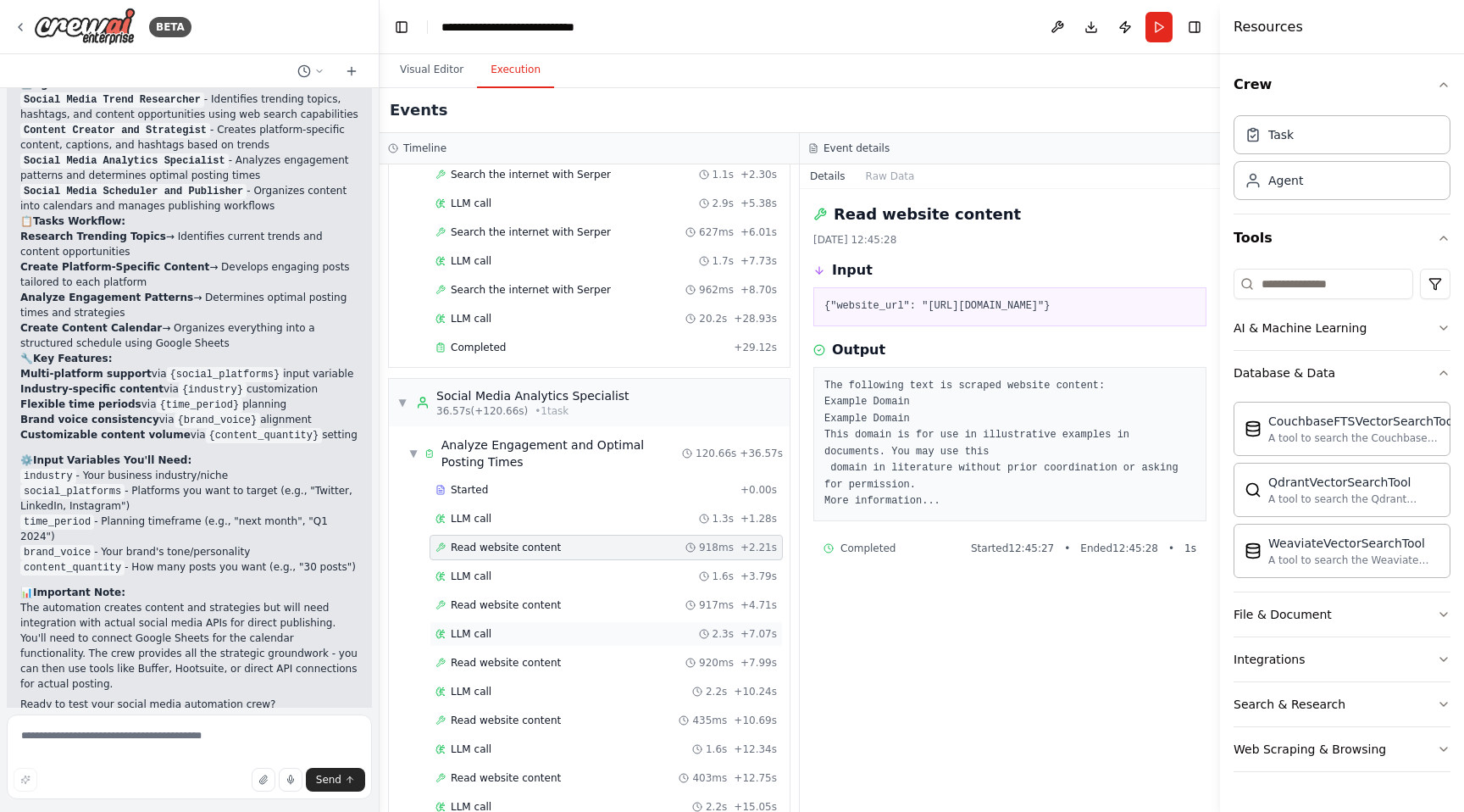
click at [535, 621] on div "LLM call 2.3s + 7.07s" at bounding box center [607, 634] width 354 height 26
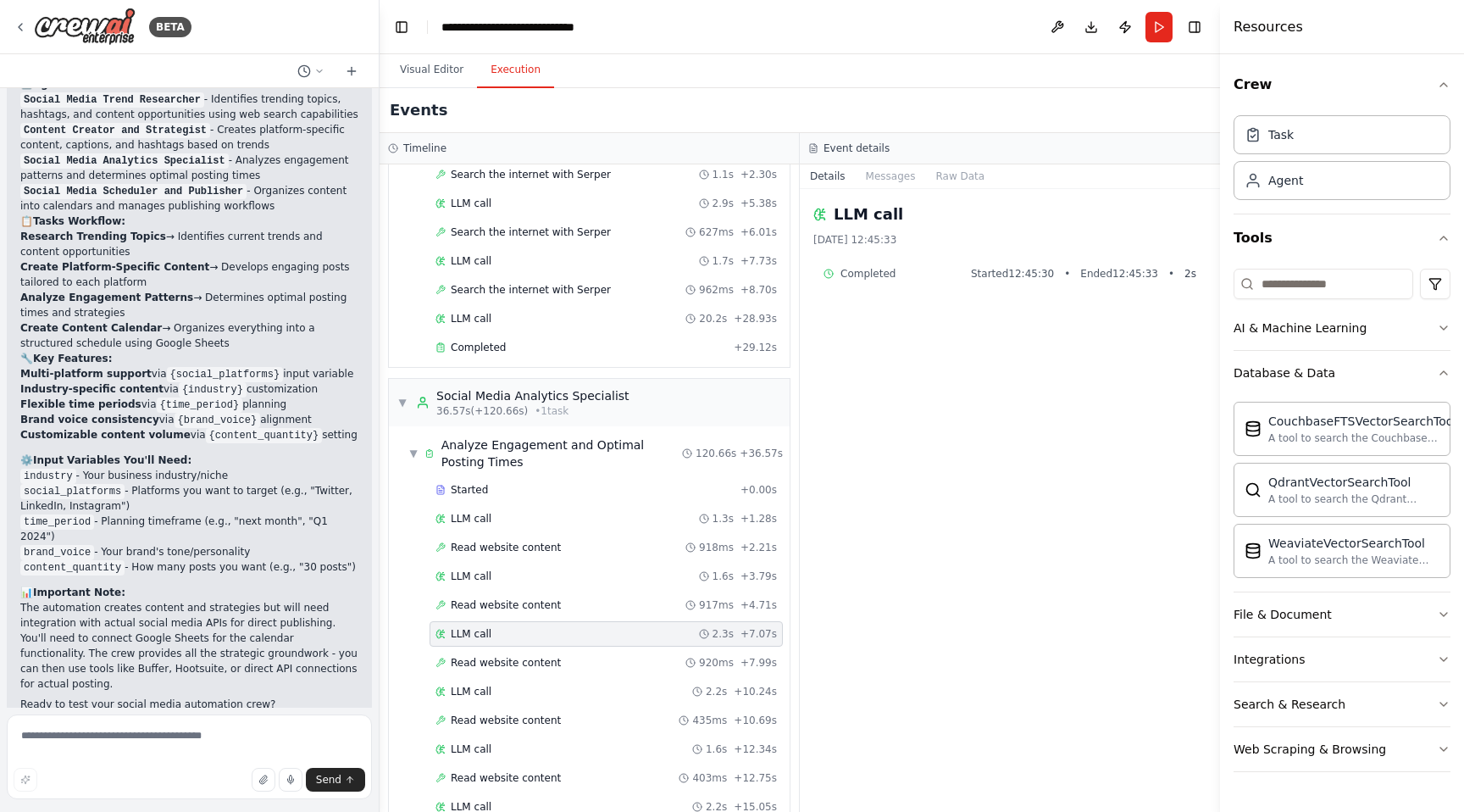
click at [548, 594] on div "Read website content 917ms + 4.71s" at bounding box center [607, 605] width 354 height 26
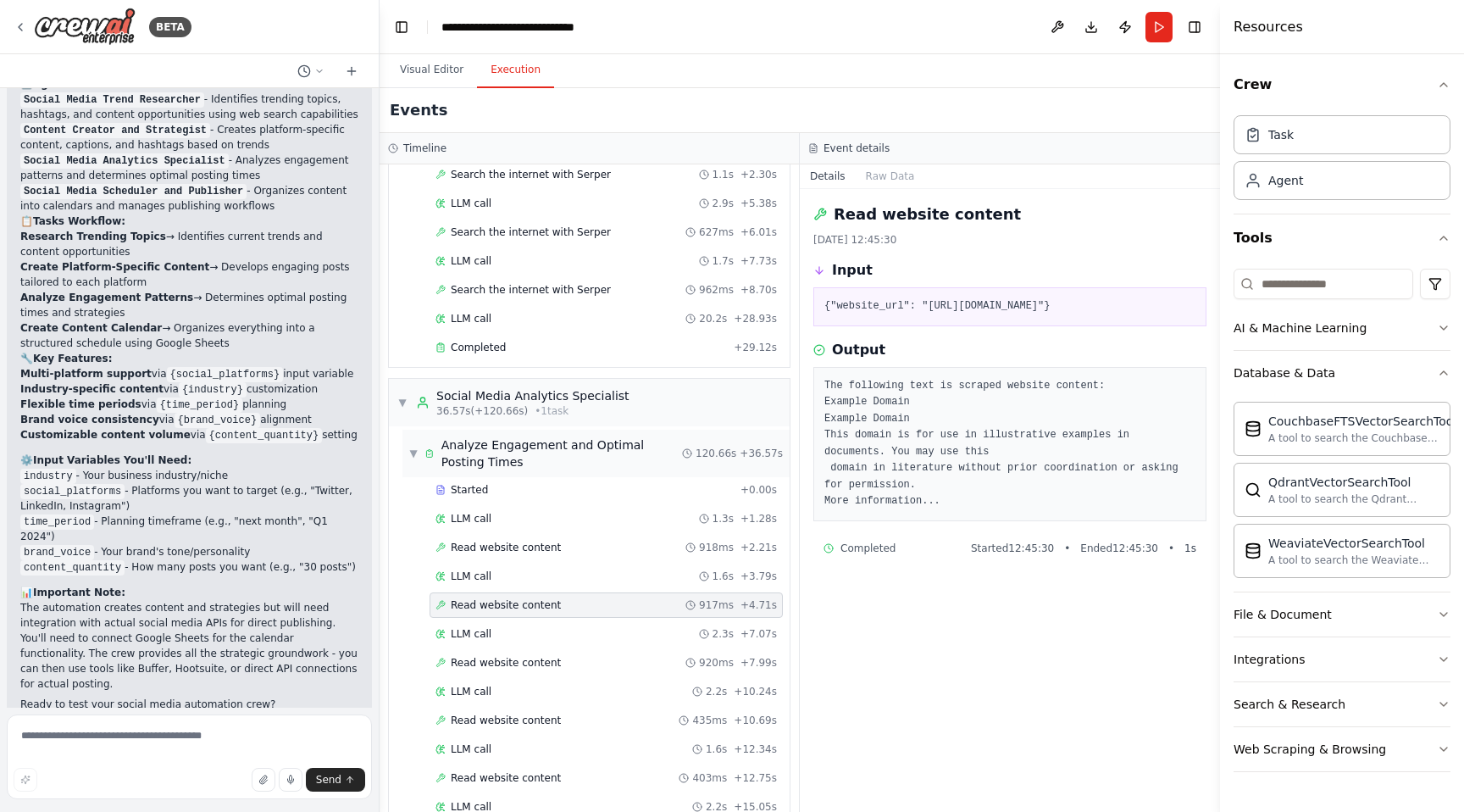
click at [533, 474] on div "▼ Analyze Engagement and Optimal Posting Times 120.66s + 36.57s" at bounding box center [596, 453] width 387 height 47
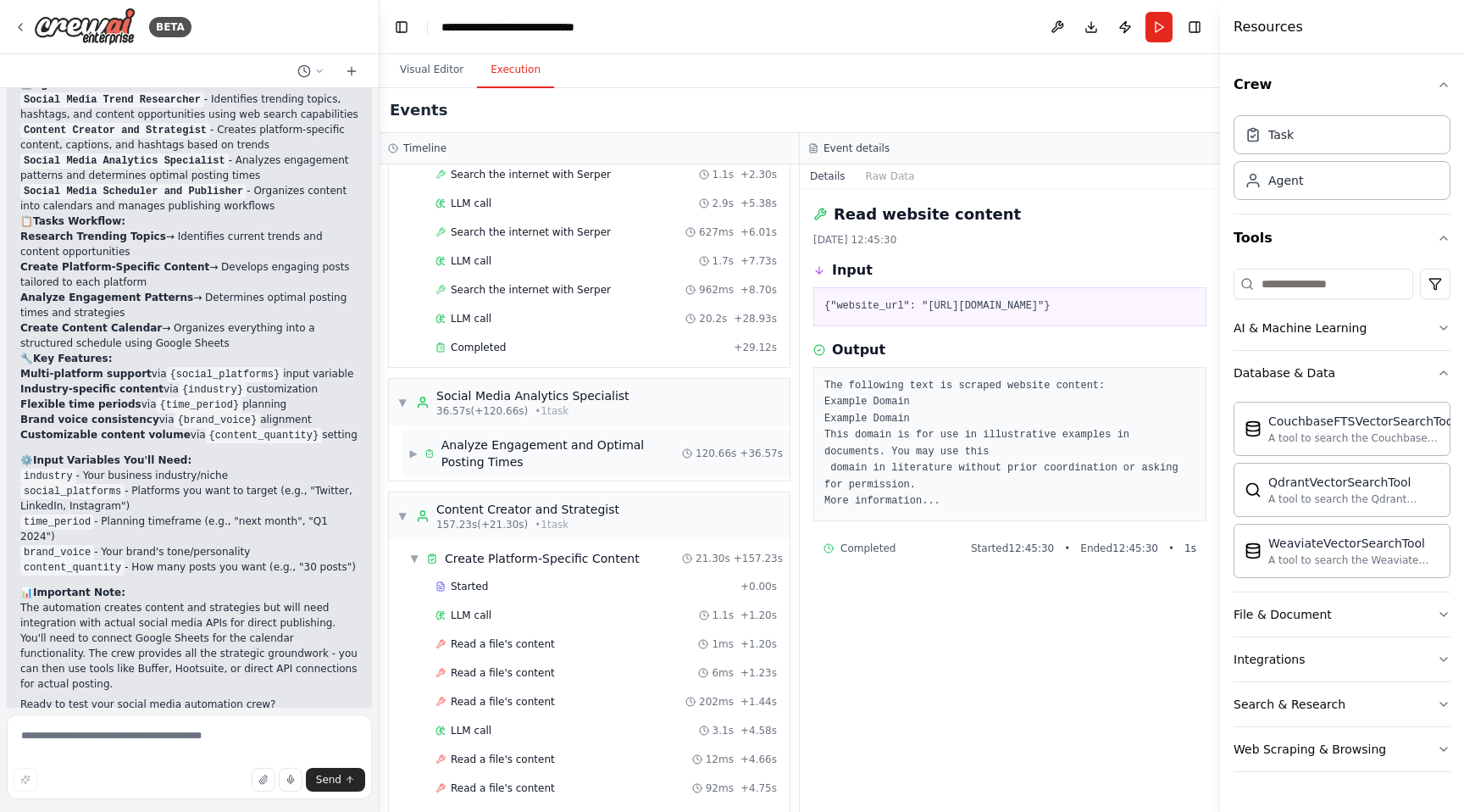
click at [536, 444] on span "Analyze Engagement and Optimal Posting Times" at bounding box center [561, 453] width 241 height 34
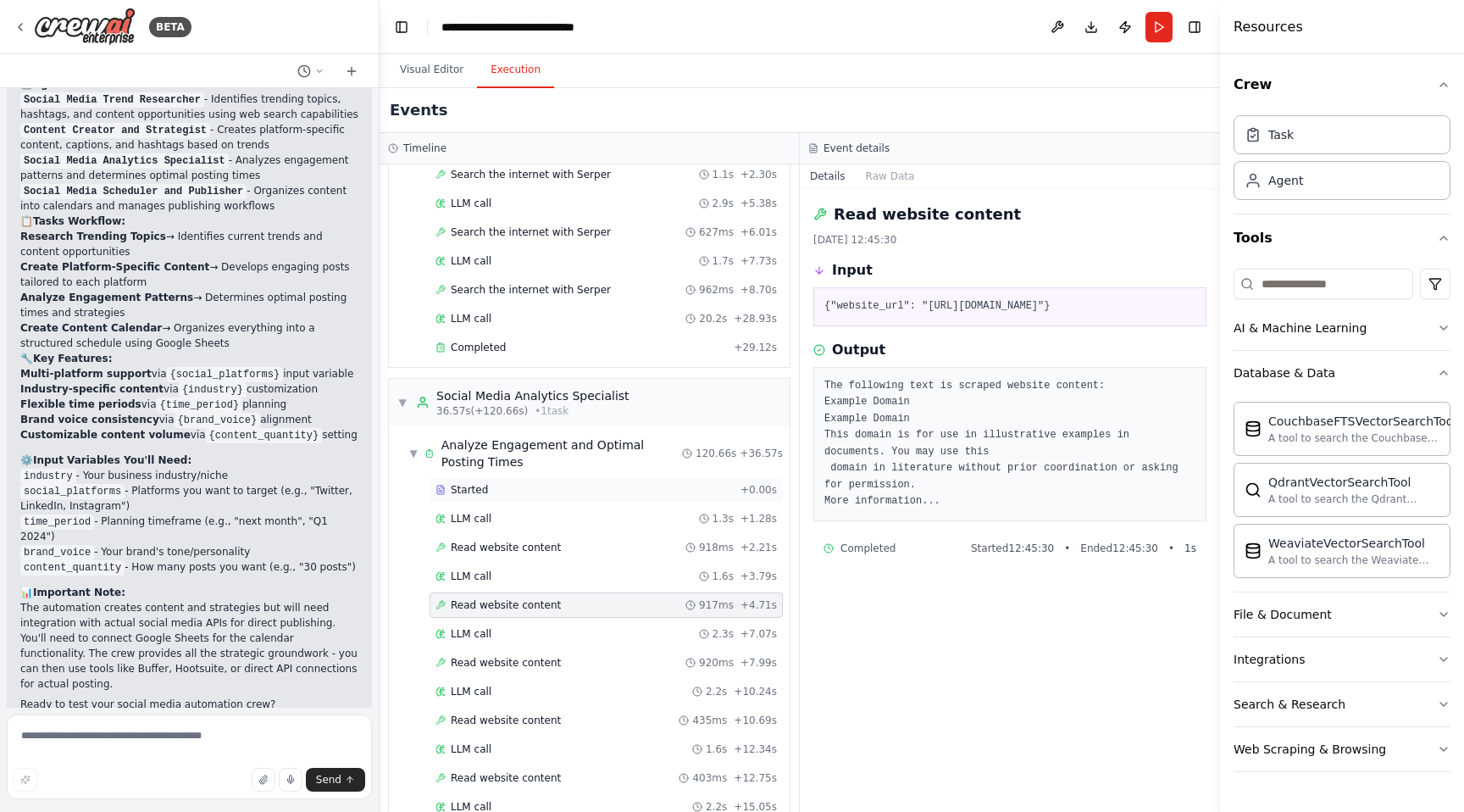
click at [493, 492] on div "Started" at bounding box center [584, 490] width 298 height 14
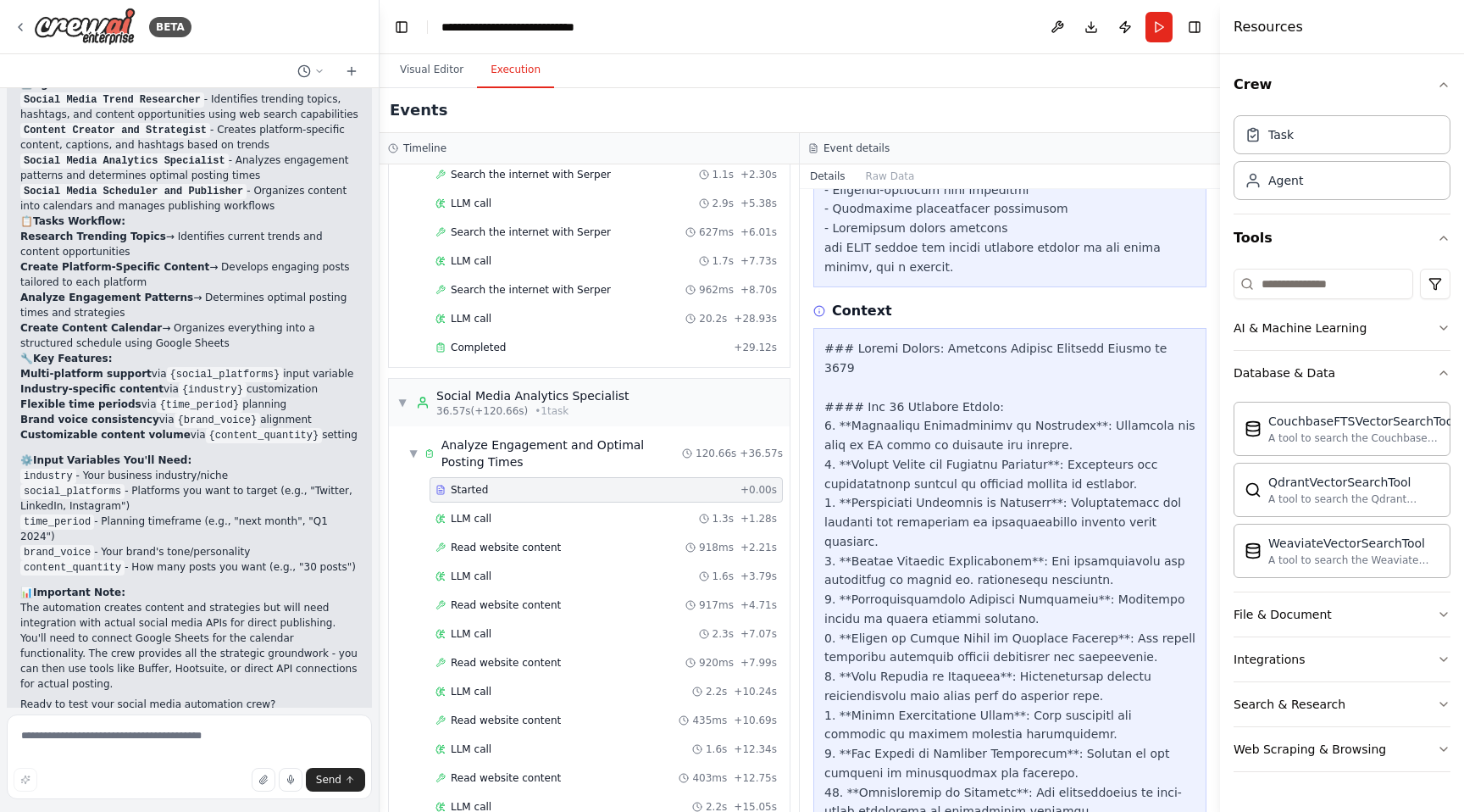
scroll to position [887, 0]
click at [821, 312] on icon at bounding box center [820, 313] width 12 height 12
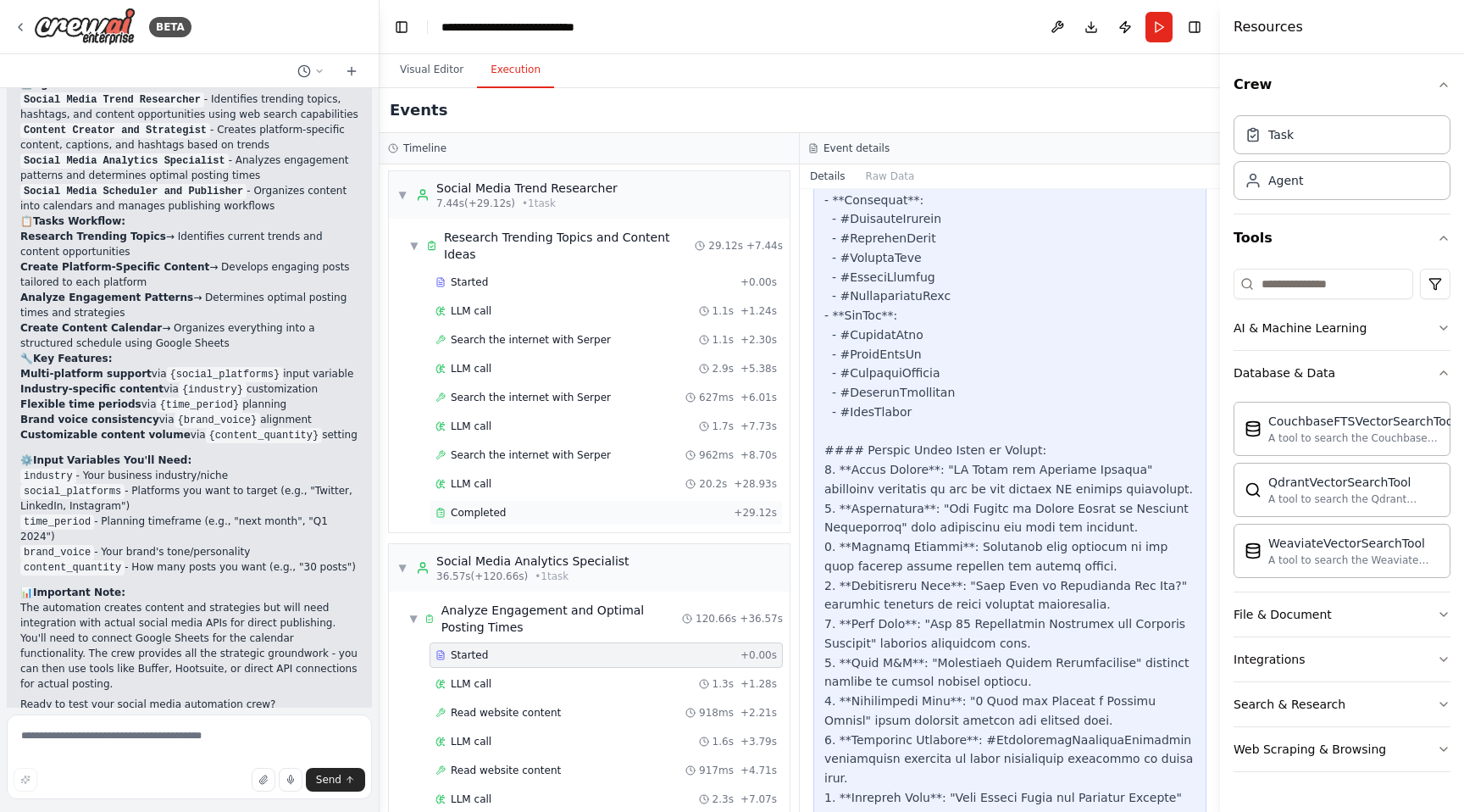
scroll to position [0, 0]
click at [609, 351] on div "Search the internet with Serper 1.1s + 2.30s" at bounding box center [607, 343] width 354 height 26
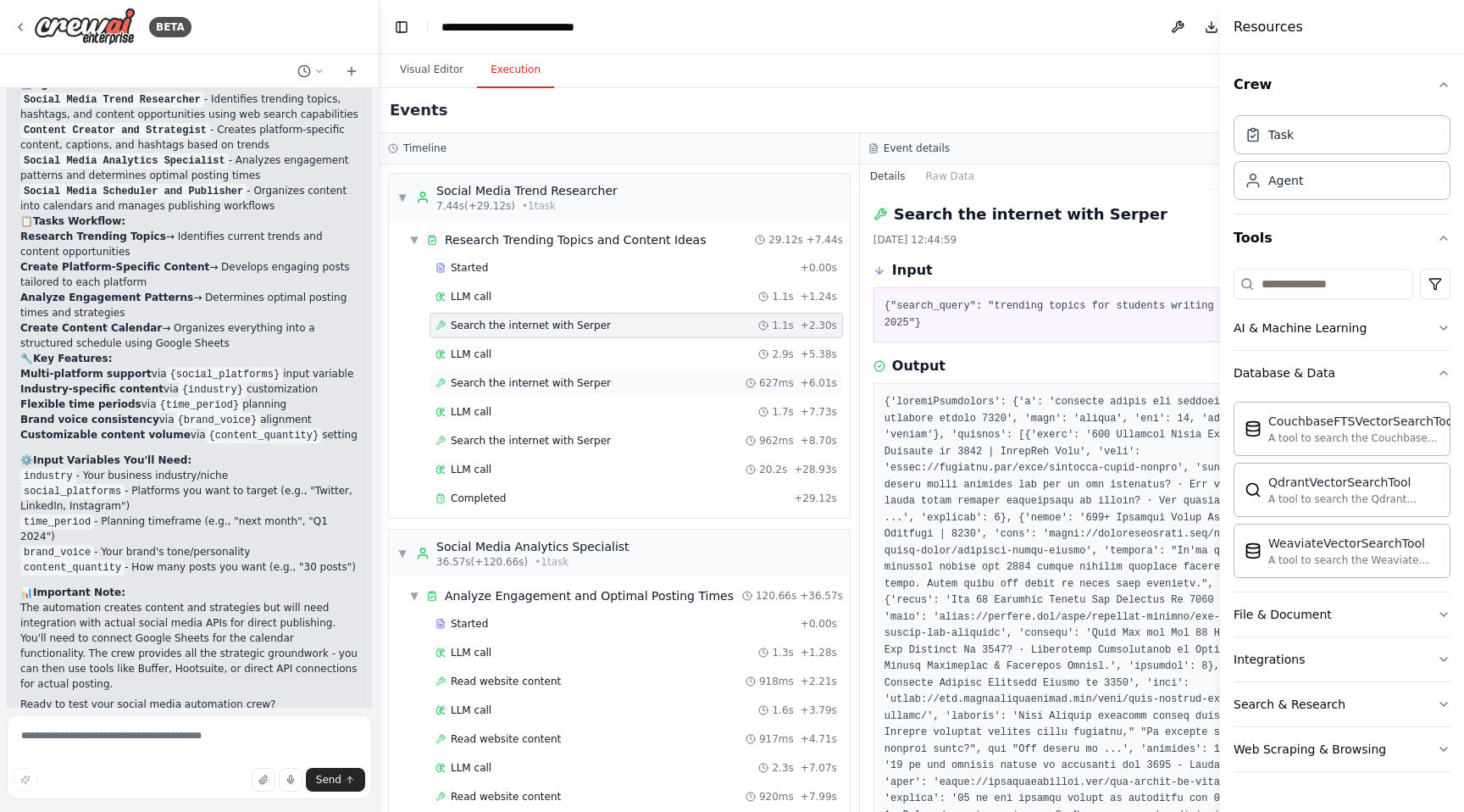
click at [595, 374] on div "Search the internet with Serper 627ms + 6.01s" at bounding box center [636, 383] width 414 height 26
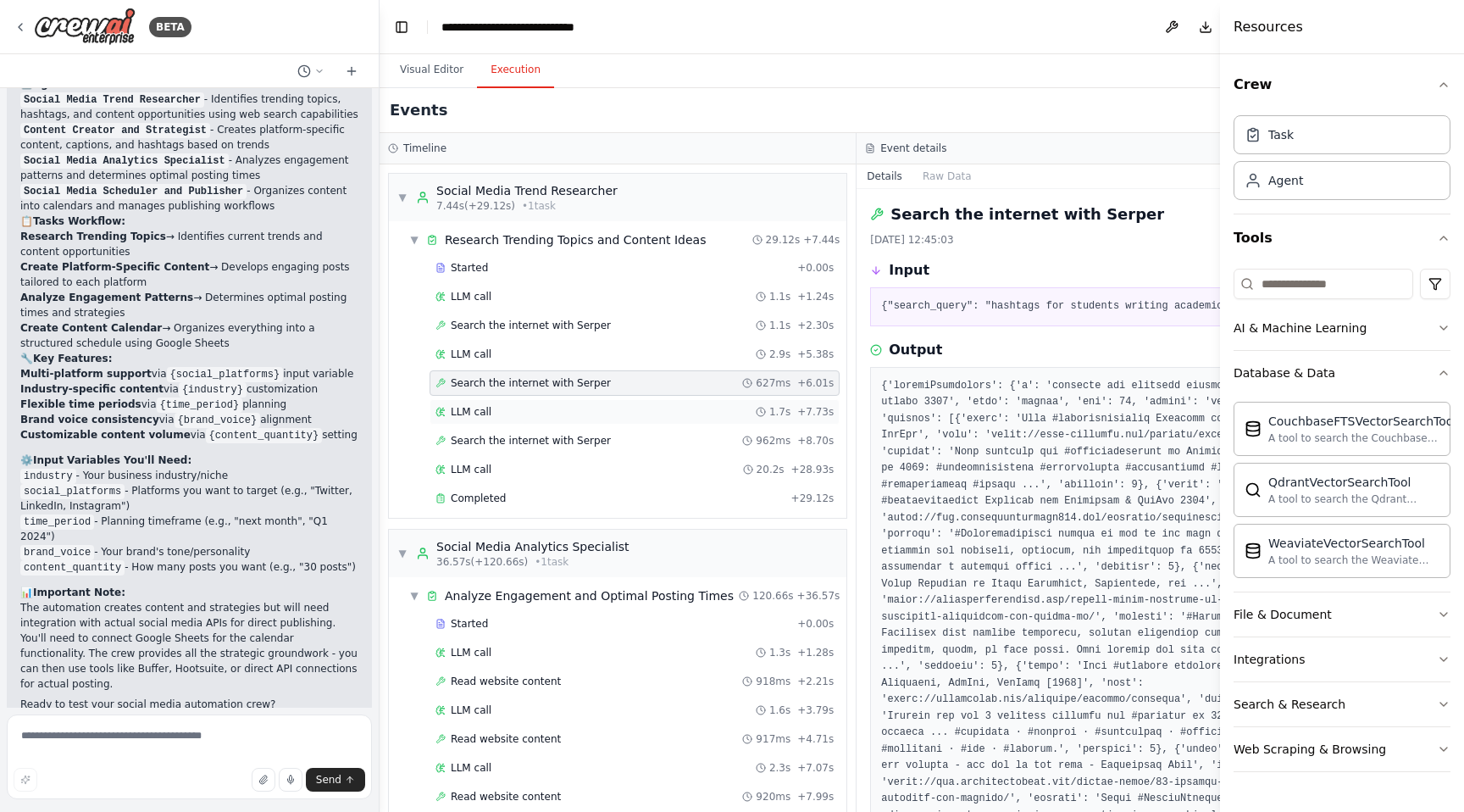
click at [562, 420] on div "LLM call 1.7s + 7.73s" at bounding box center [635, 412] width 410 height 26
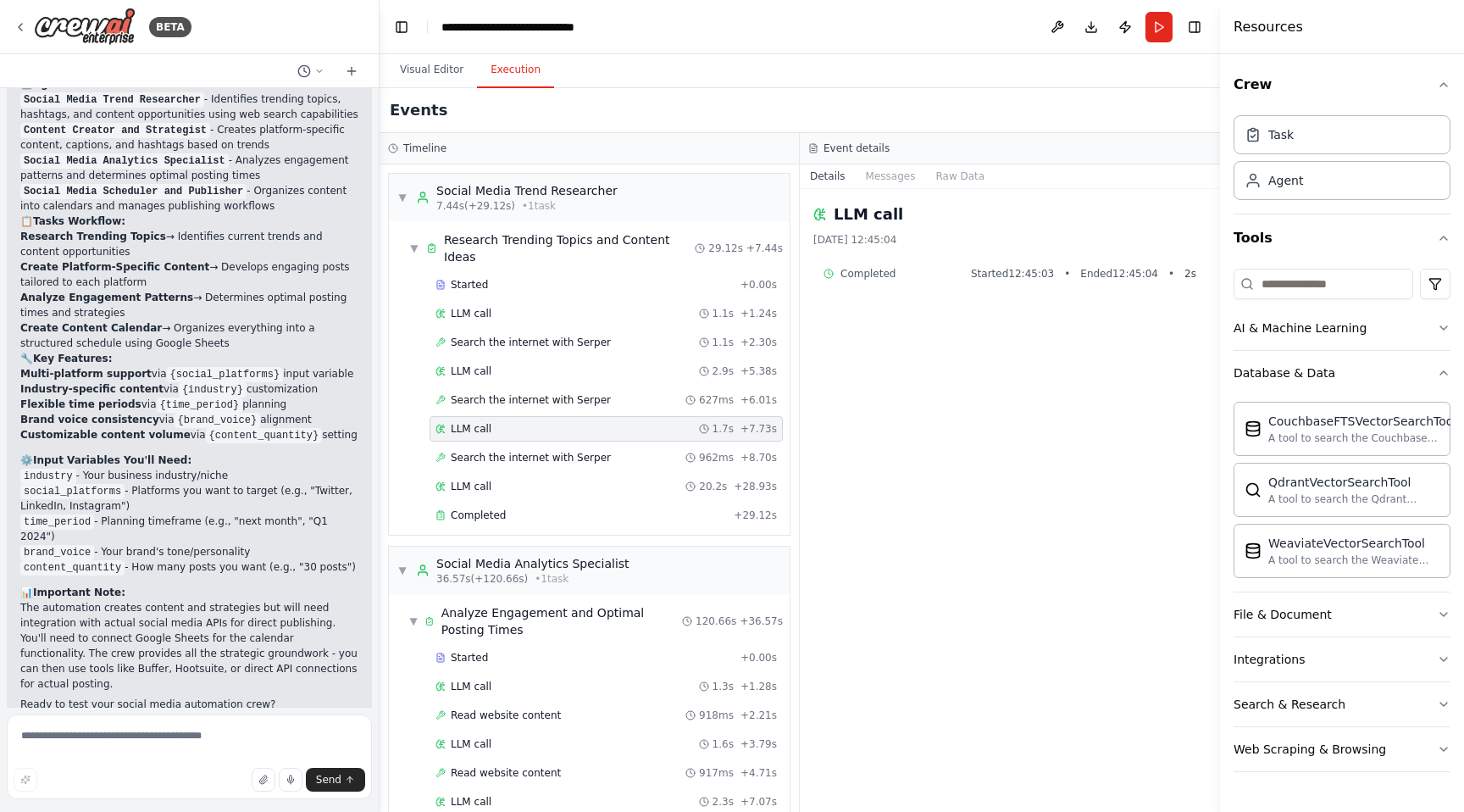
click at [561, 439] on div "LLM call 1.7s + 7.73s" at bounding box center [607, 429] width 354 height 26
click at [560, 454] on span "Search the internet with Serper" at bounding box center [530, 457] width 160 height 14
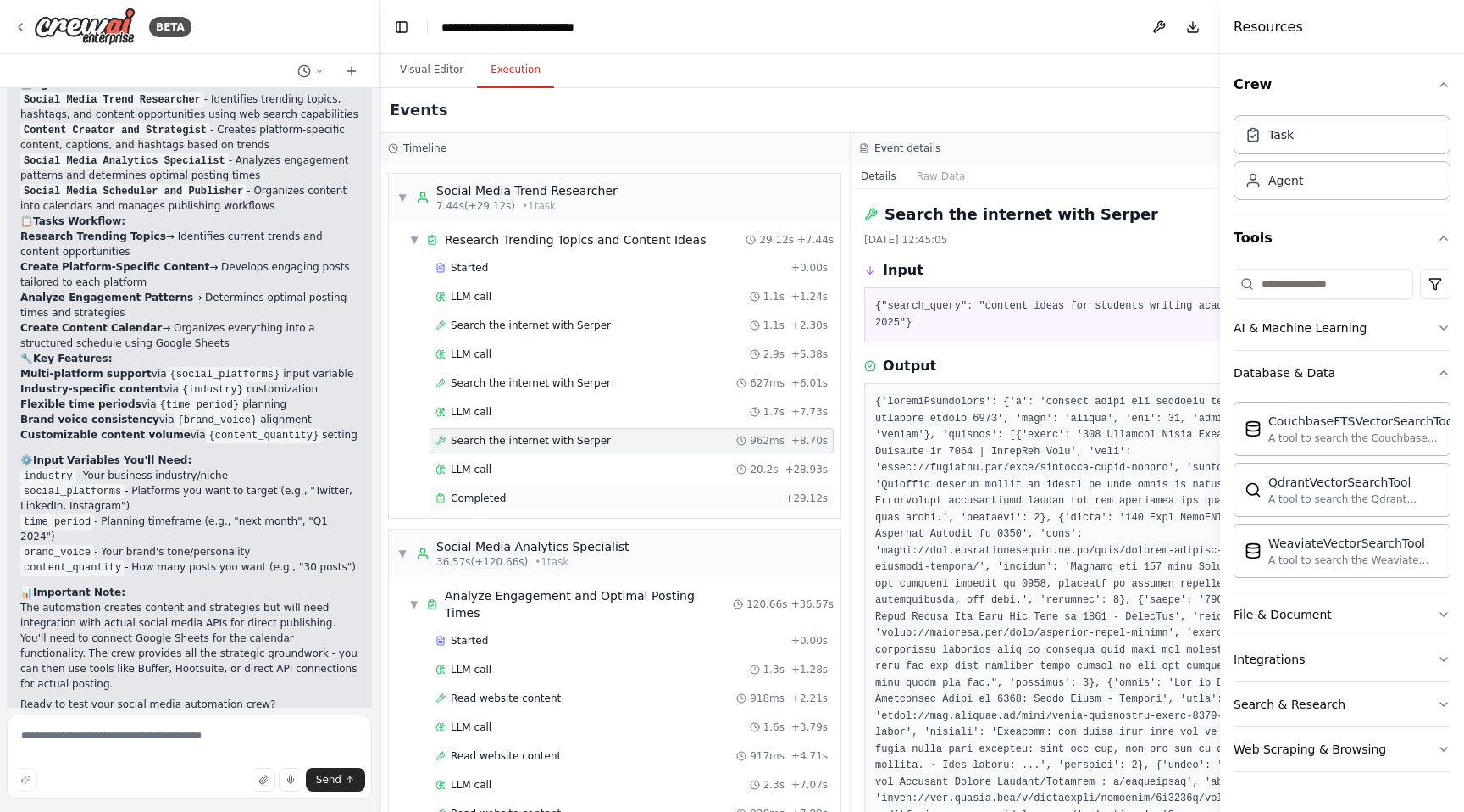
click at [499, 497] on span "Completed" at bounding box center [478, 499] width 55 height 14
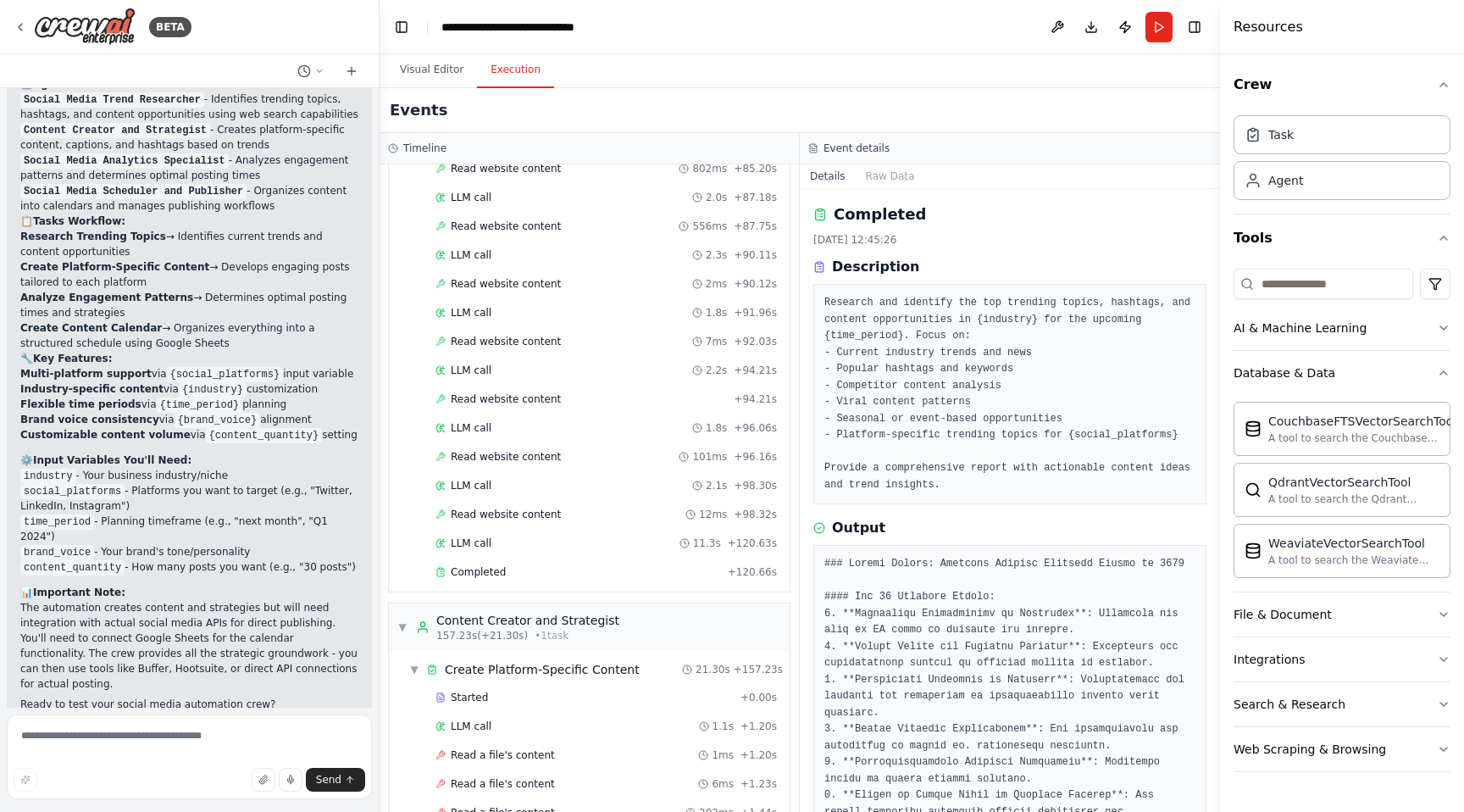
scroll to position [1585, 0]
click at [545, 534] on div "LLM call 11.3s + 120.63s" at bounding box center [606, 541] width 342 height 14
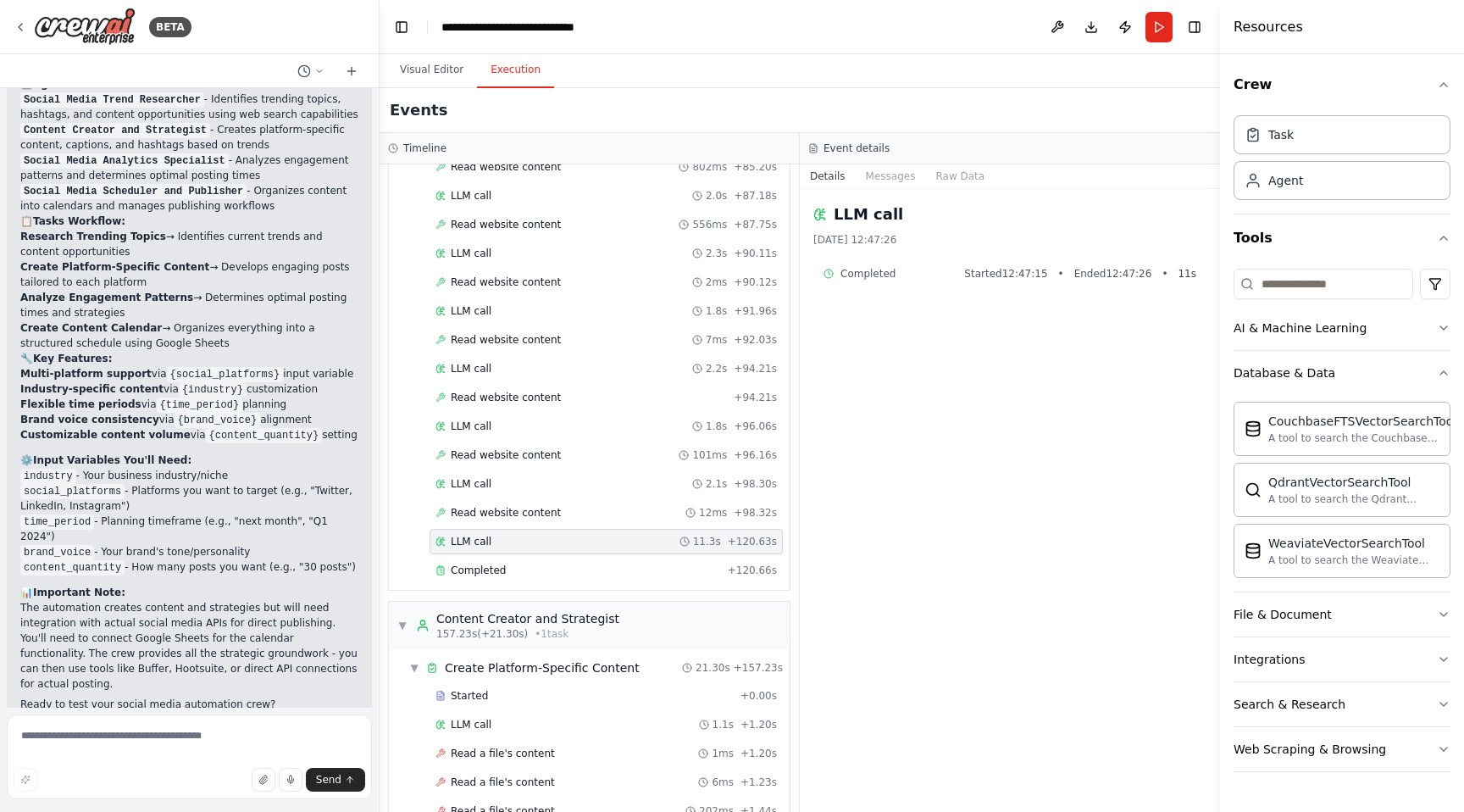
click at [502, 531] on div "LLM call 11.3s + 120.63s" at bounding box center [607, 541] width 354 height 26
click at [497, 520] on div "Read website content 12ms + 98.32s" at bounding box center [607, 513] width 354 height 26
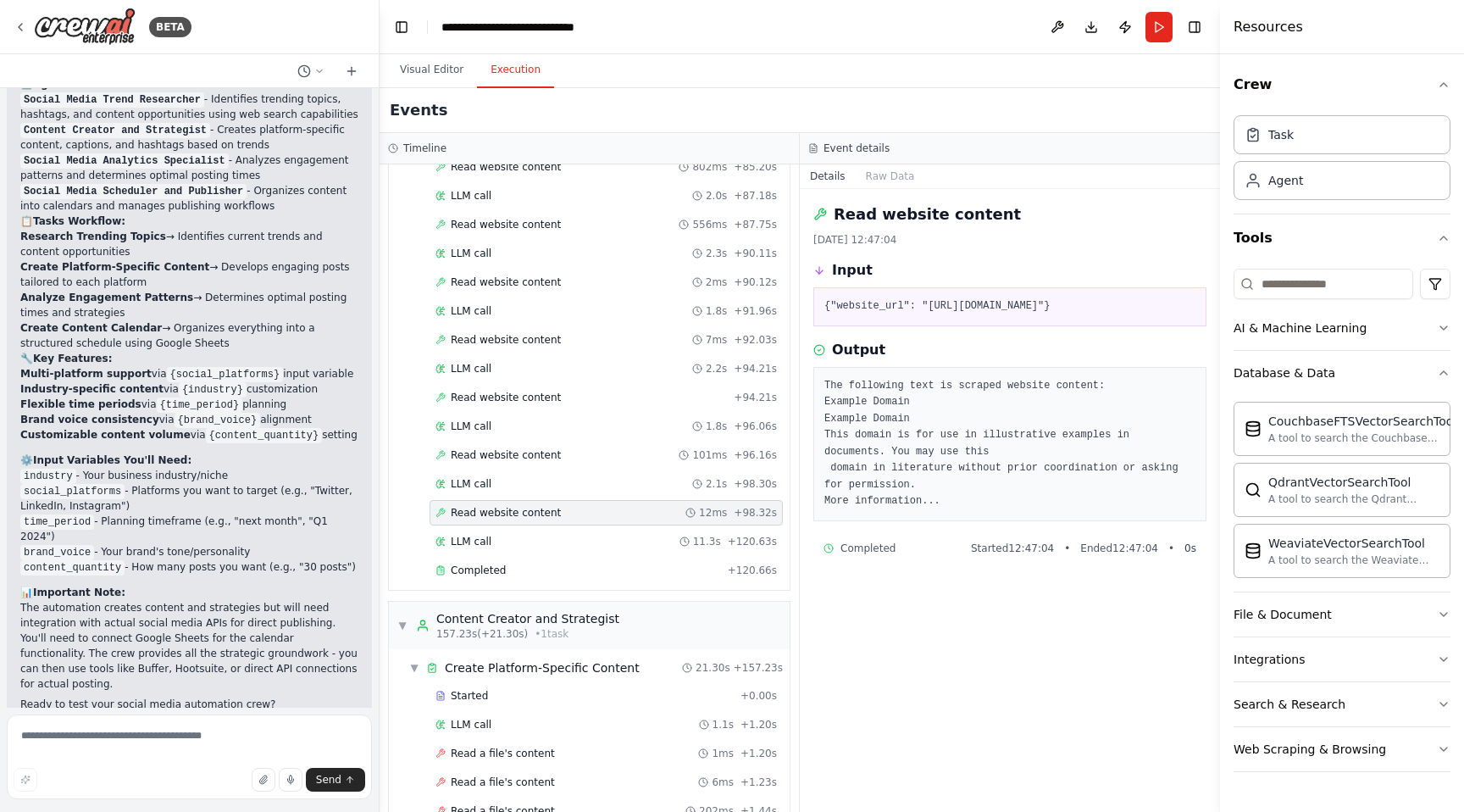
click at [860, 486] on pre "The following text is scraped website content: Example Domain Example Domain Th…" at bounding box center [1010, 444] width 371 height 132
click at [885, 487] on pre "The following text is scraped website content: Example Domain Example Domain Th…" at bounding box center [1010, 444] width 371 height 132
click at [512, 463] on div "Read website content 101ms + 96.16s" at bounding box center [607, 455] width 354 height 26
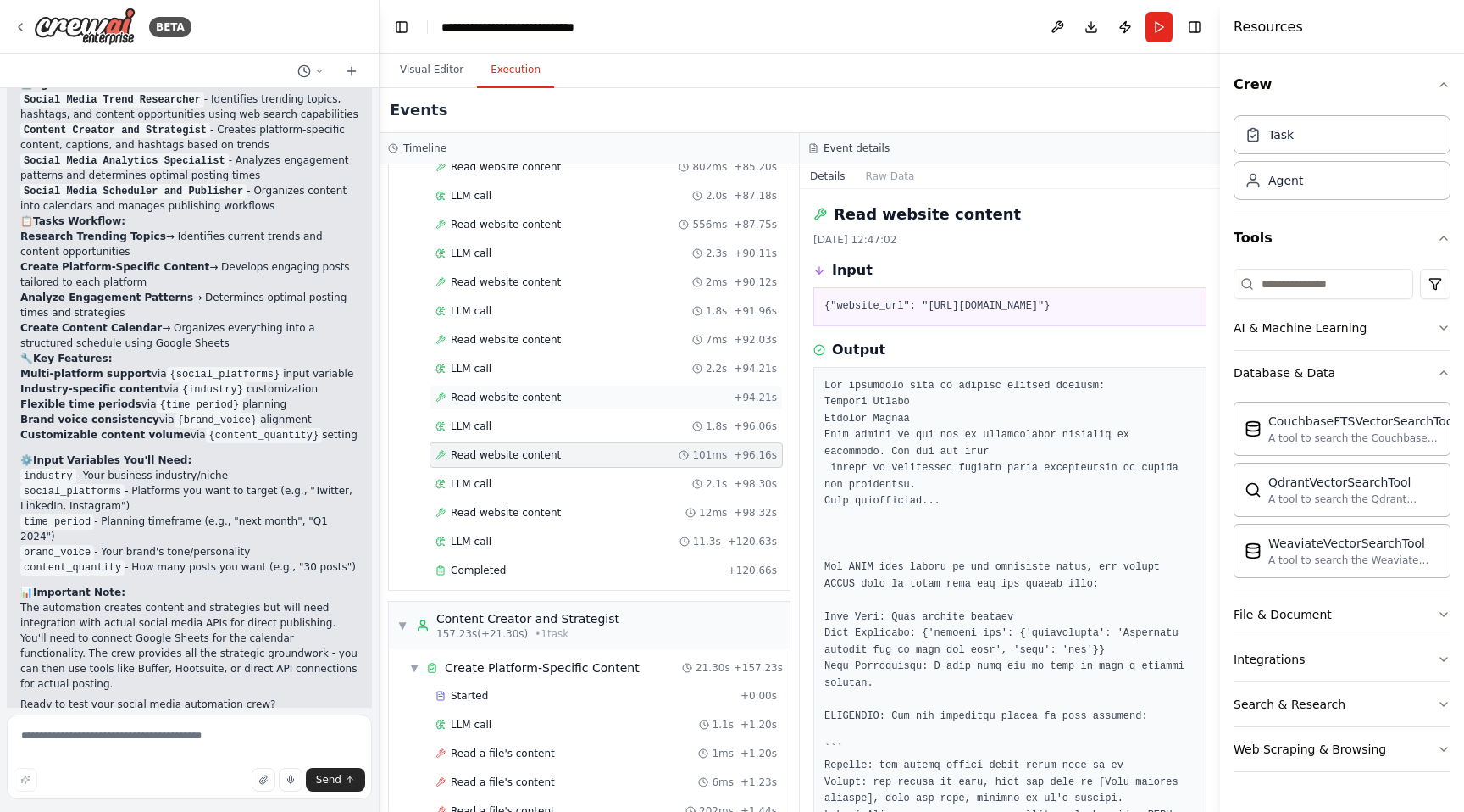
click at [514, 394] on span "Read website content" at bounding box center [505, 397] width 111 height 14
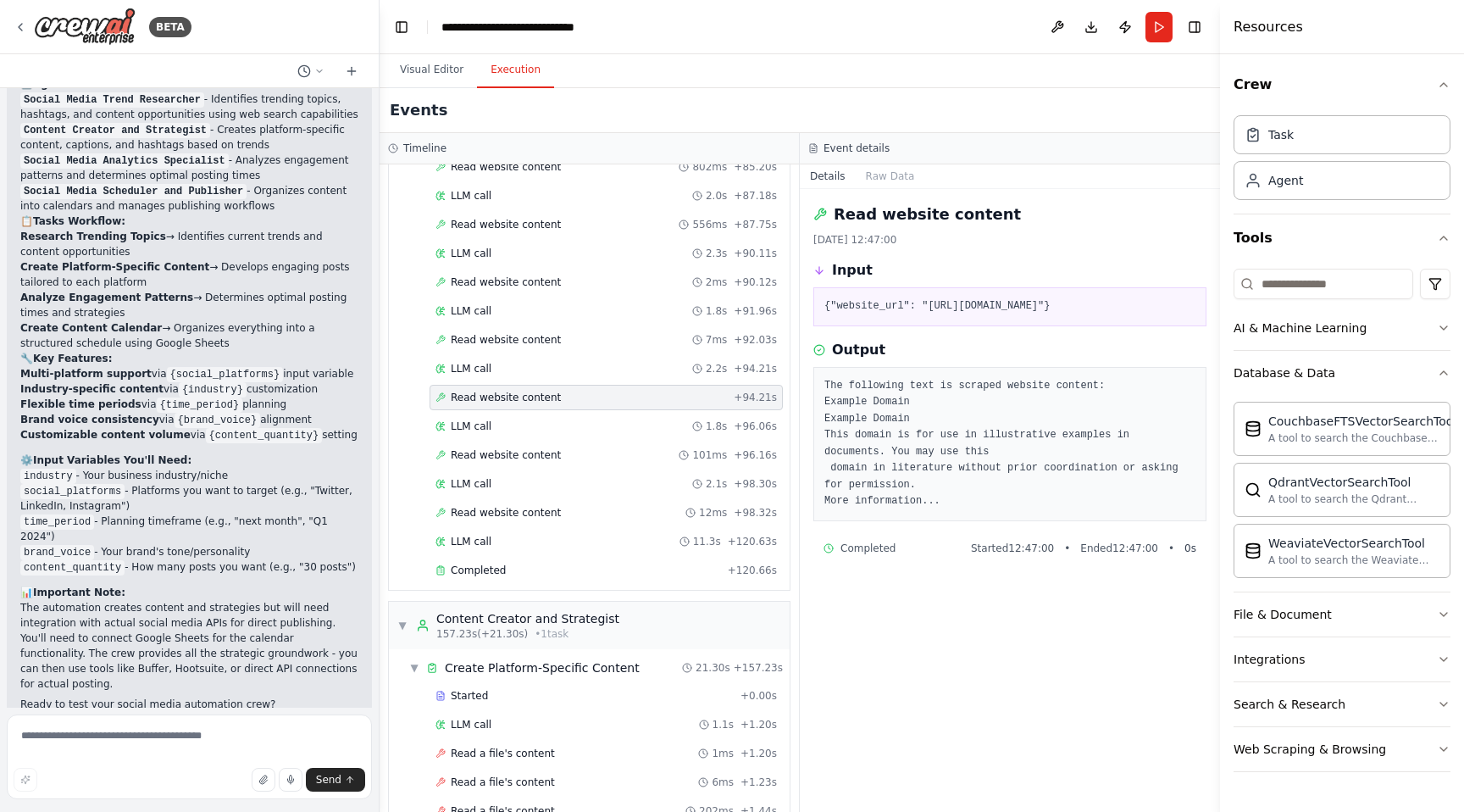
drag, startPoint x: 932, startPoint y: 309, endPoint x: 965, endPoint y: 326, distance: 37.1
click at [965, 315] on pre "{"website_url": "https://example.com/social-media-strategies-for-students"}" at bounding box center [1010, 307] width 371 height 17
copy pre "ttps://example.com/social-media-strategies-for-students"
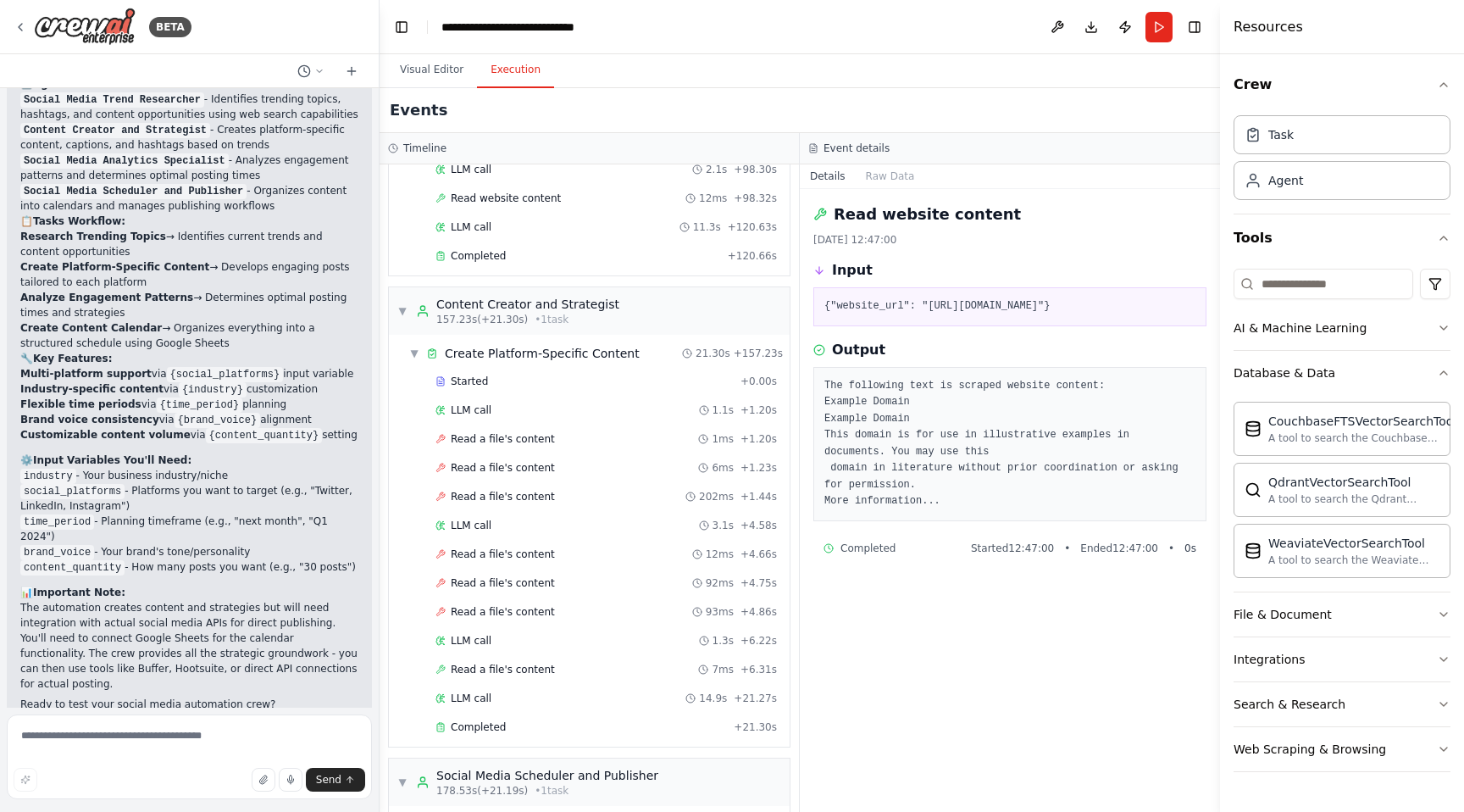
scroll to position [1932, 0]
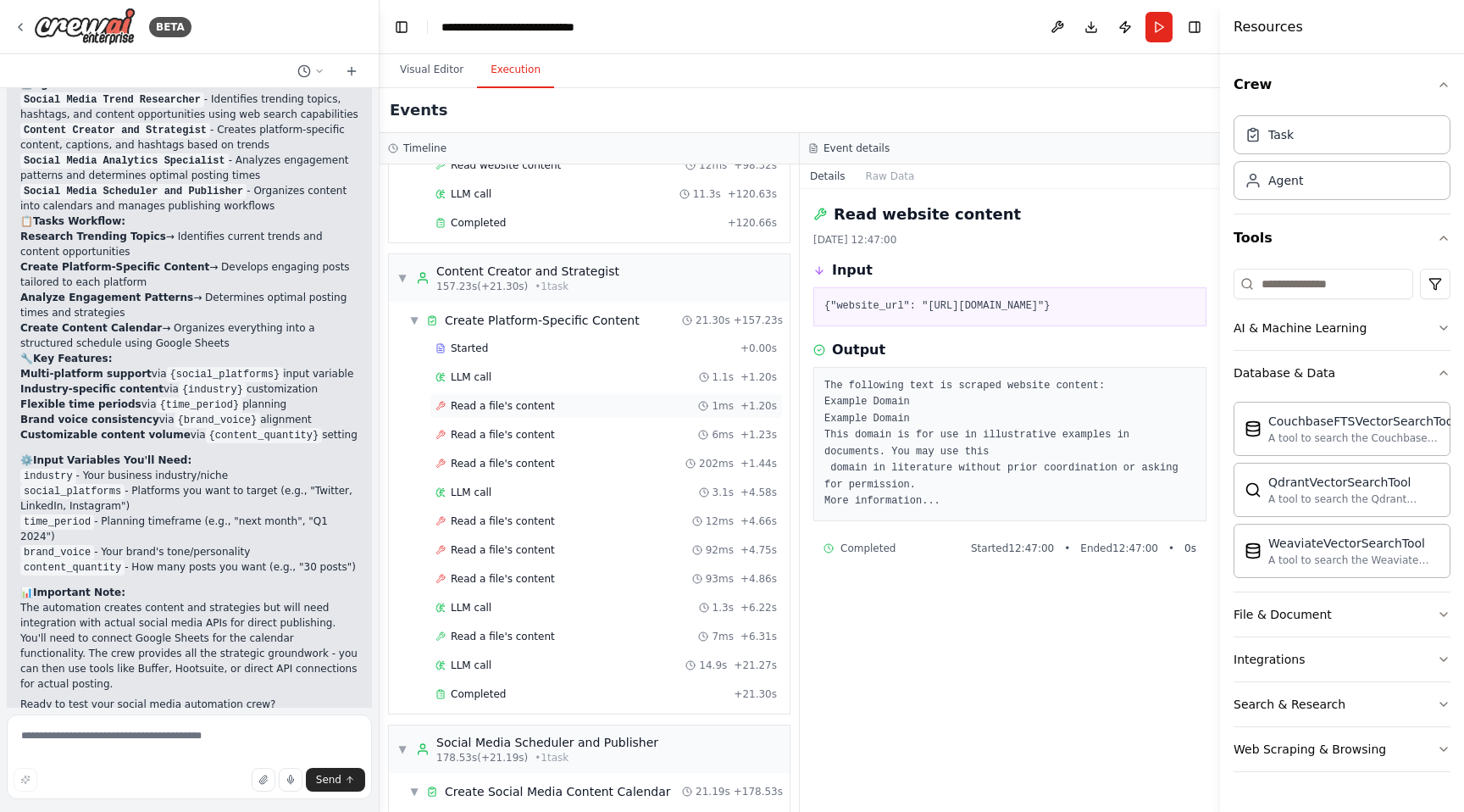
click at [518, 404] on span "Read a file's content" at bounding box center [503, 406] width 105 height 14
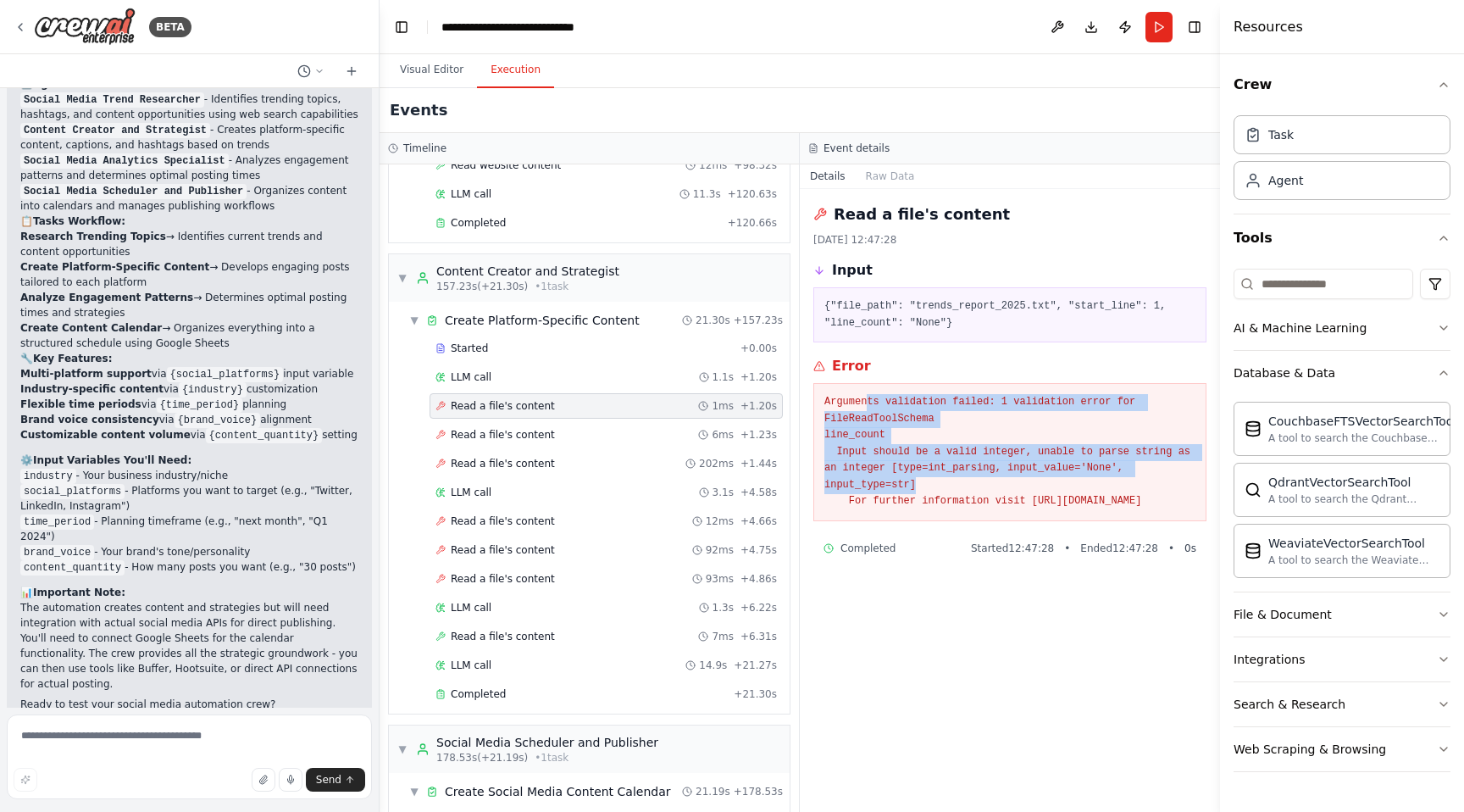
drag, startPoint x: 867, startPoint y: 398, endPoint x: 929, endPoint y: 479, distance: 102.0
click at [929, 480] on pre "Arguments validation failed: 1 validation error for FileReadToolSchema line_cou…" at bounding box center [1010, 452] width 371 height 116
click at [929, 479] on pre "Arguments validation failed: 1 validation error for FileReadToolSchema line_cou…" at bounding box center [1010, 452] width 371 height 116
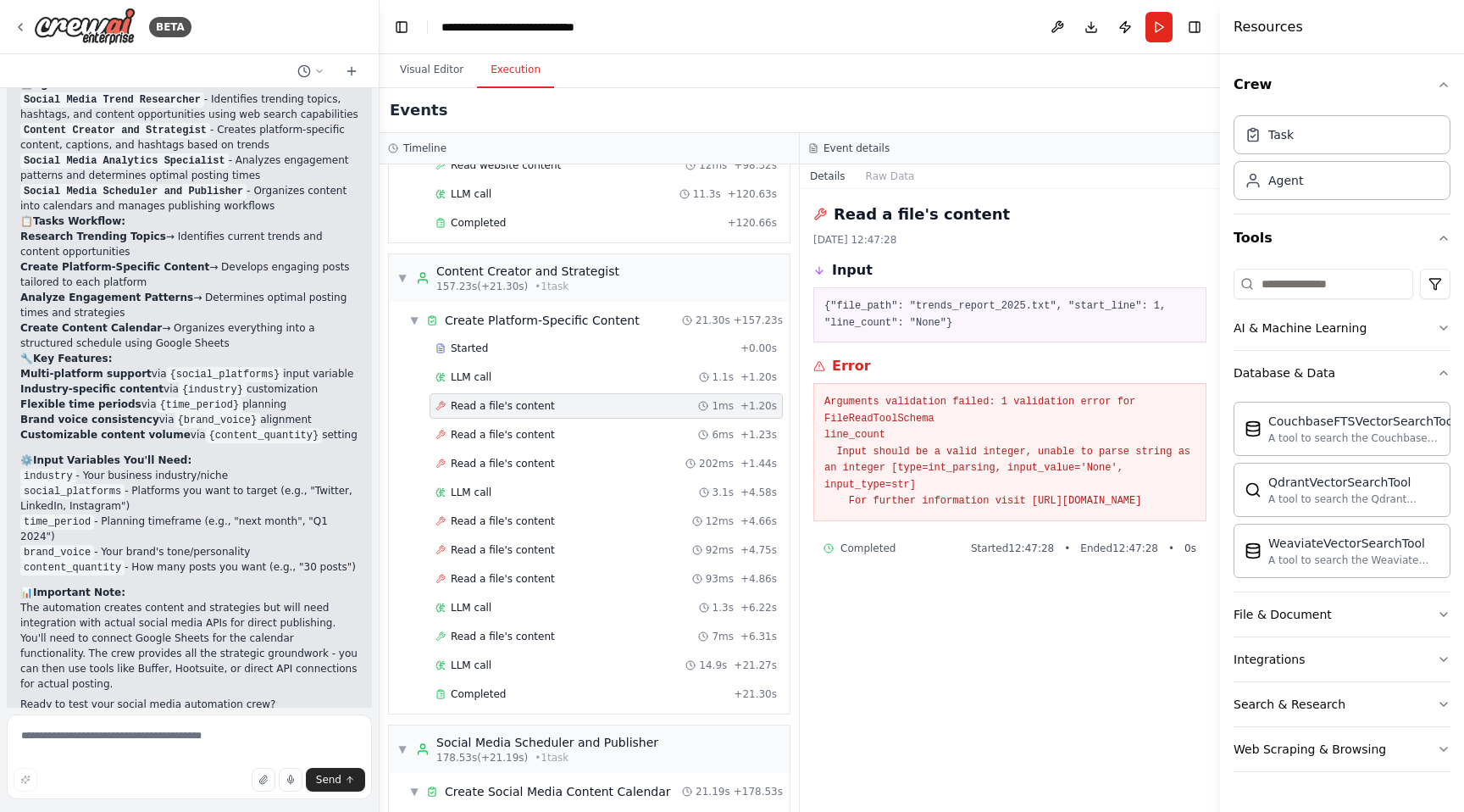
click at [529, 362] on div "Started + 0.00s LLM call 1.1s + 1.20s Read a file's content 1ms + 1.20s Read a …" at bounding box center [596, 522] width 387 height 374
click at [500, 332] on div "▼ Create Platform-Specific Content 21.30s + 157.23s" at bounding box center [596, 320] width 387 height 31
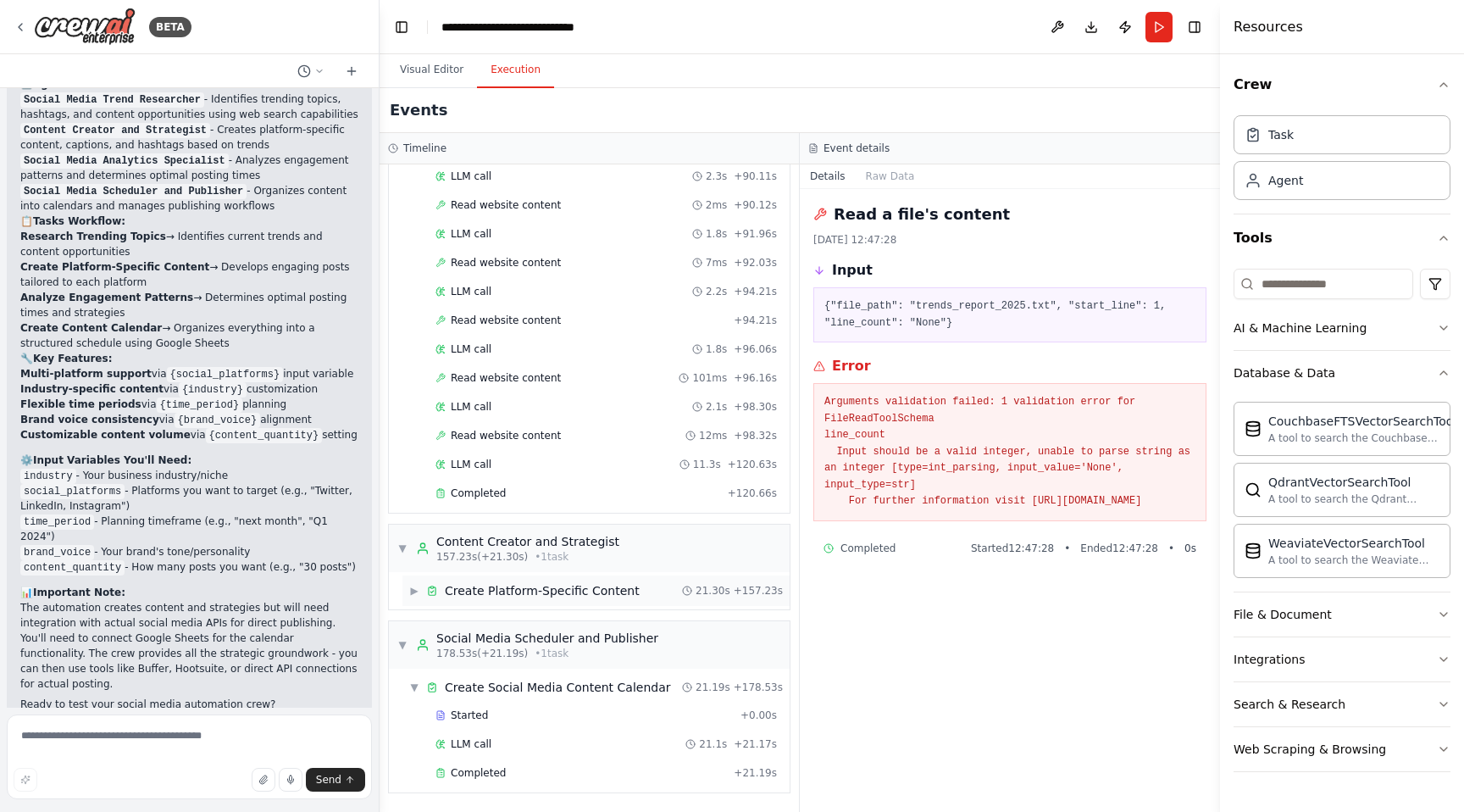
click at [434, 593] on icon at bounding box center [433, 591] width 12 height 12
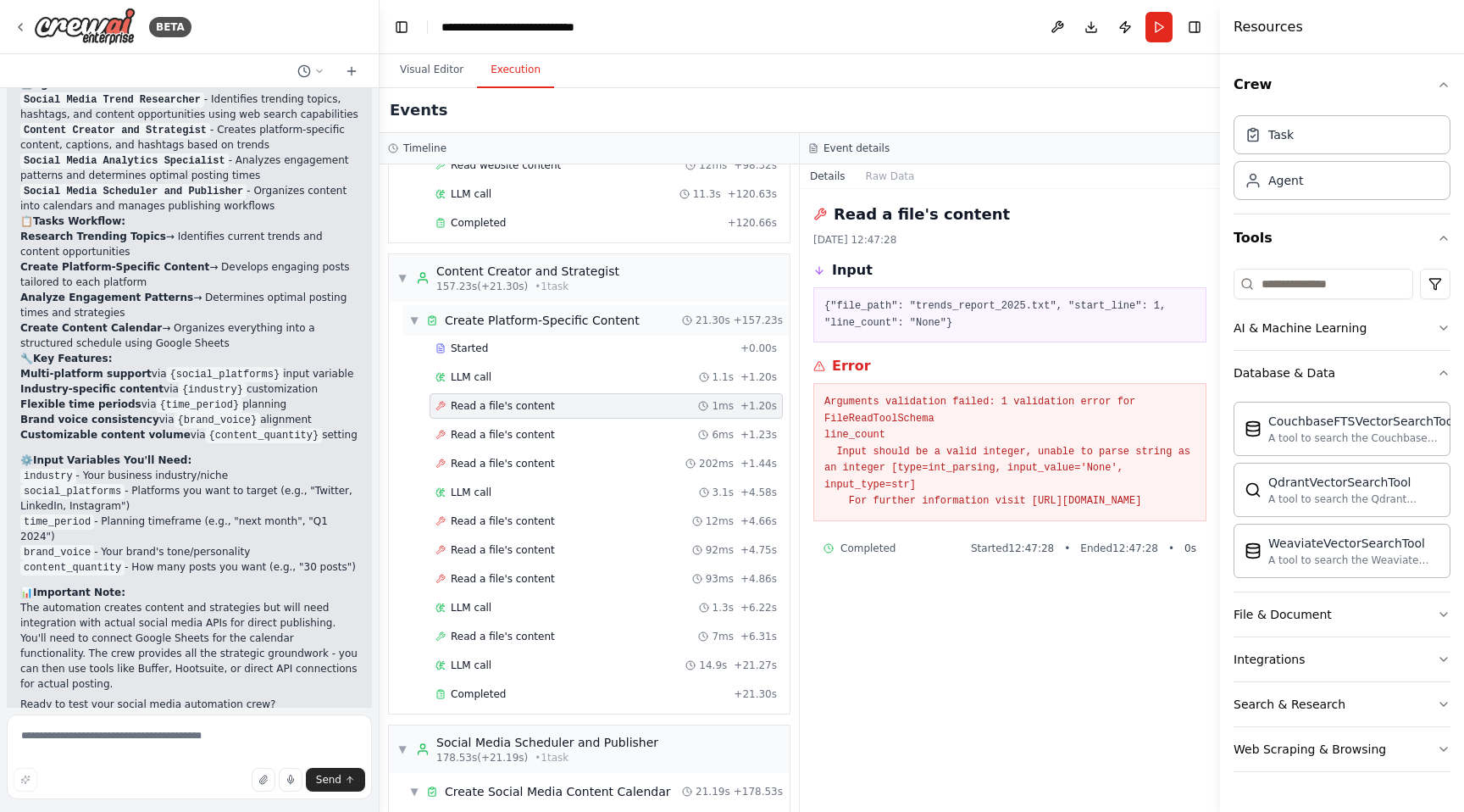
scroll to position [2037, 0]
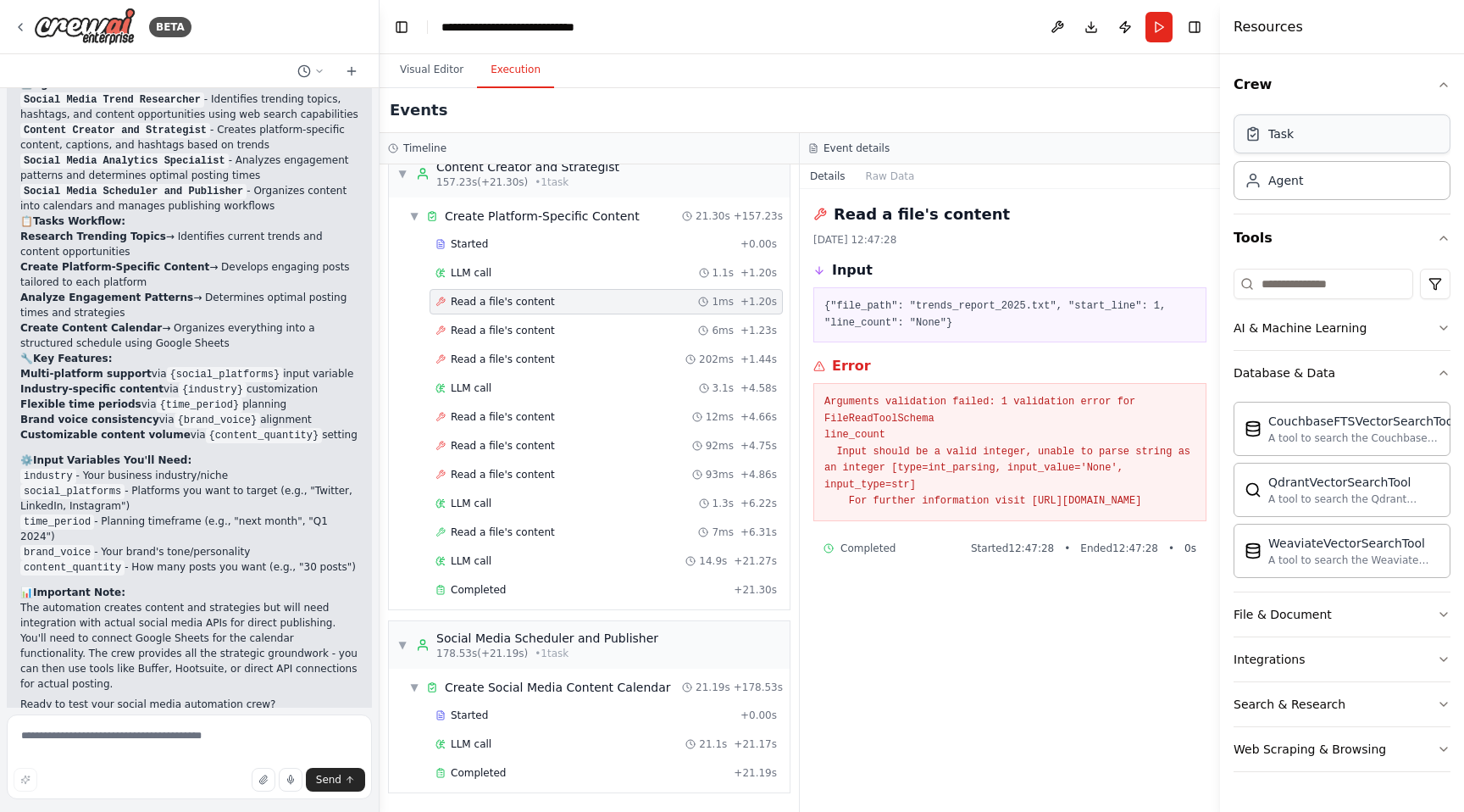
click at [1273, 137] on div "Task" at bounding box center [1282, 134] width 26 height 17
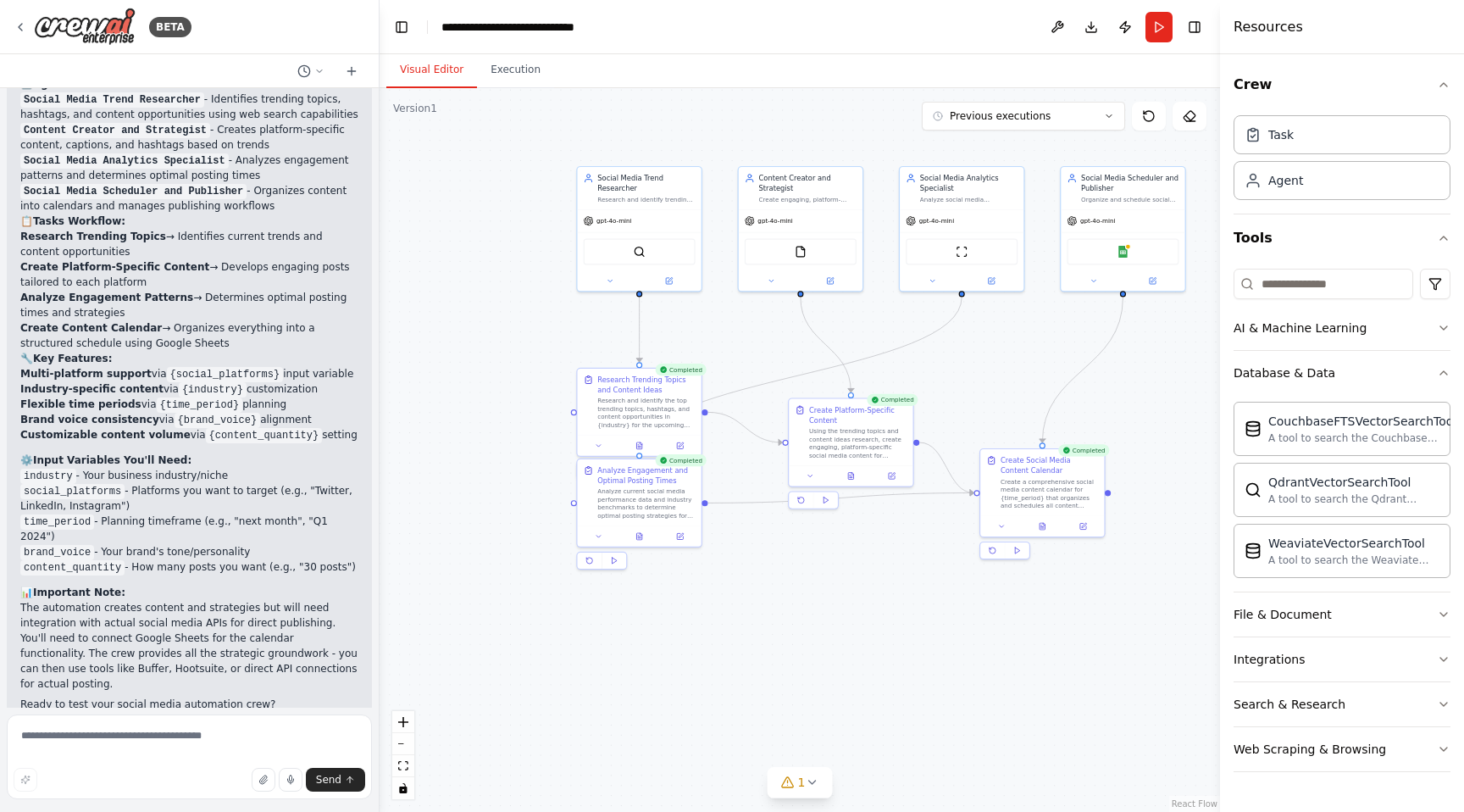
click at [426, 74] on button "Visual Editor" at bounding box center [432, 70] width 91 height 36
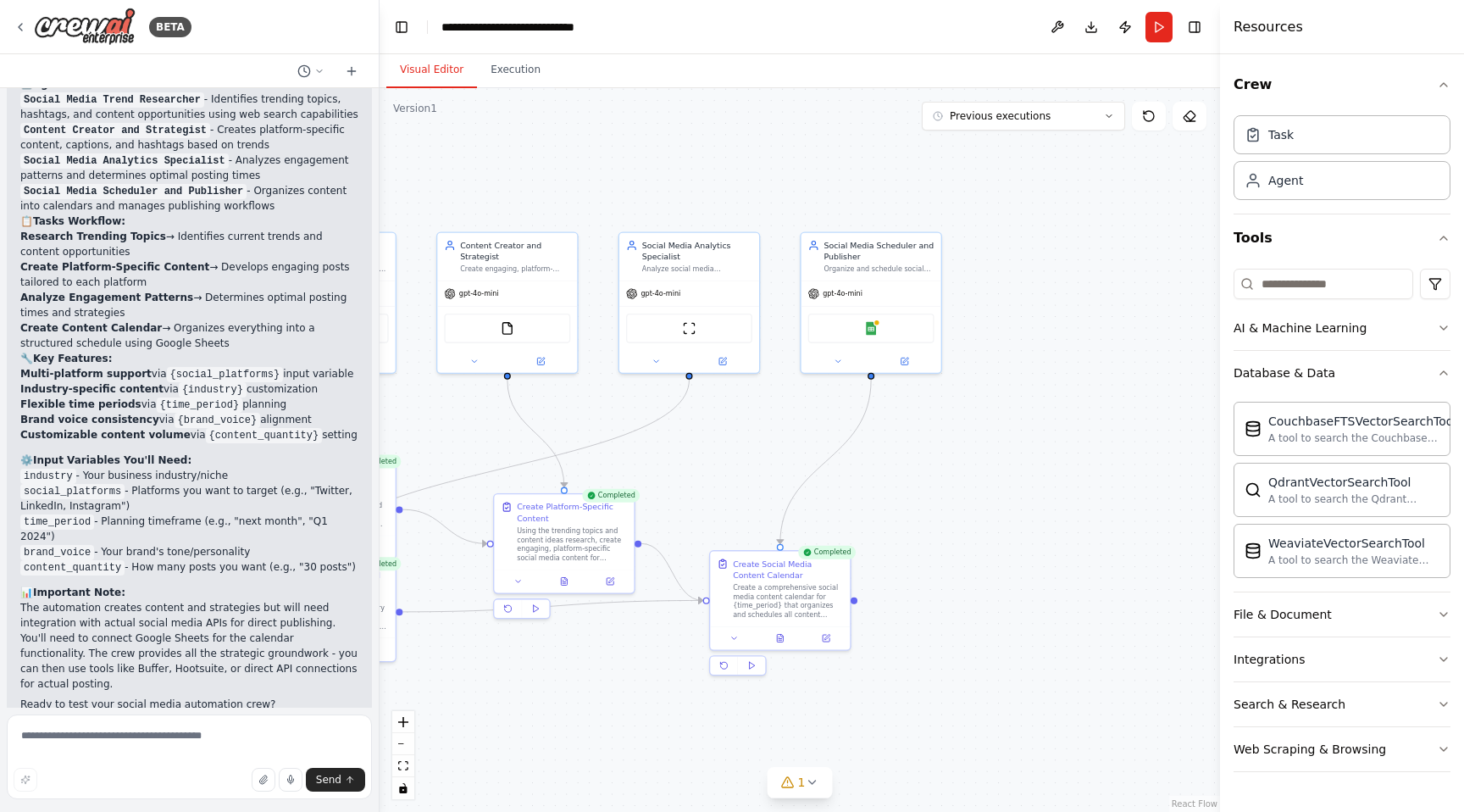
drag, startPoint x: 1086, startPoint y: 366, endPoint x: 787, endPoint y: 458, distance: 312.8
click at [787, 458] on div ".deletable-edge-delete-btn { width: 20px; height: 20px; border: 0px solid #ffff…" at bounding box center [799, 450] width 840 height 724
click at [891, 329] on div "Google Sheets" at bounding box center [875, 327] width 126 height 30
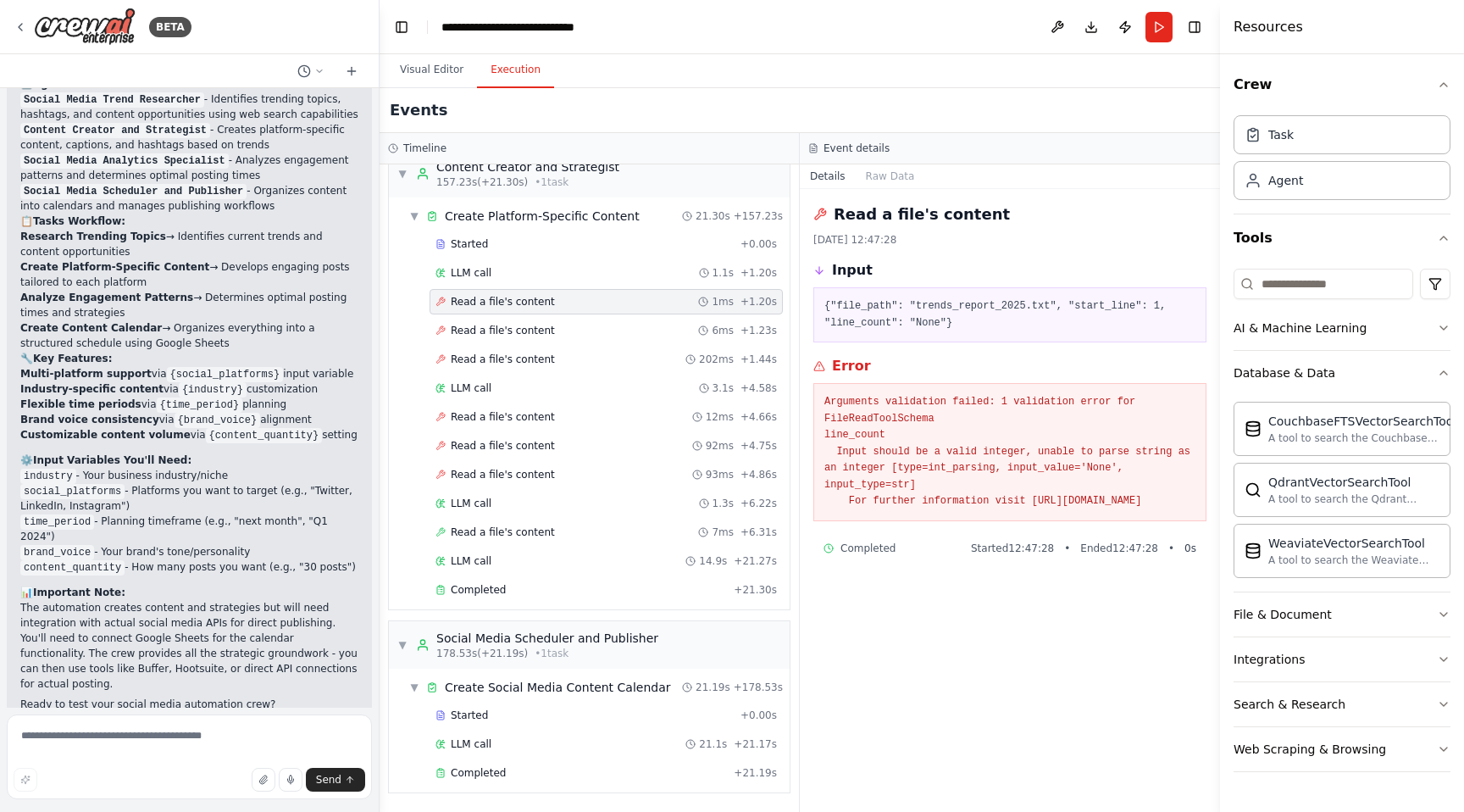
click at [538, 52] on button "Execution" at bounding box center [516, 70] width 77 height 36
click at [462, 782] on div "Completed + 21.19s" at bounding box center [607, 773] width 354 height 26
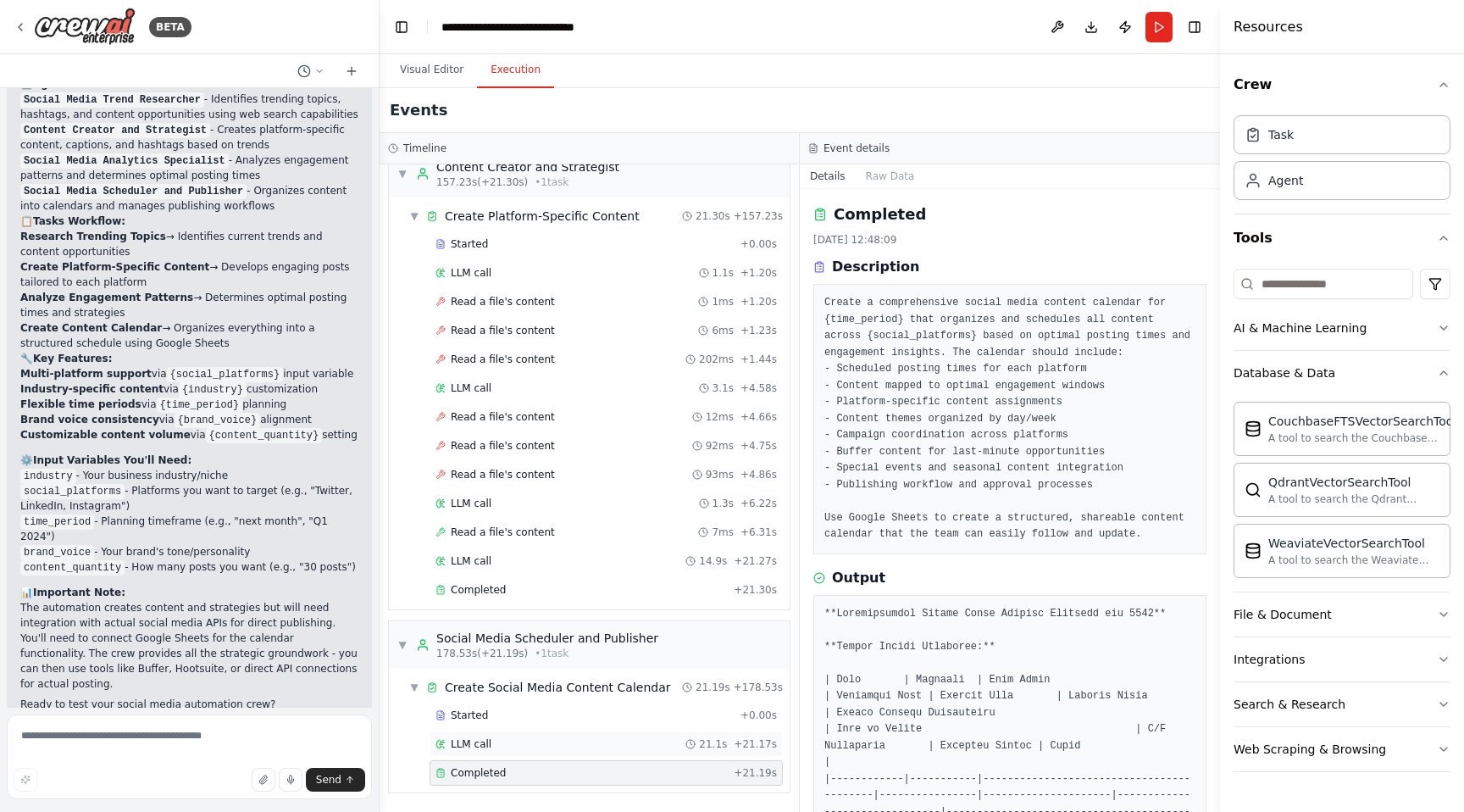
click at [494, 735] on div "LLM call 21.1s + 21.17s" at bounding box center [607, 744] width 354 height 26
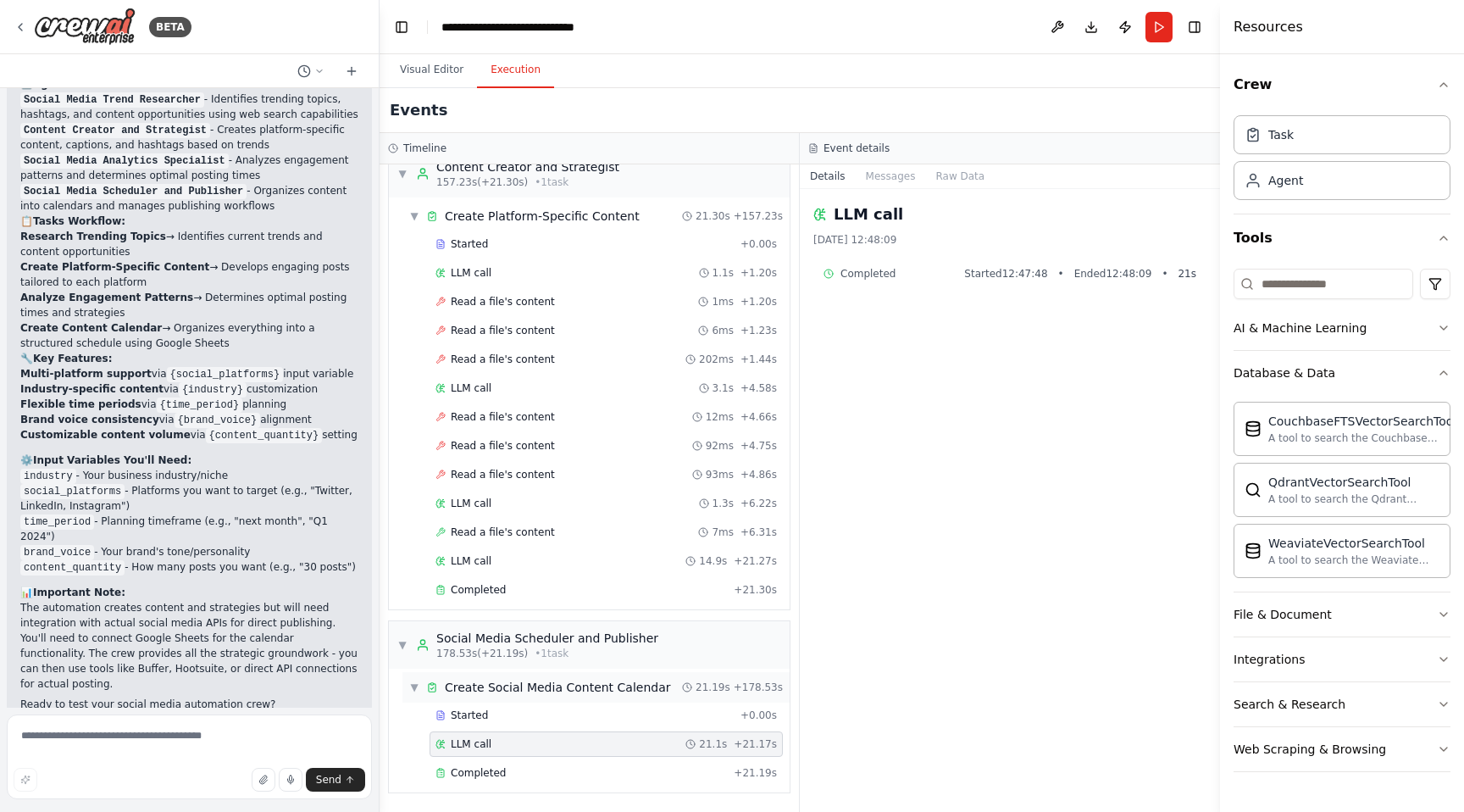
click at [511, 700] on div "▼ Create Social Media Content Calendar 21.19s + 178.53s" at bounding box center [596, 687] width 387 height 31
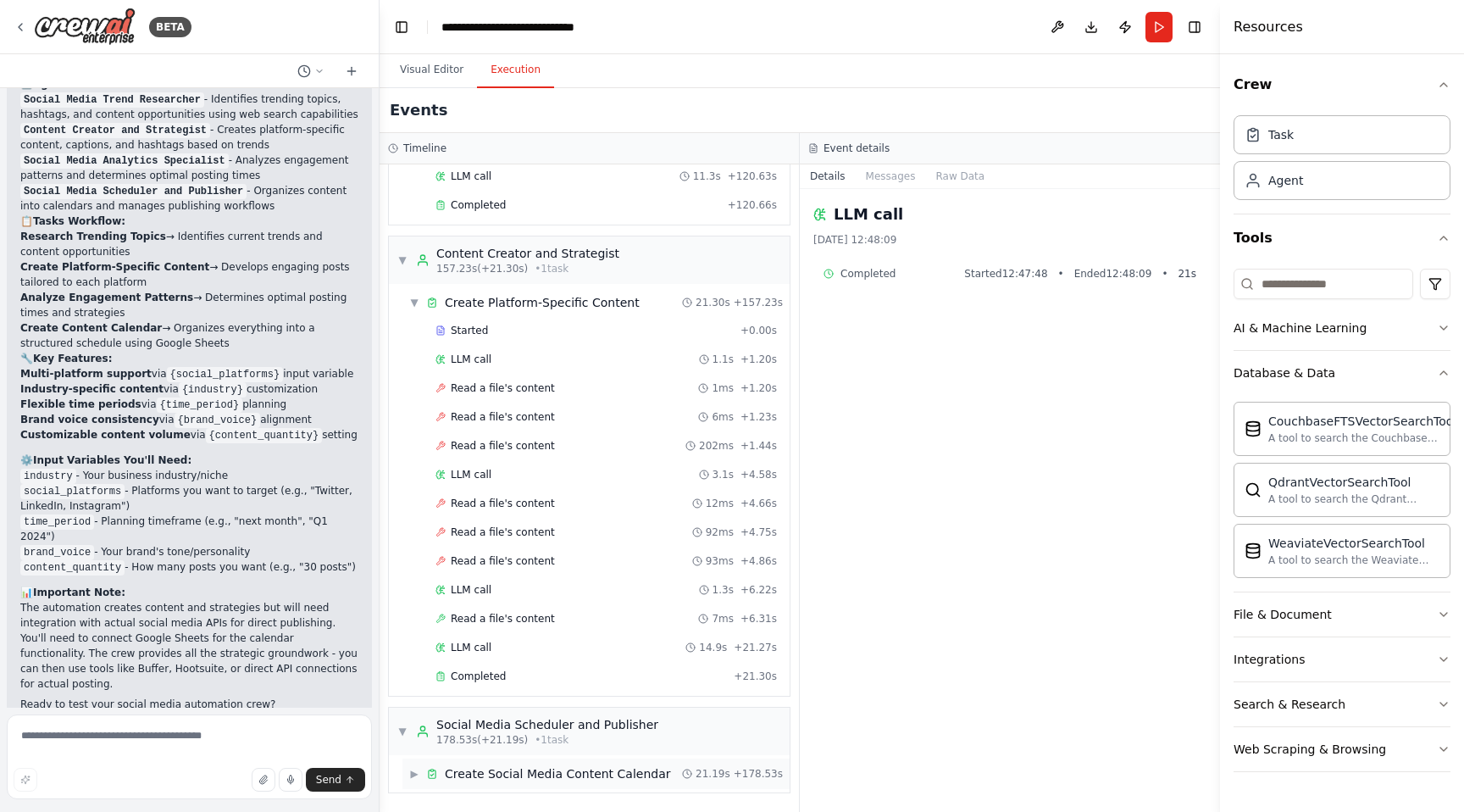
click at [475, 784] on div "▶ Create Social Media Content Calendar 21.19s + 178.53s" at bounding box center [596, 773] width 387 height 31
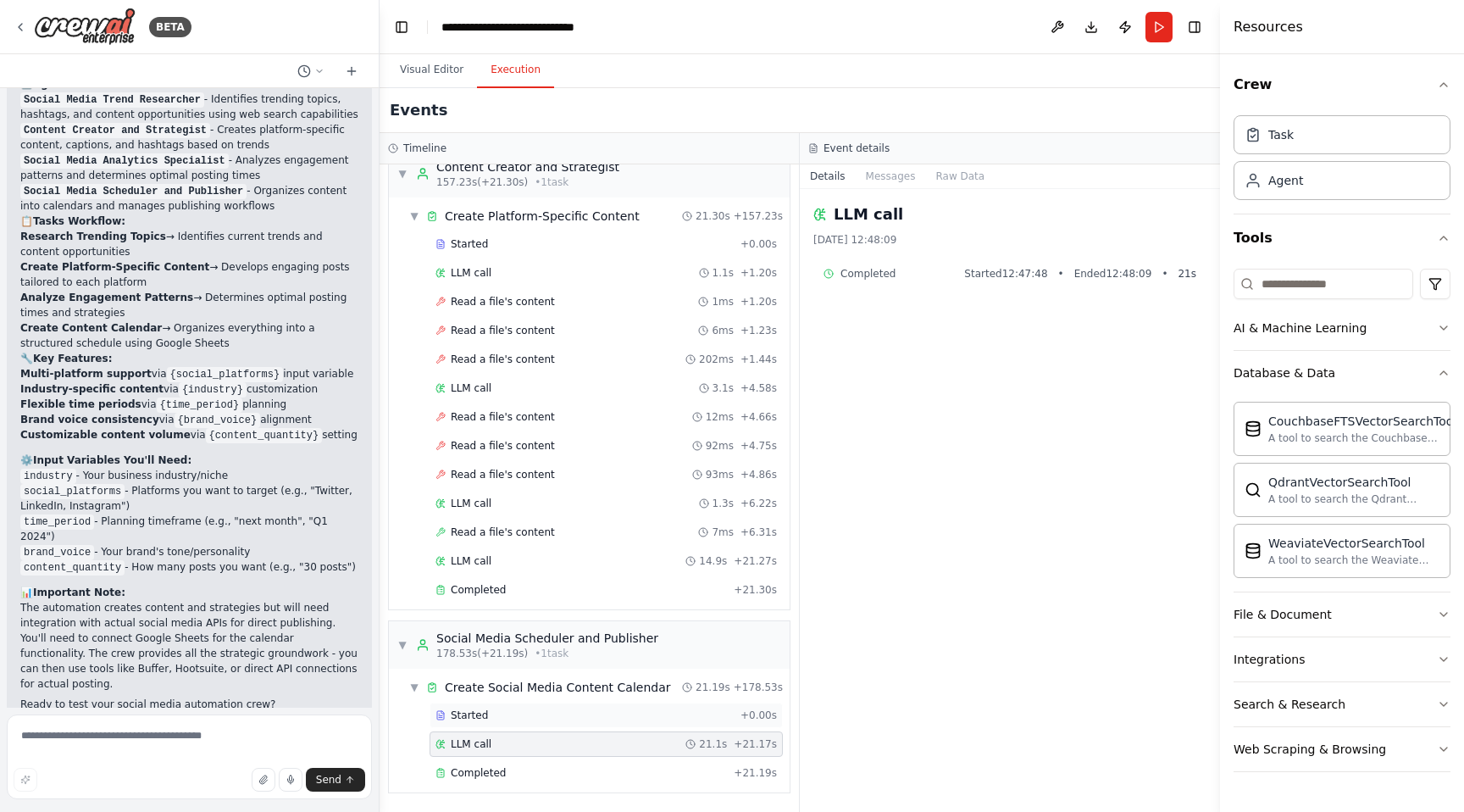
click at [538, 707] on div "Started + 0.00s" at bounding box center [607, 715] width 354 height 26
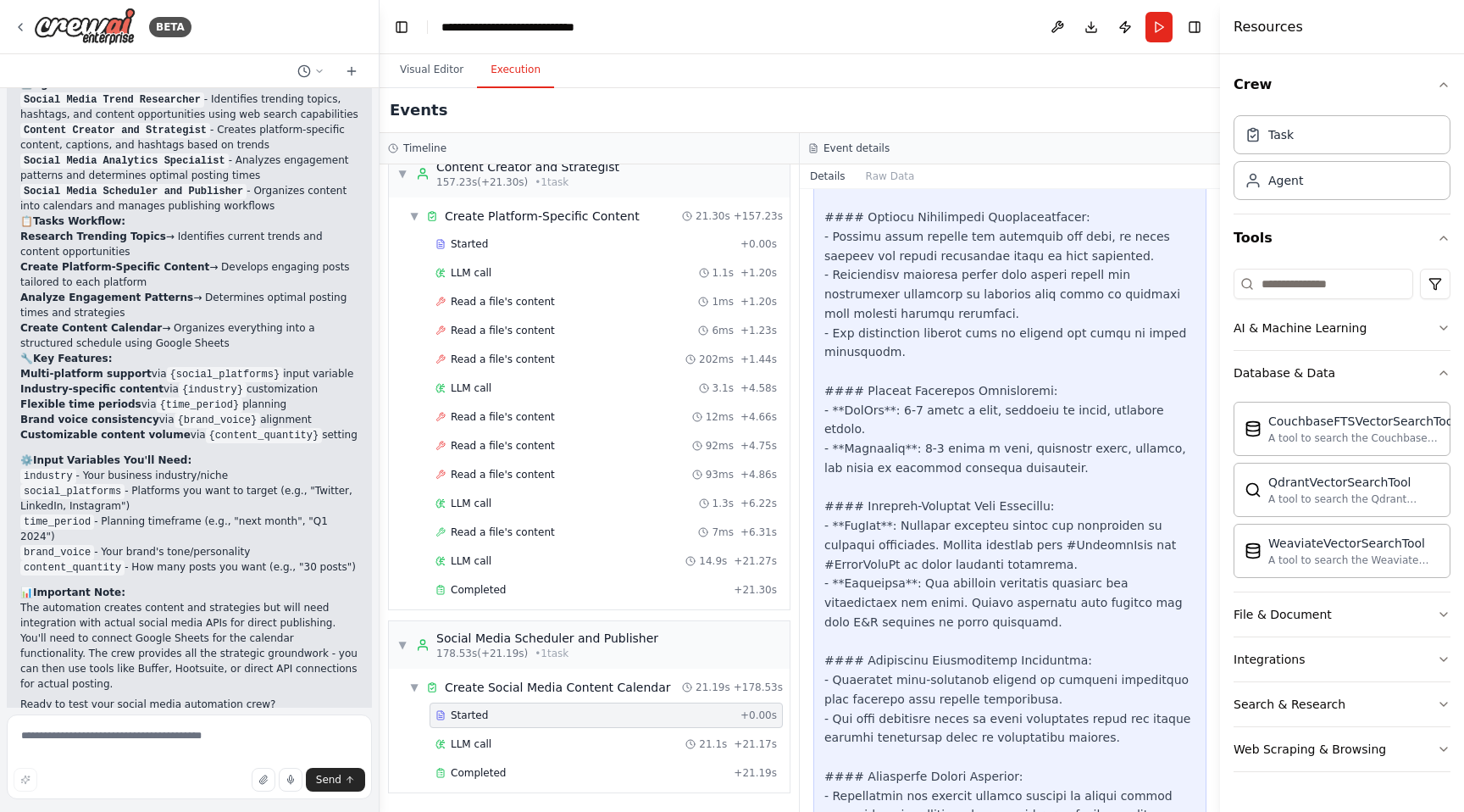
scroll to position [3119, 0]
click at [546, 776] on div "Completed" at bounding box center [581, 773] width 291 height 14
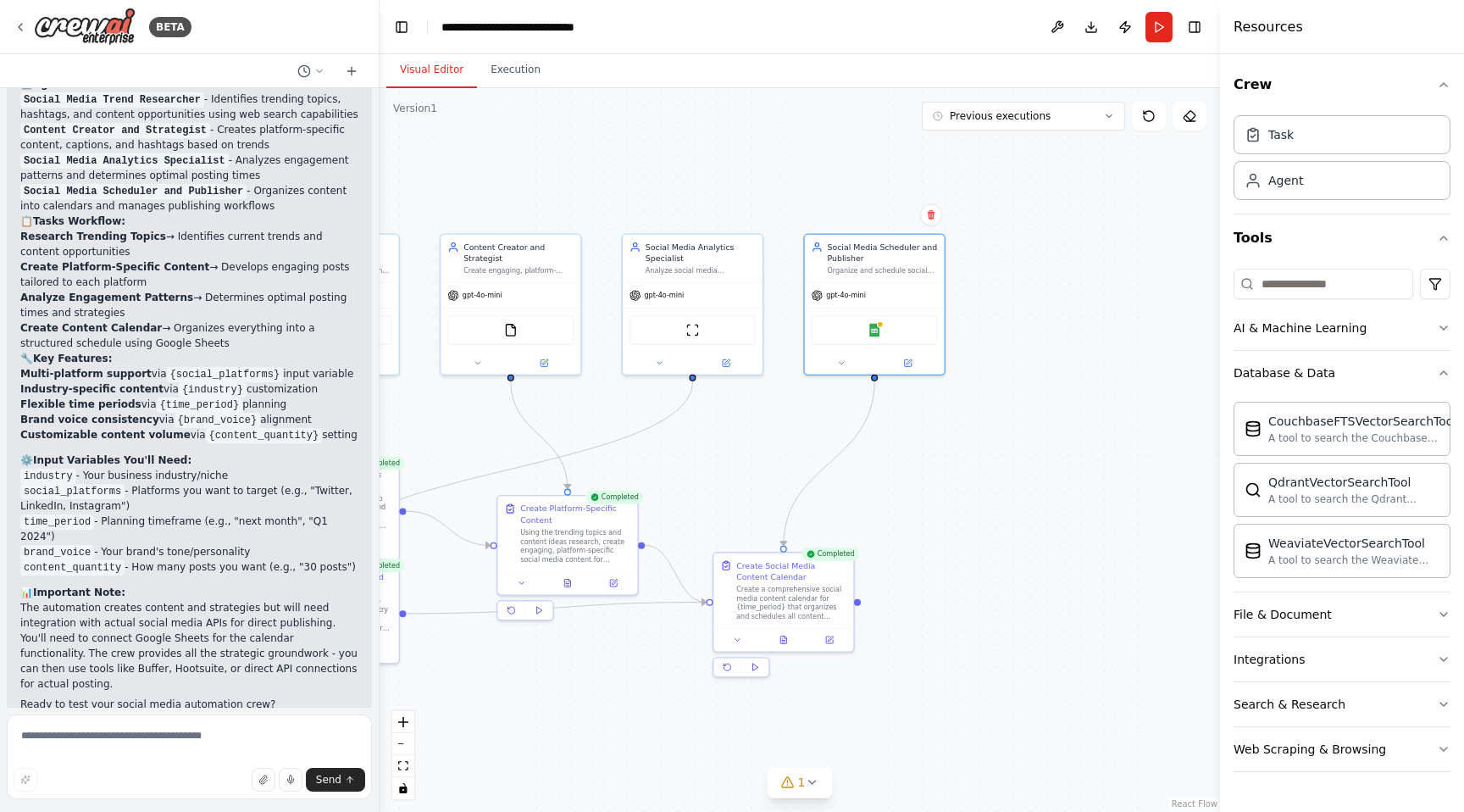
click at [427, 70] on button "Visual Editor" at bounding box center [432, 70] width 91 height 36
click at [1152, 33] on button "Run" at bounding box center [1159, 27] width 27 height 31
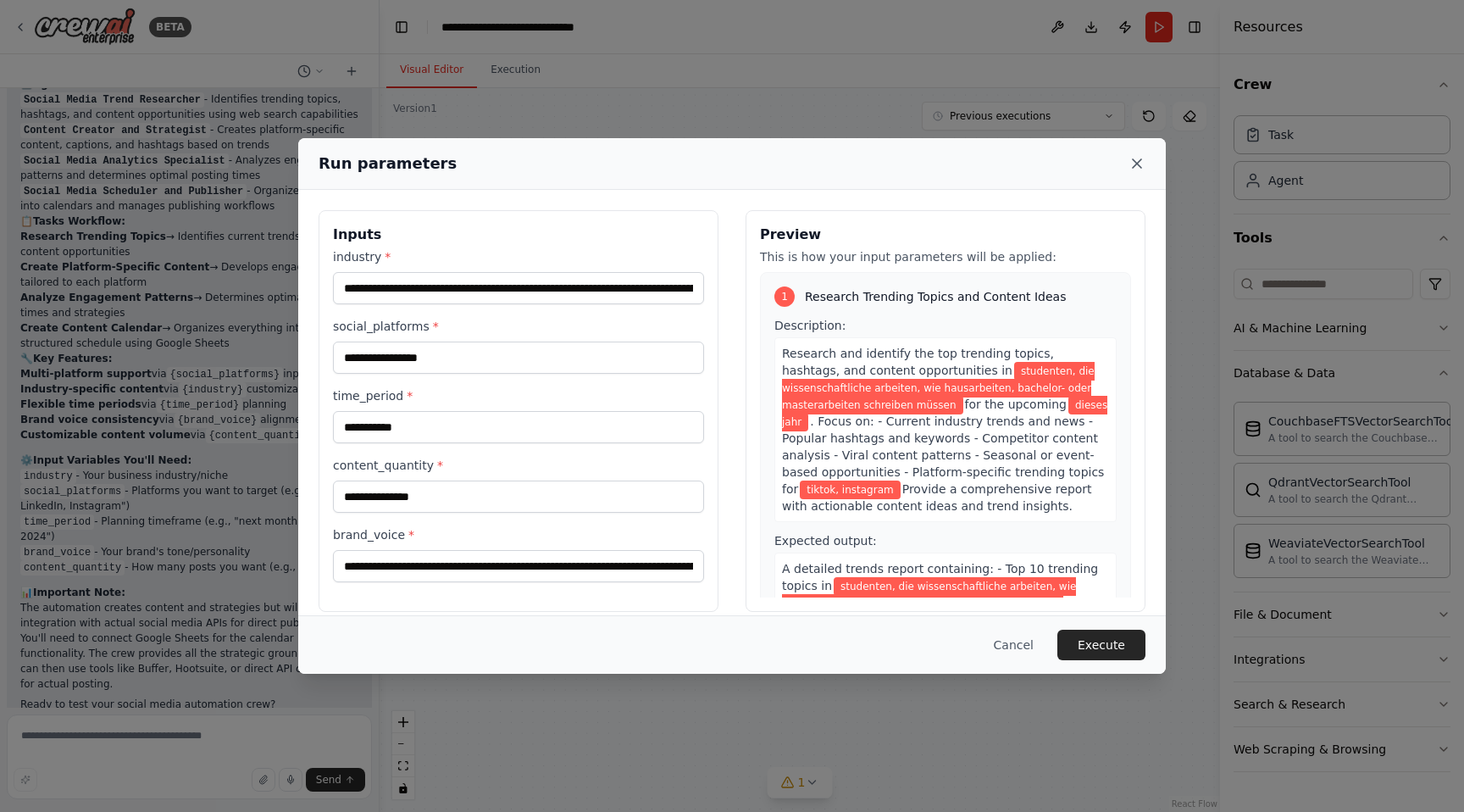
click at [1144, 170] on icon at bounding box center [1138, 164] width 17 height 17
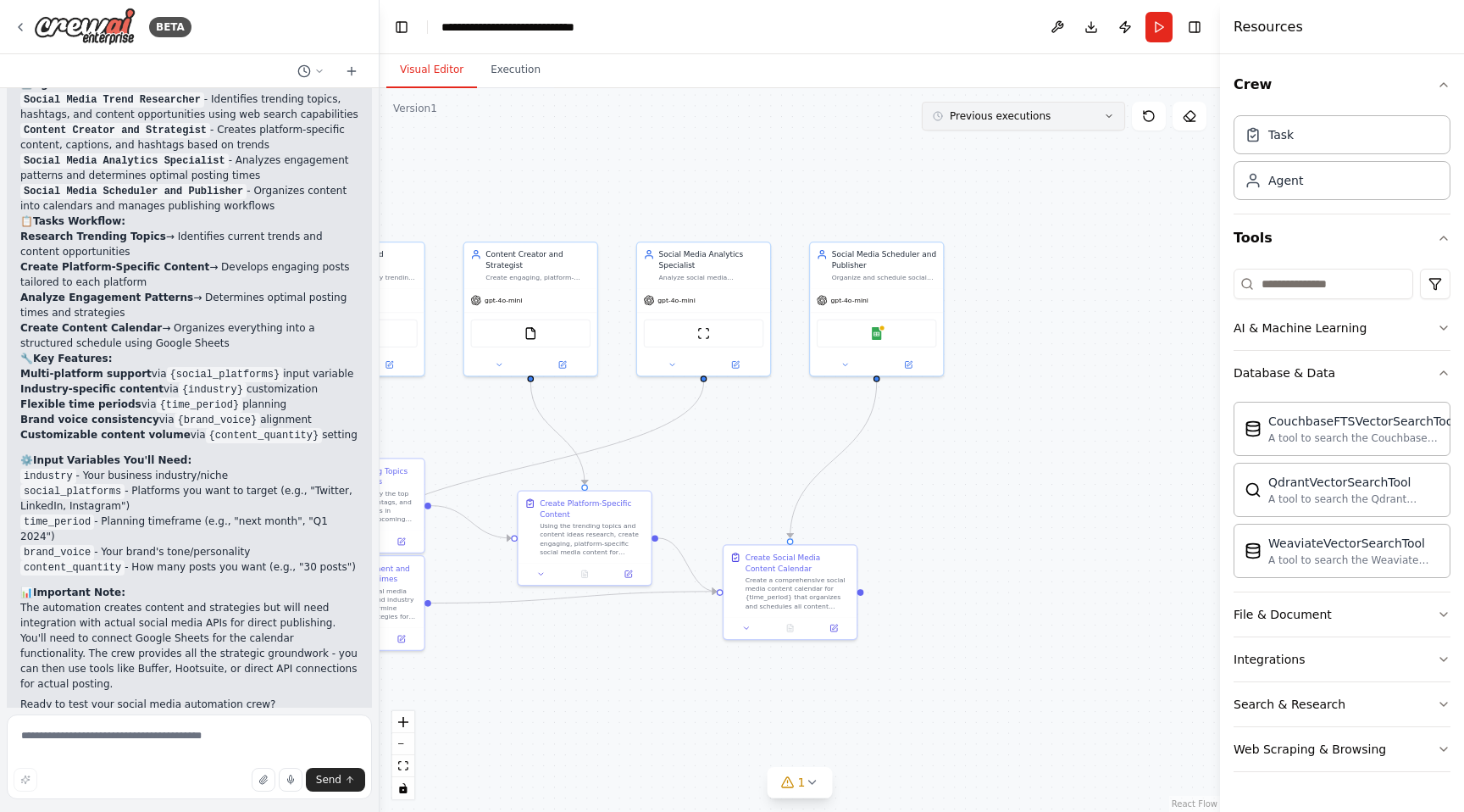
click at [1028, 125] on button "Previous executions" at bounding box center [1023, 116] width 203 height 29
click at [1025, 153] on div "7m ago" at bounding box center [1034, 147] width 170 height 14
click at [1088, 35] on button "Download" at bounding box center [1091, 27] width 27 height 31
click at [1097, 108] on button "8m ago" at bounding box center [1023, 116] width 203 height 29
click at [1041, 236] on div ".deletable-edge-delete-btn { width: 20px; height: 20px; border: 0px solid #ffff…" at bounding box center [799, 450] width 840 height 724
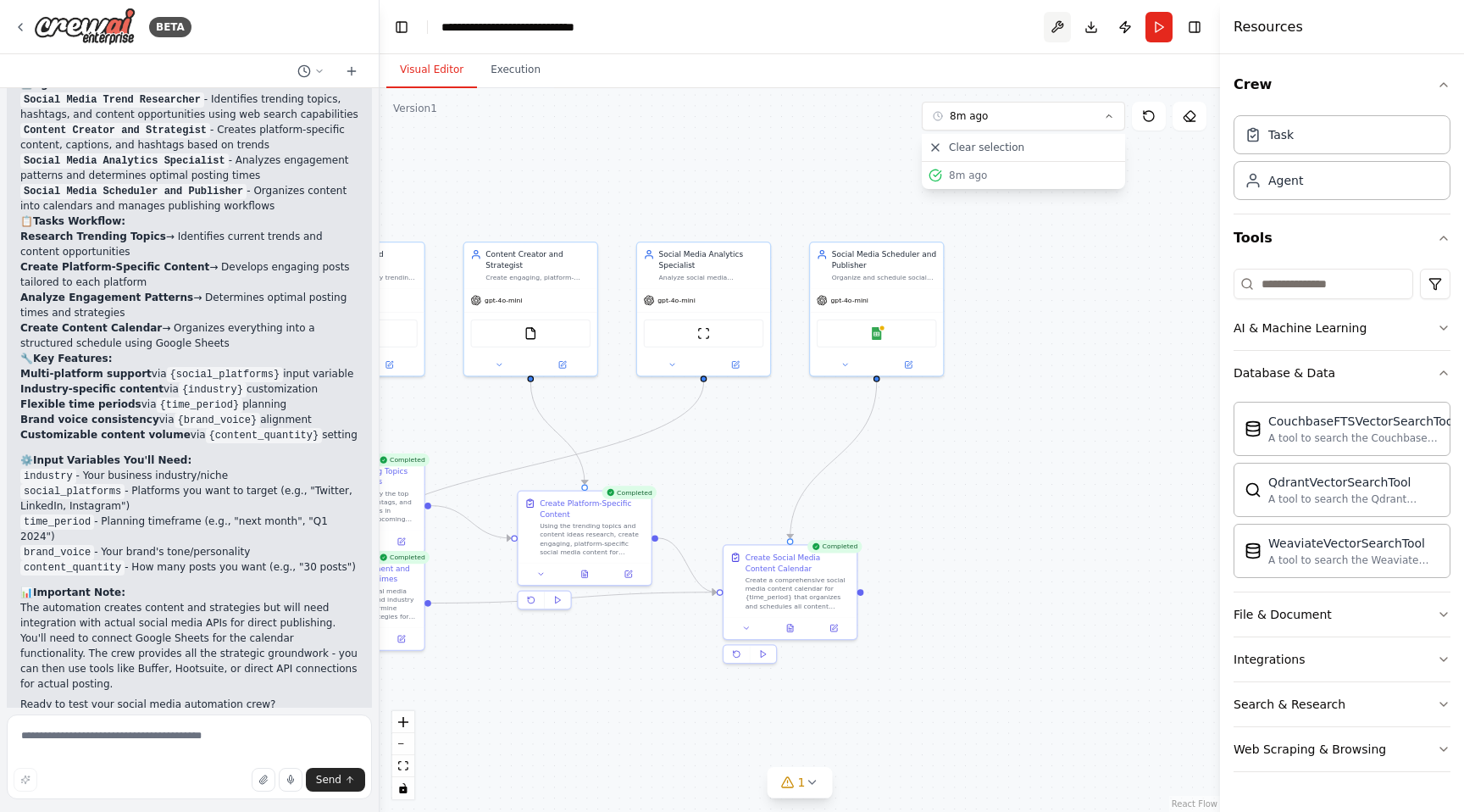
click at [1050, 19] on button at bounding box center [1058, 27] width 27 height 31
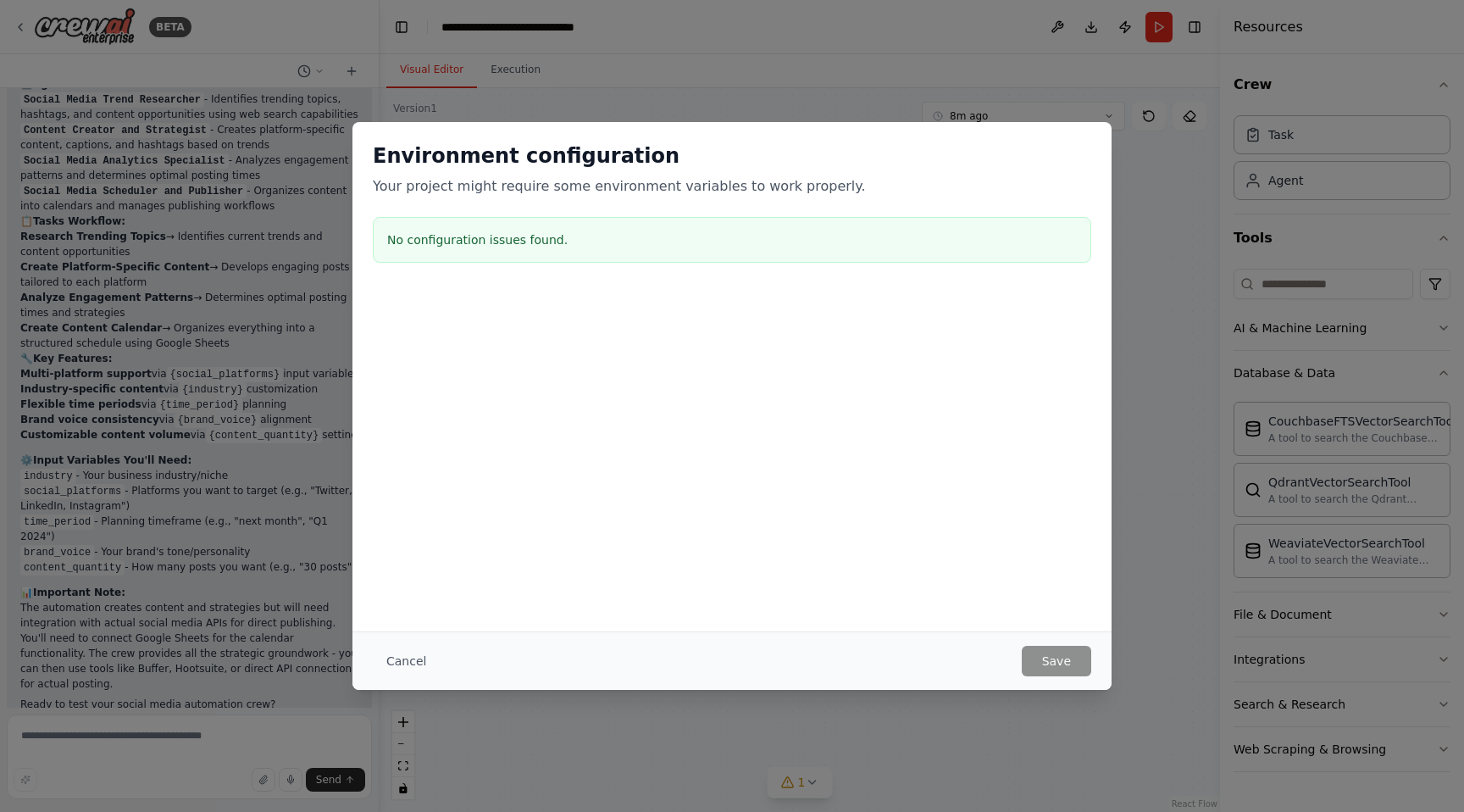
click at [1093, 132] on div "Environment configuration Your project might require some environment variables…" at bounding box center [732, 206] width 759 height 168
click at [953, 72] on div "Environment configuration Your project might require some environment variables…" at bounding box center [732, 406] width 1464 height 812
click at [387, 674] on button "Cancel" at bounding box center [406, 661] width 67 height 31
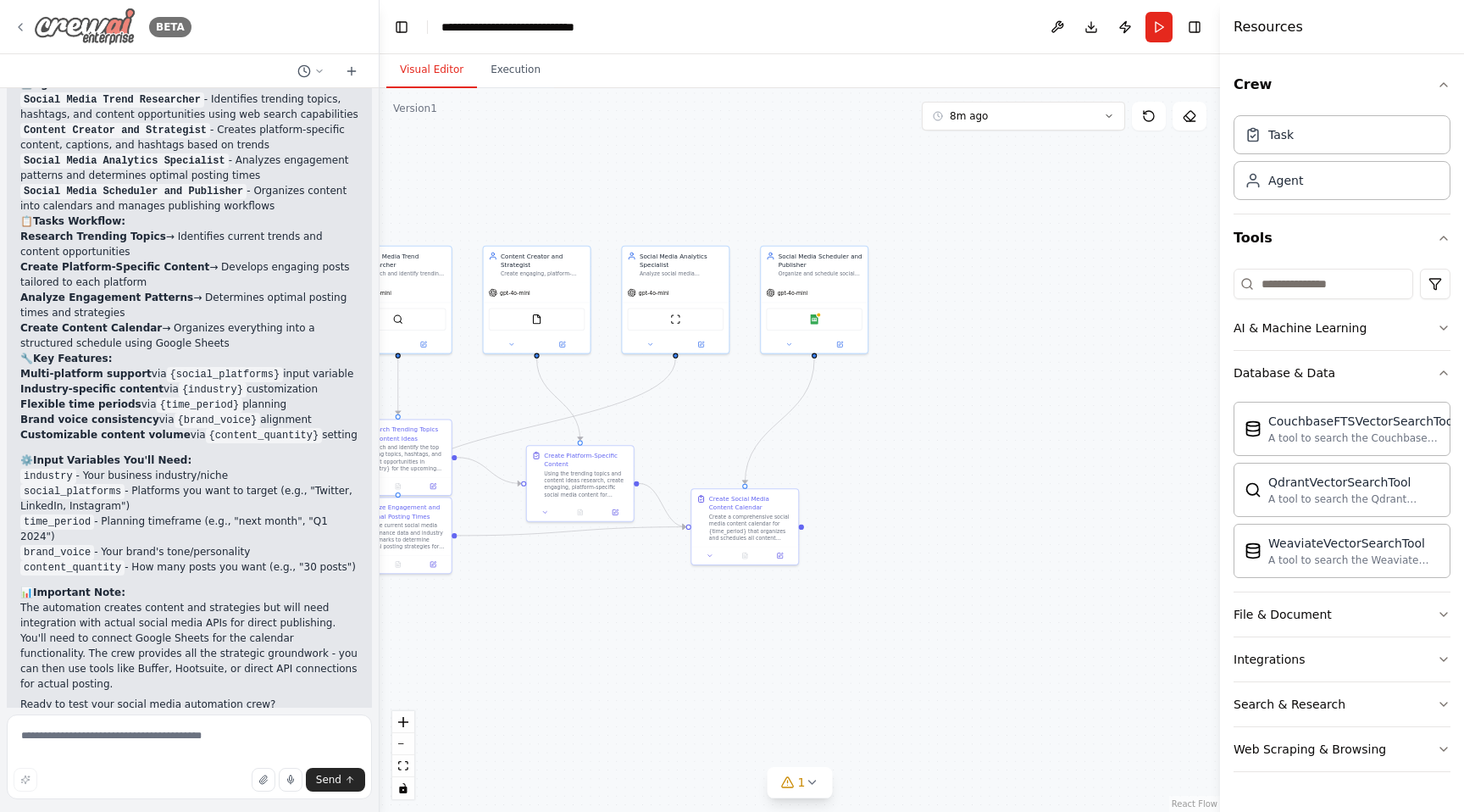
click at [29, 27] on div "BETA" at bounding box center [103, 27] width 178 height 39
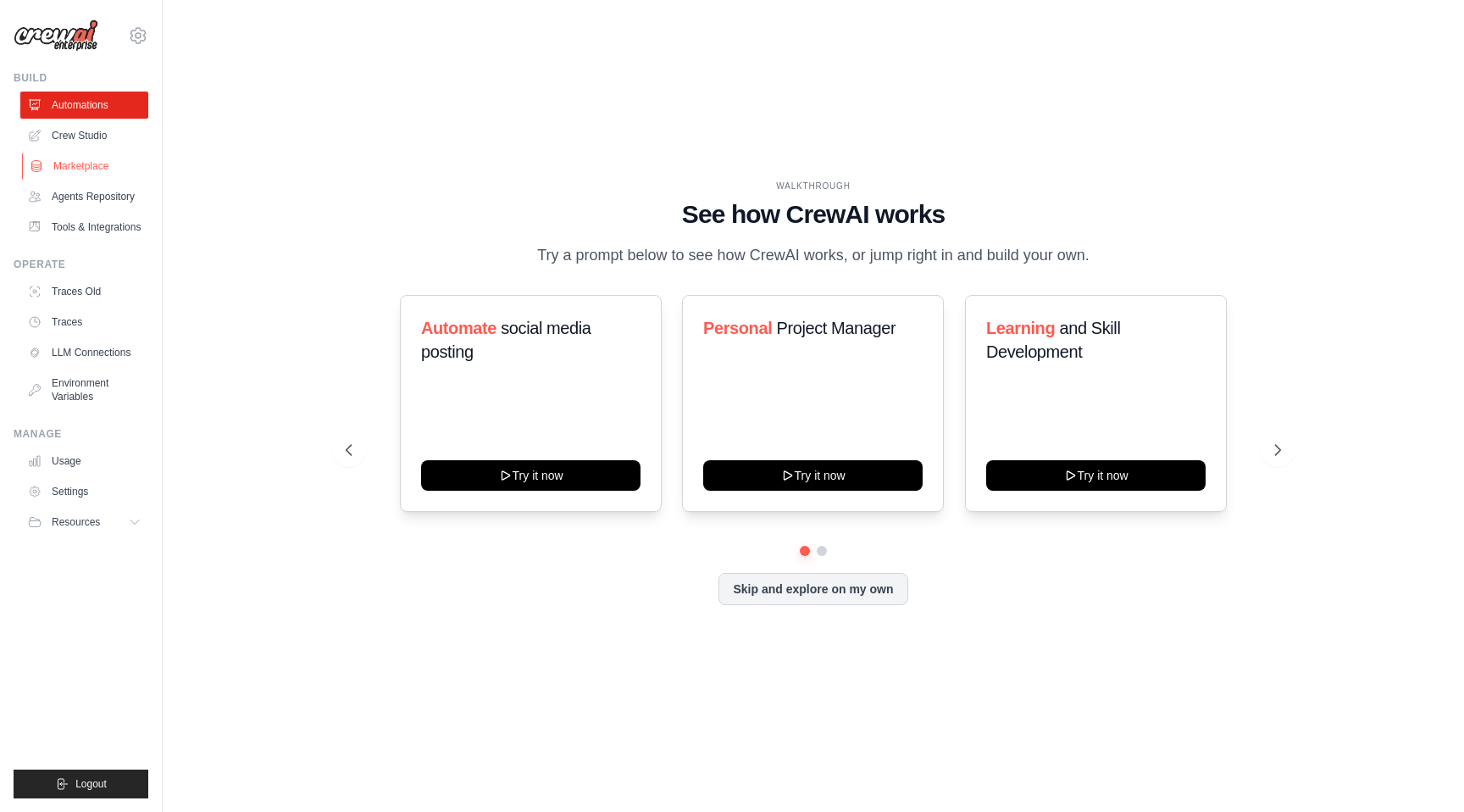
click at [117, 165] on link "Marketplace" at bounding box center [86, 166] width 128 height 27
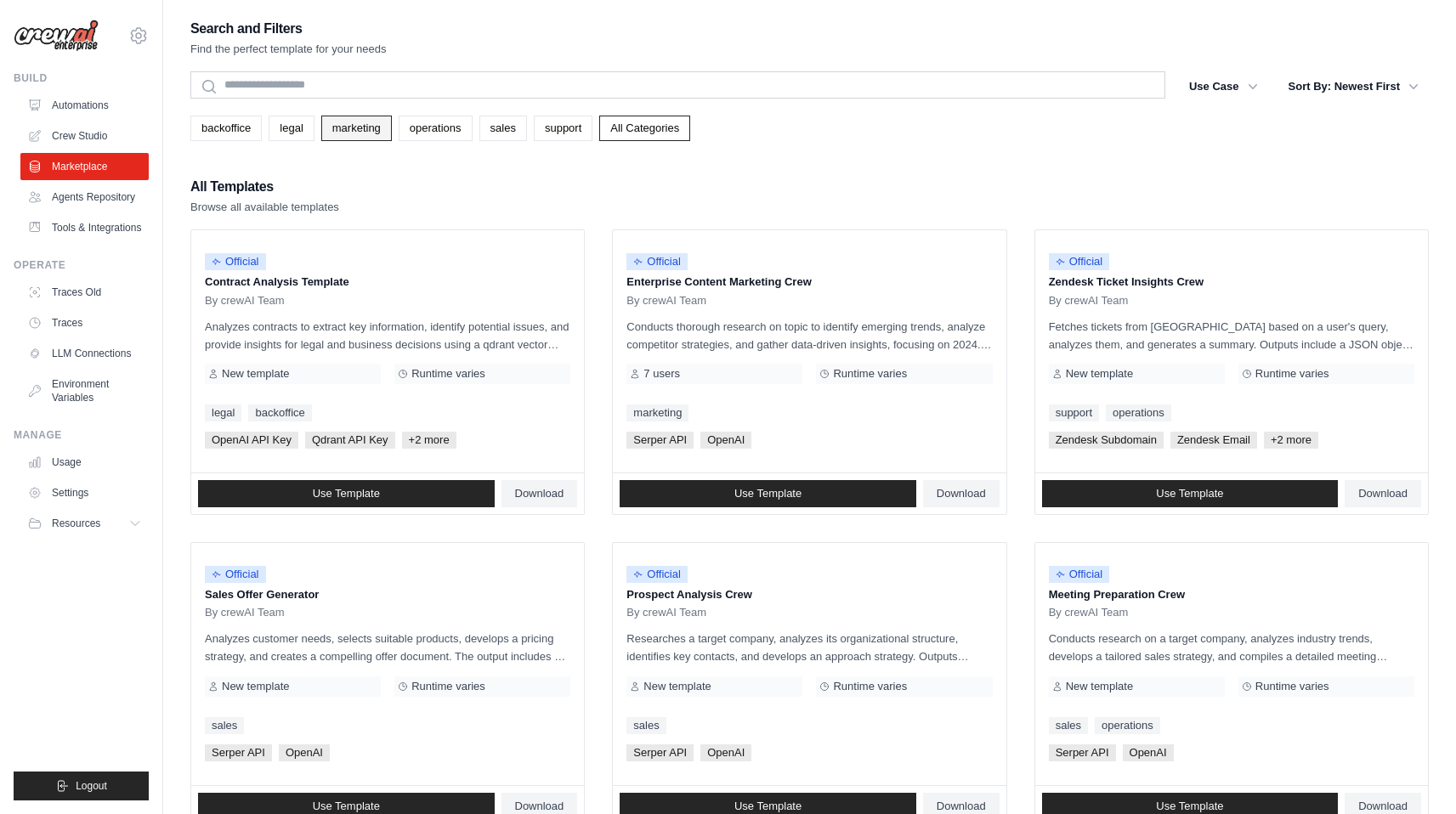
click at [345, 124] on link "marketing" at bounding box center [356, 129] width 70 height 26
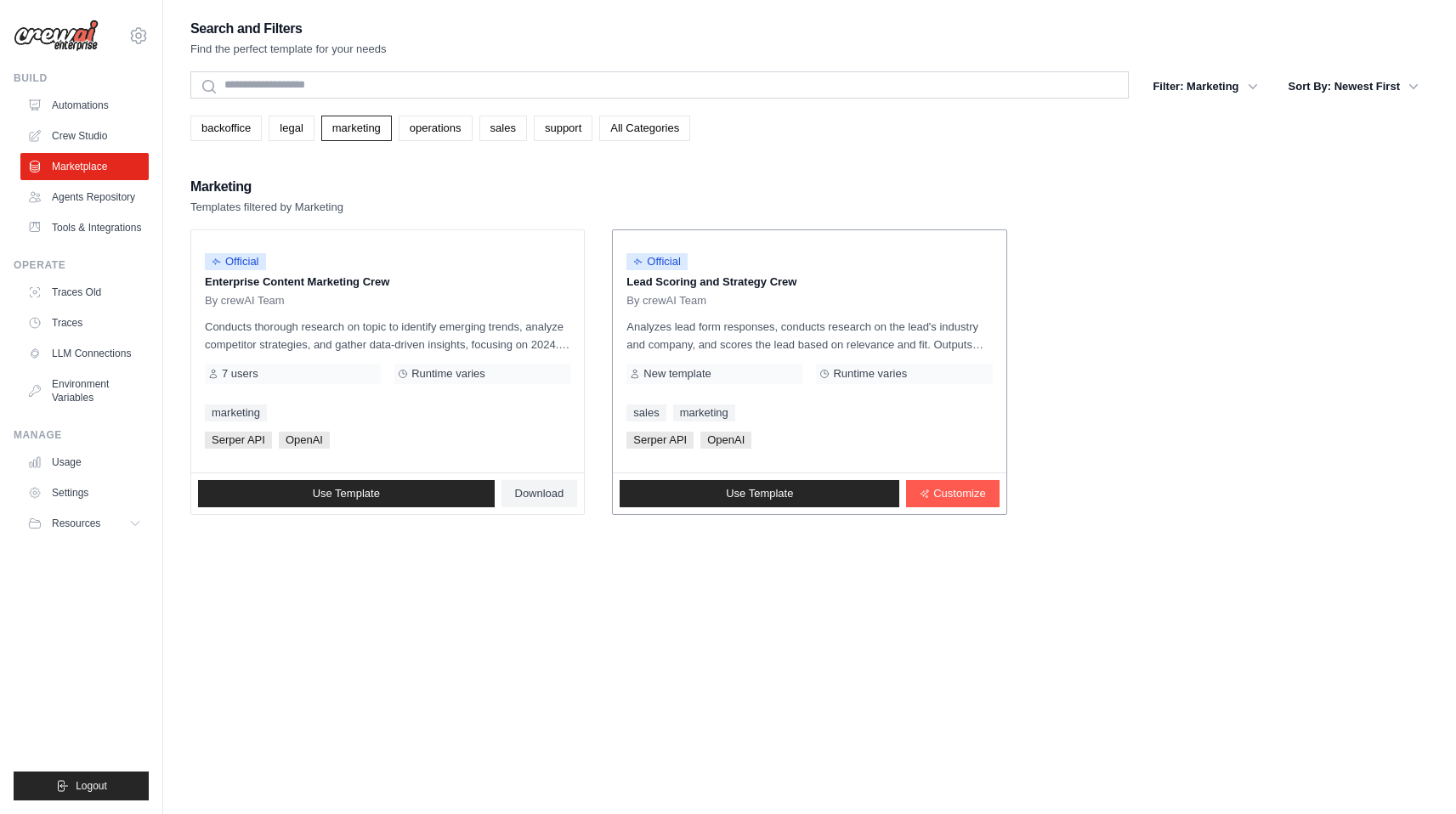
scroll to position [34, 0]
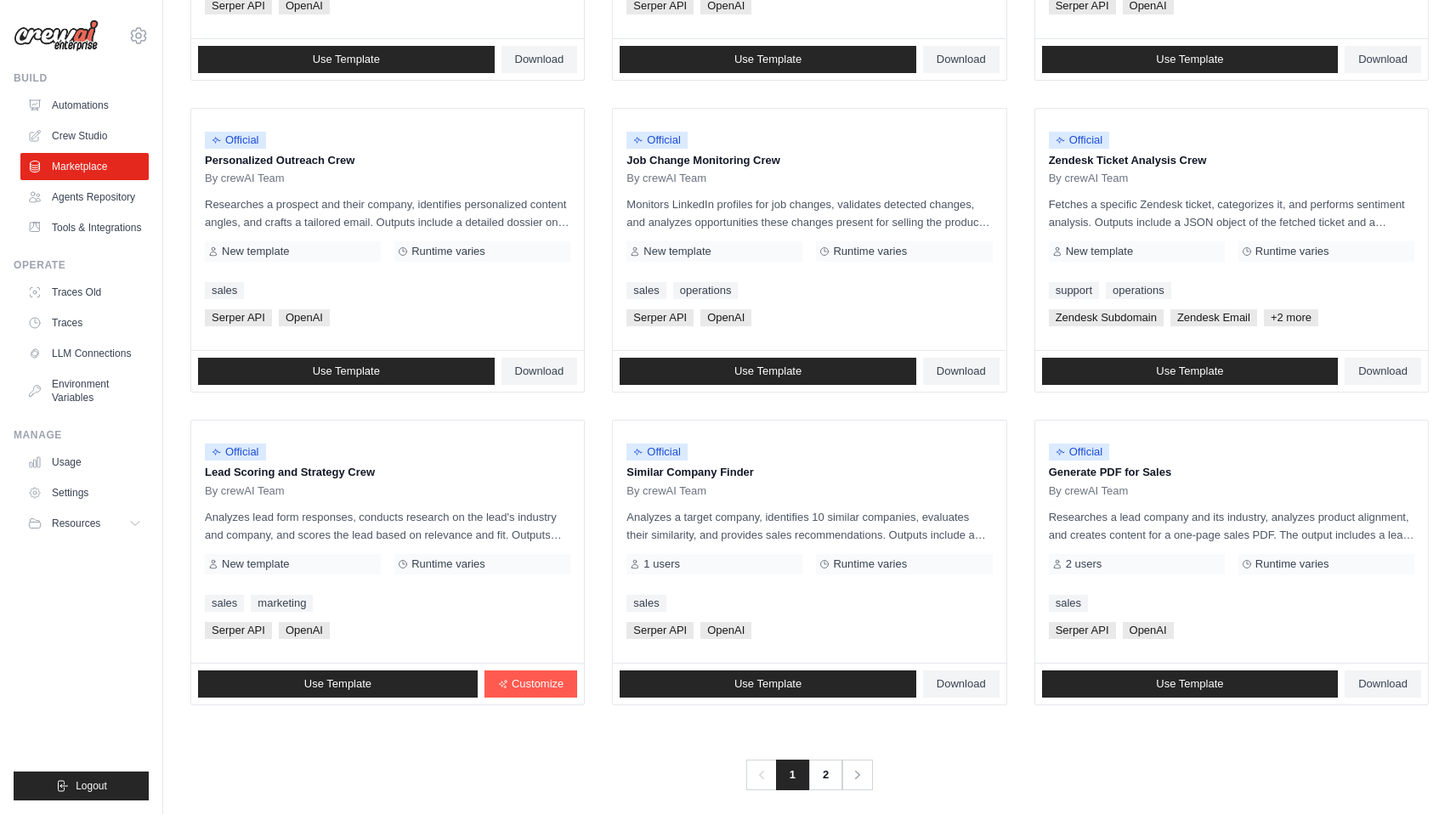
scroll to position [760, 0]
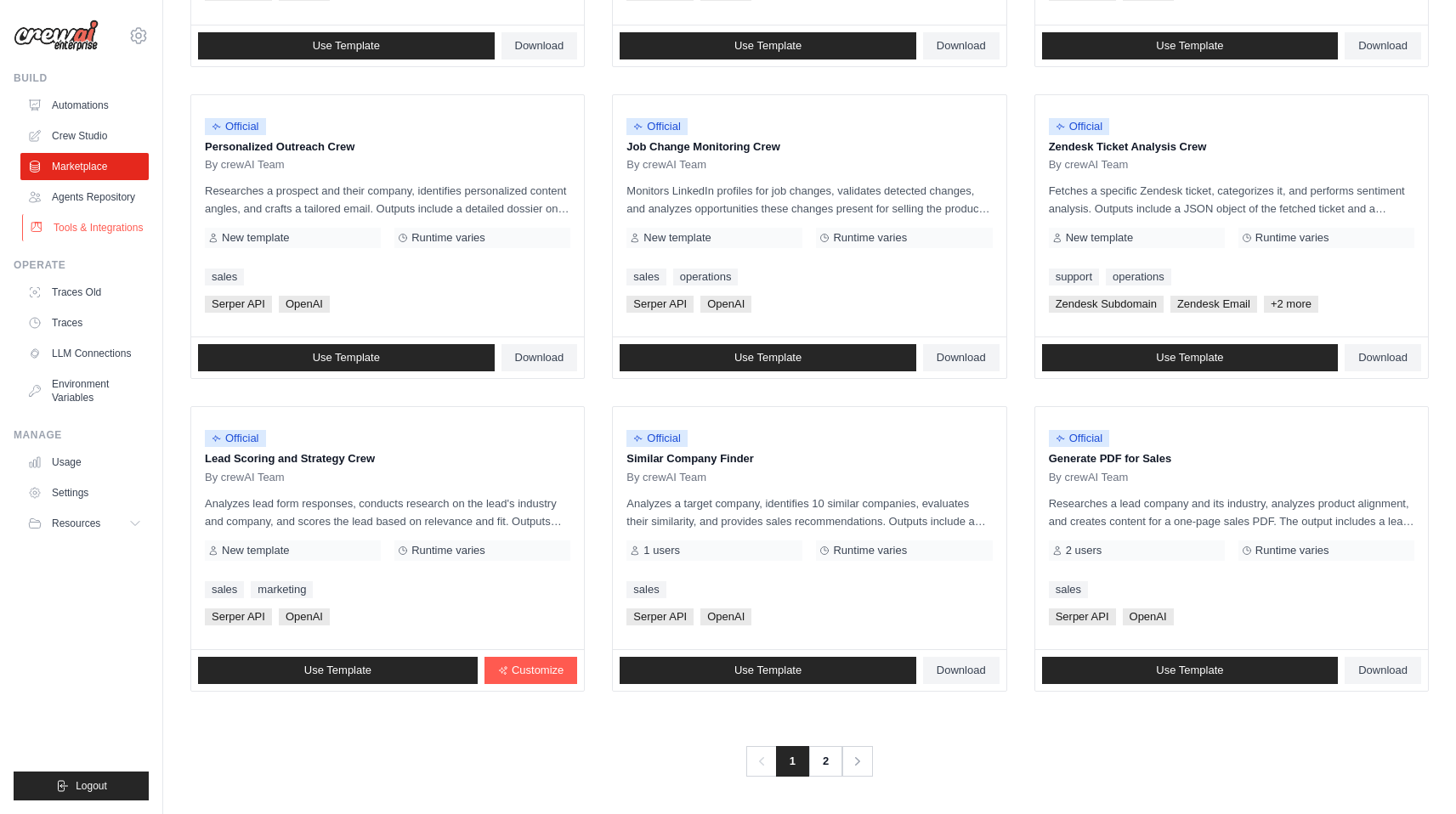
click at [107, 228] on link "Tools & Integrations" at bounding box center [86, 228] width 128 height 27
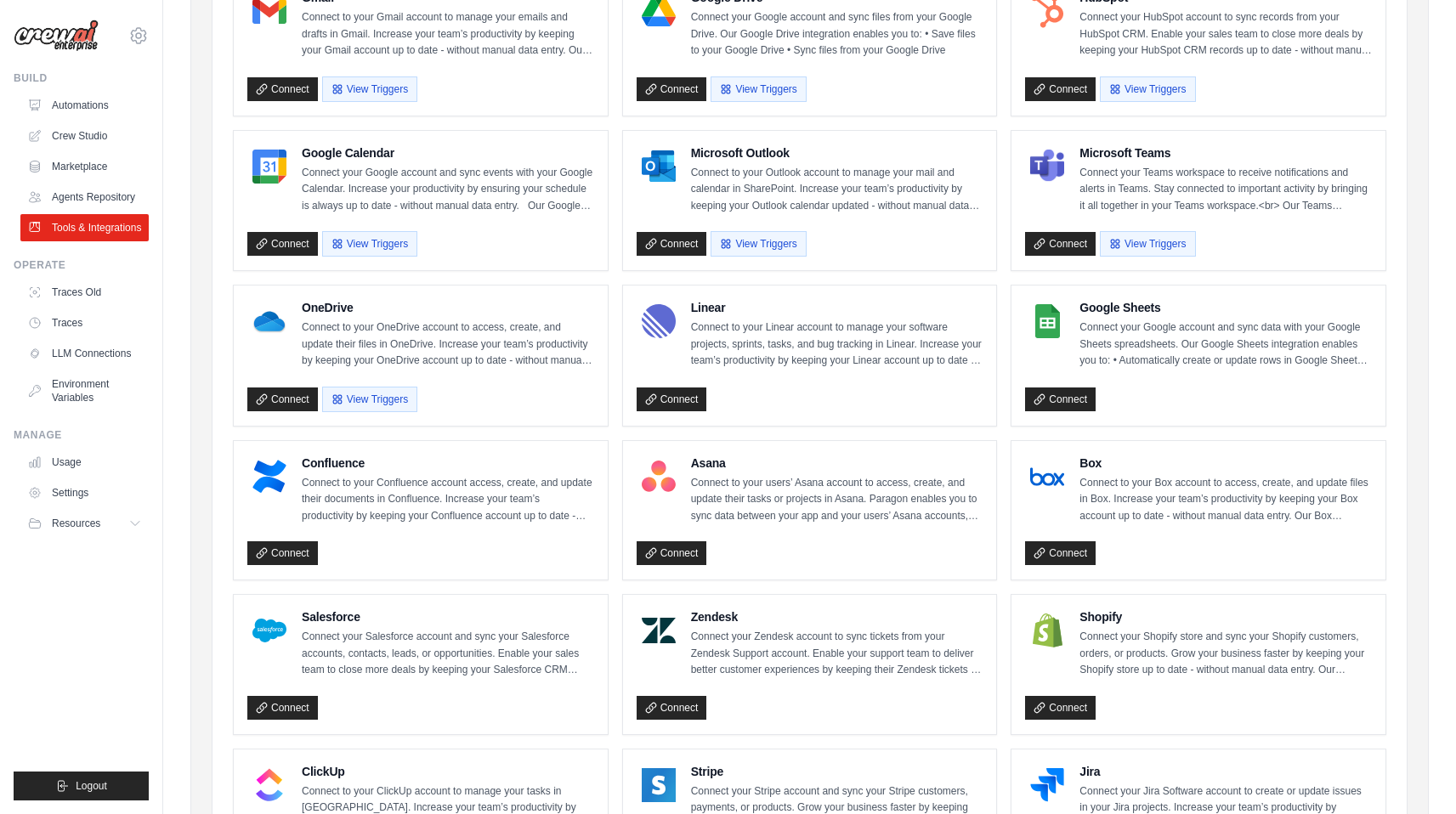
scroll to position [218, 0]
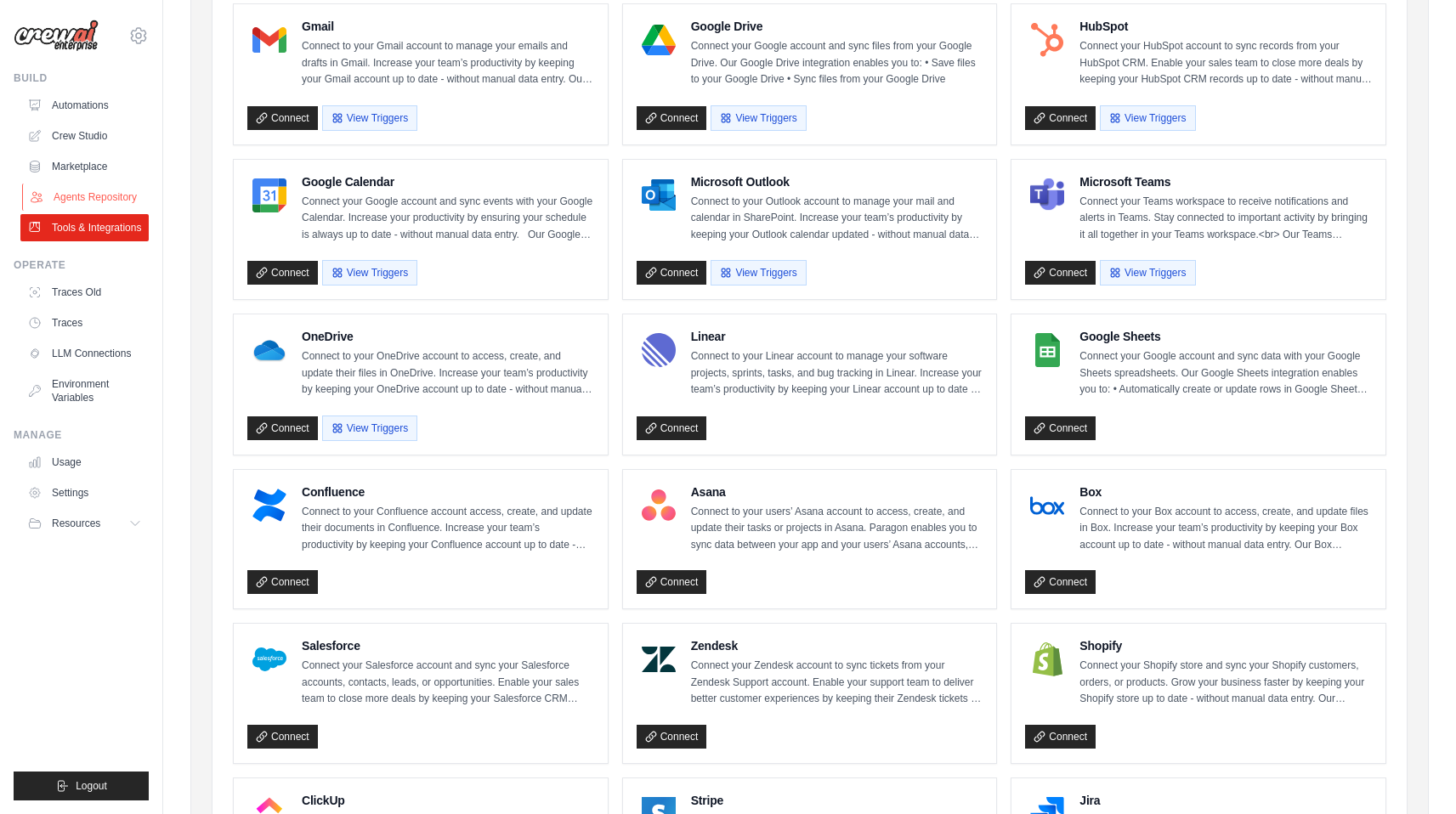
click at [102, 197] on link "Agents Repository" at bounding box center [86, 197] width 128 height 27
